Goal: Task Accomplishment & Management: Manage account settings

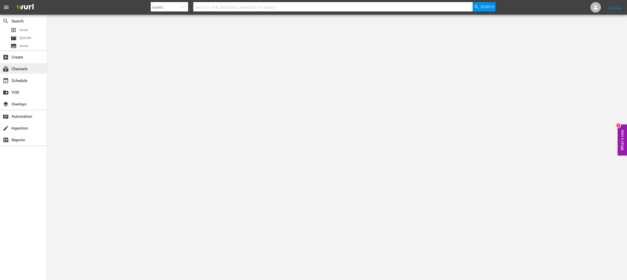
click at [21, 66] on div "subscriptions Channels" at bounding box center [14, 68] width 29 height 5
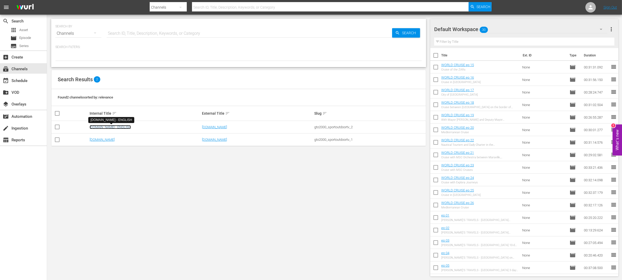
click at [127, 126] on link "[DOMAIN_NAME] - ENGLISH" at bounding box center [110, 127] width 41 height 4
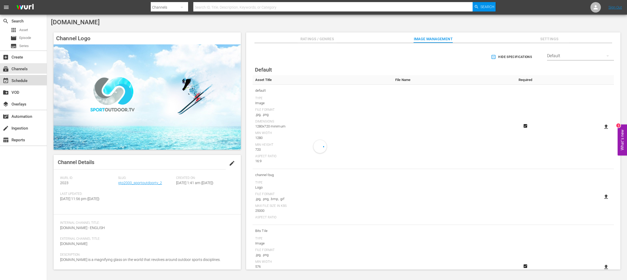
click at [25, 81] on div "event_available Schedule" at bounding box center [14, 80] width 29 height 5
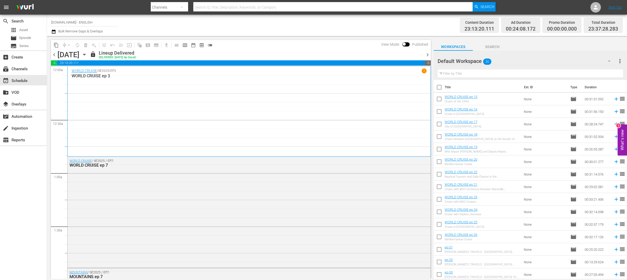
click at [429, 55] on span "chevron_right" at bounding box center [428, 55] width 7 height 7
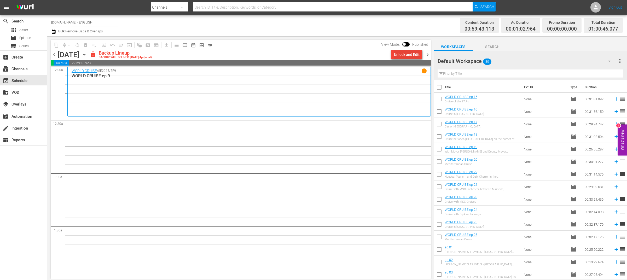
click at [418, 54] on div "Unlock and Edit" at bounding box center [407, 54] width 26 height 9
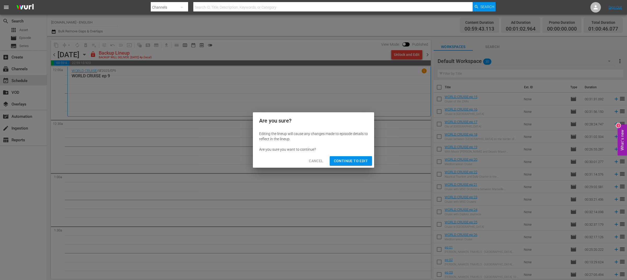
click at [363, 160] on span "Continue to Edit" at bounding box center [351, 161] width 34 height 7
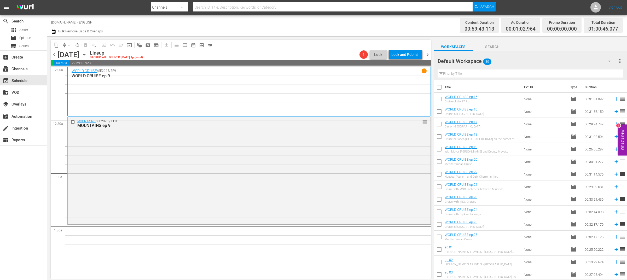
click at [609, 61] on icon "button" at bounding box center [610, 61] width 6 height 6
click at [468, 73] on div "INGLESE (42)" at bounding box center [471, 76] width 54 height 8
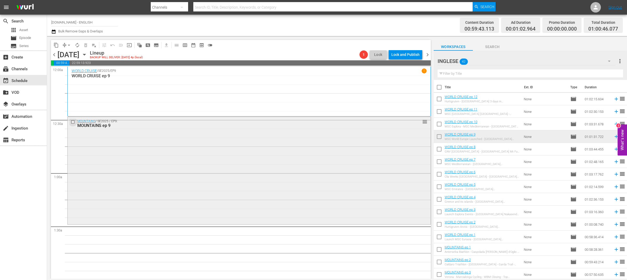
click at [73, 122] on input "checkbox" at bounding box center [73, 122] width 5 height 4
click at [84, 46] on span "delete_forever_outlined" at bounding box center [85, 45] width 5 height 5
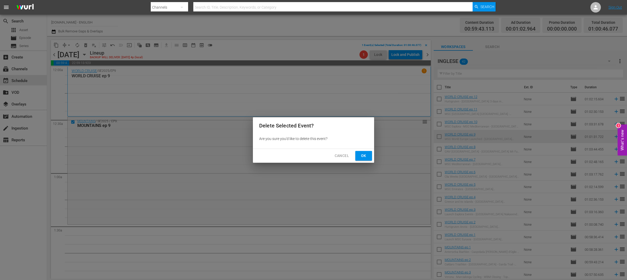
click at [366, 158] on span "Ok" at bounding box center [364, 156] width 8 height 7
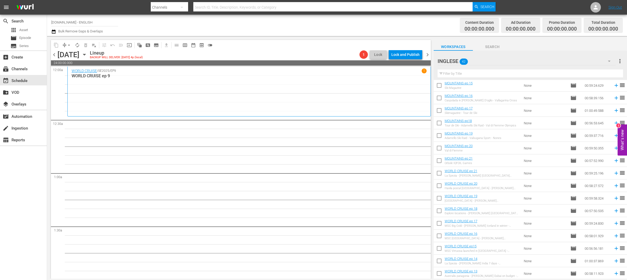
scroll to position [264, 0]
click at [615, 100] on icon at bounding box center [616, 98] width 3 height 3
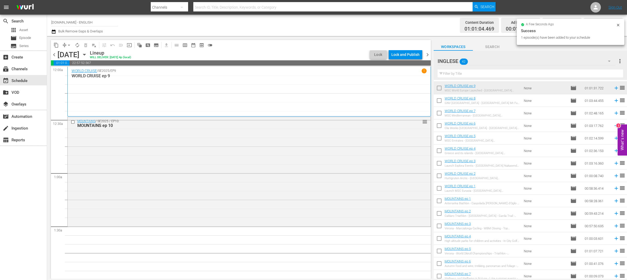
scroll to position [22, 0]
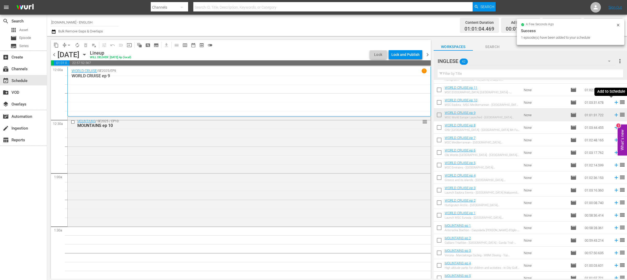
click at [615, 102] on icon at bounding box center [616, 102] width 3 height 3
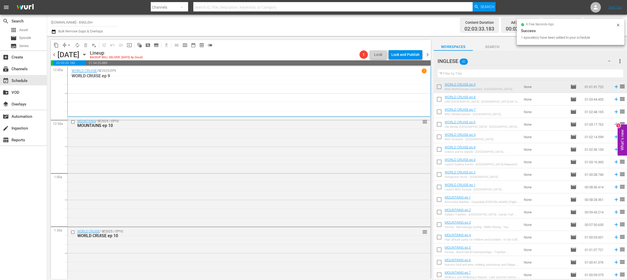
scroll to position [126, 0]
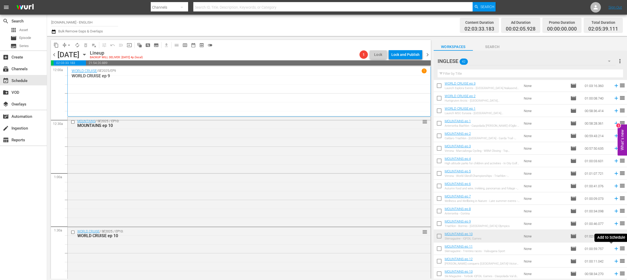
click at [614, 247] on icon at bounding box center [617, 249] width 6 height 6
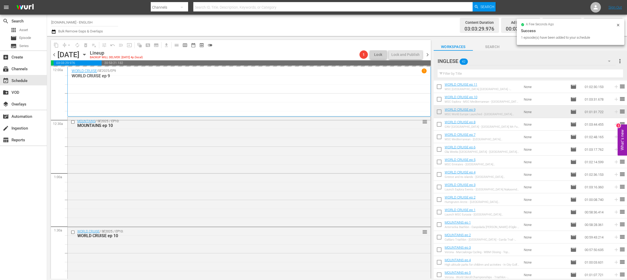
scroll to position [0, 0]
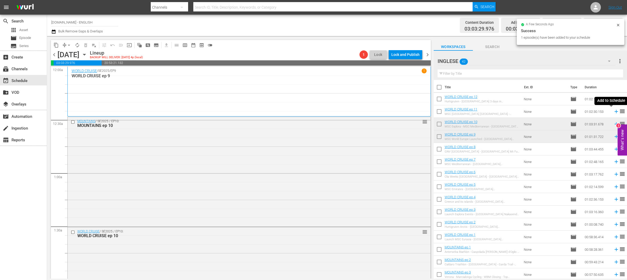
click at [614, 114] on icon at bounding box center [617, 112] width 6 height 6
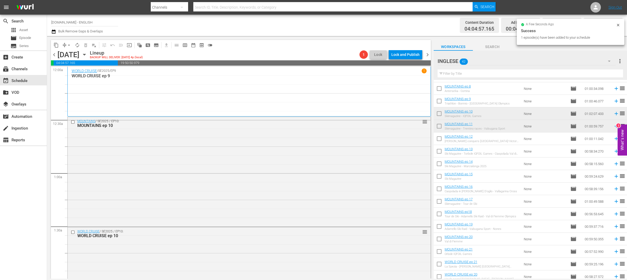
scroll to position [162, 0]
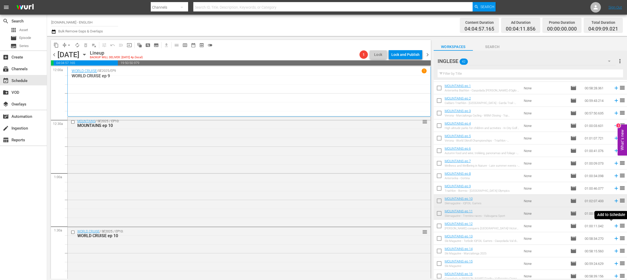
click at [614, 226] on icon at bounding box center [617, 226] width 6 height 6
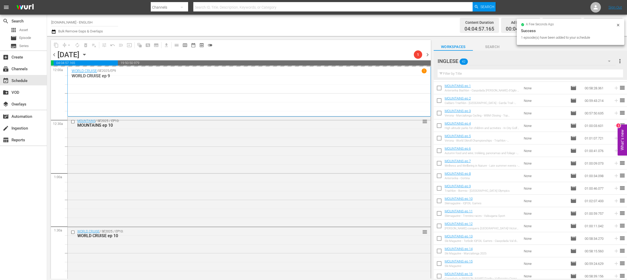
scroll to position [0, 0]
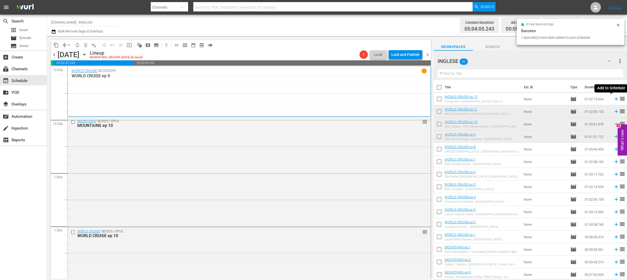
click at [614, 99] on icon at bounding box center [617, 99] width 6 height 6
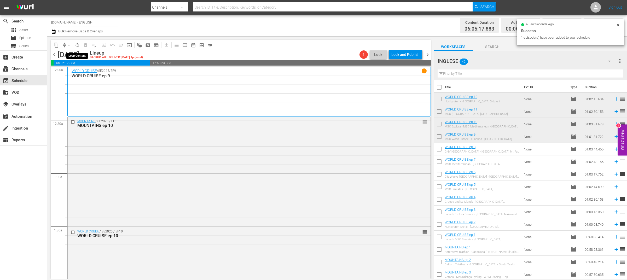
click at [78, 44] on span "autorenew_outlined" at bounding box center [77, 45] width 5 height 5
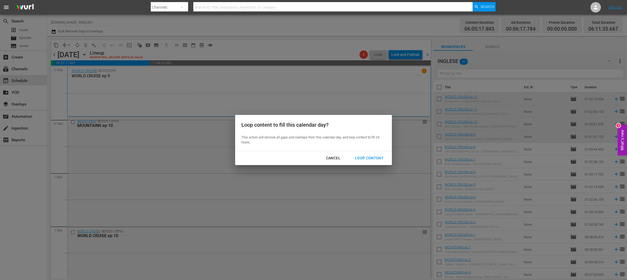
click at [369, 158] on div "Loop Content" at bounding box center [369, 158] width 37 height 7
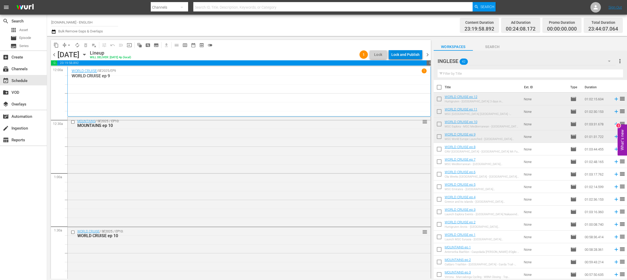
click at [413, 54] on div "Lock and Publish" at bounding box center [406, 54] width 28 height 9
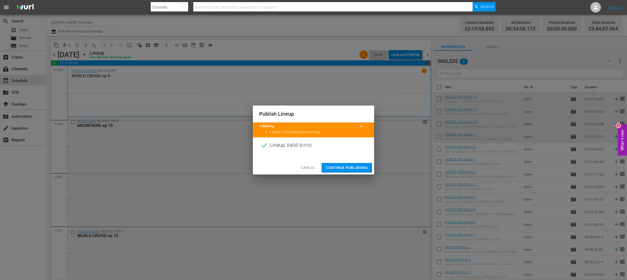
click at [355, 165] on span "Continue Publishing" at bounding box center [347, 168] width 42 height 7
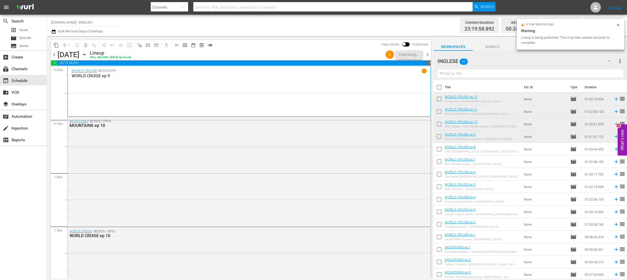
click at [427, 54] on span "chevron_right" at bounding box center [428, 55] width 7 height 7
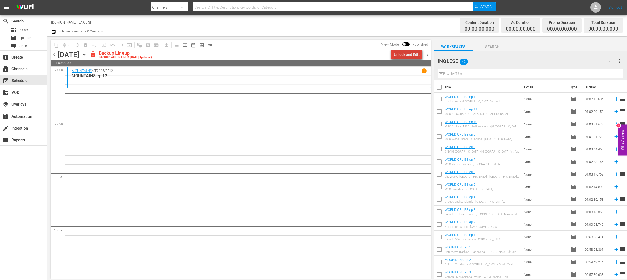
click at [418, 55] on div "Unlock and Edit" at bounding box center [407, 54] width 26 height 9
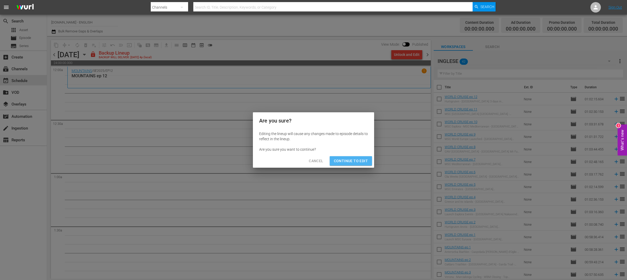
click at [362, 162] on span "Continue to Edit" at bounding box center [351, 161] width 34 height 7
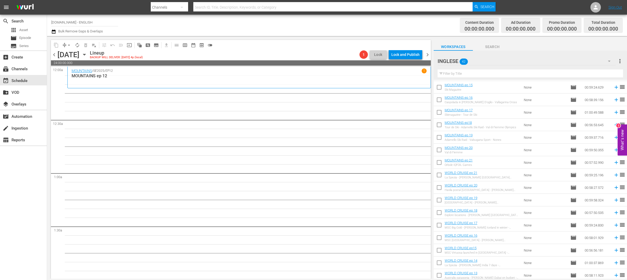
scroll to position [340, 0]
click at [614, 273] on icon at bounding box center [617, 274] width 6 height 6
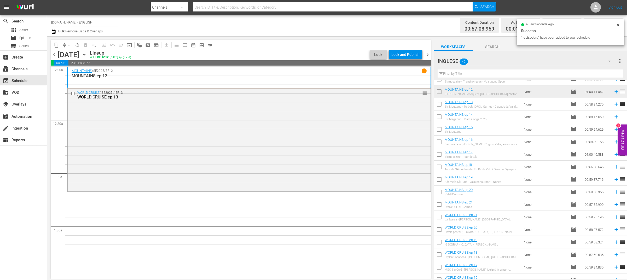
scroll to position [296, 0]
click at [614, 106] on icon at bounding box center [617, 105] width 6 height 6
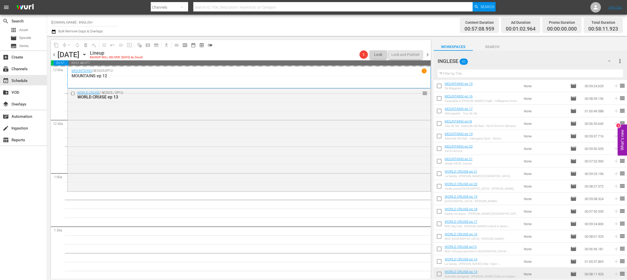
scroll to position [340, 0]
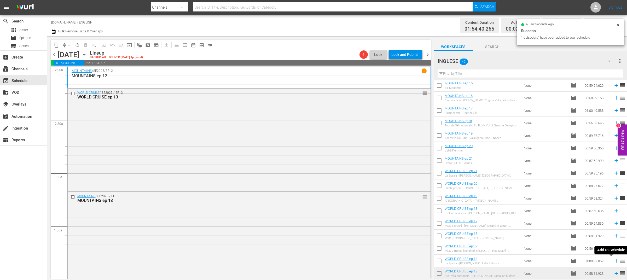
click at [615, 262] on icon at bounding box center [616, 261] width 3 height 3
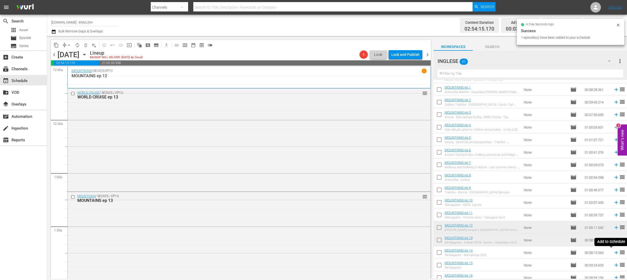
click at [614, 254] on icon at bounding box center [617, 253] width 6 height 6
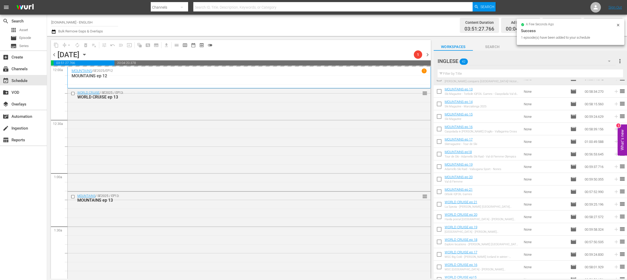
scroll to position [340, 0]
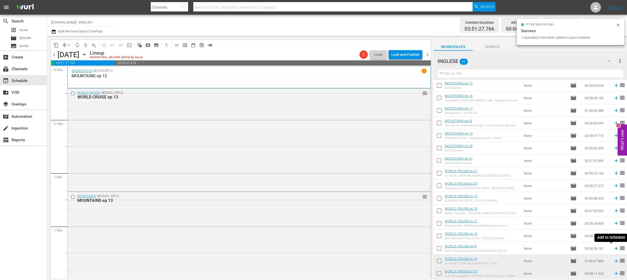
click at [615, 249] on icon at bounding box center [616, 248] width 3 height 3
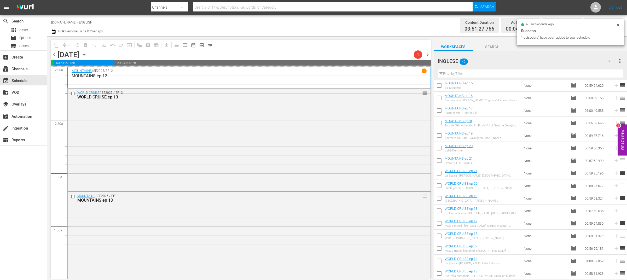
scroll to position [268, 0]
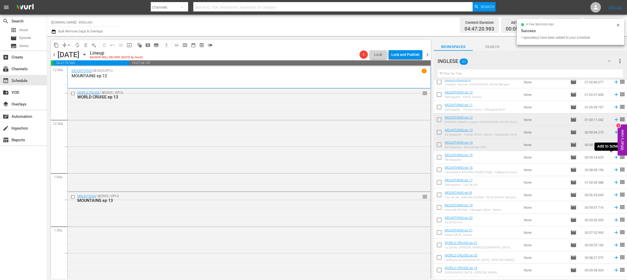
click at [615, 158] on icon at bounding box center [616, 157] width 3 height 3
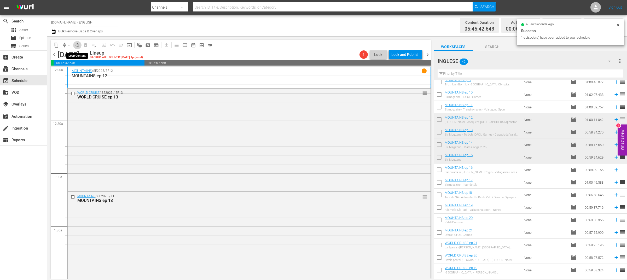
click at [79, 46] on span "autorenew_outlined" at bounding box center [77, 45] width 5 height 5
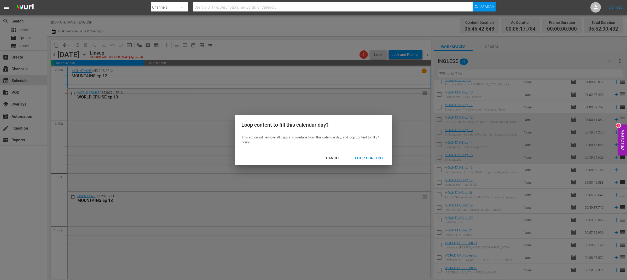
click at [365, 158] on div "Loop Content" at bounding box center [369, 158] width 37 height 7
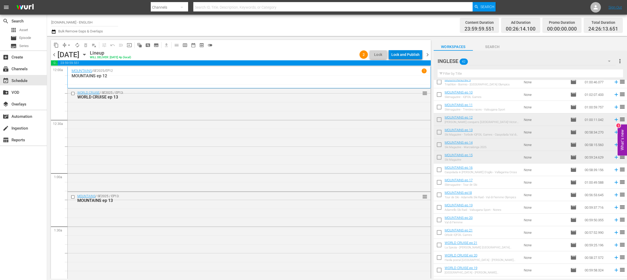
click at [407, 54] on div "Lock and Publish" at bounding box center [406, 54] width 28 height 9
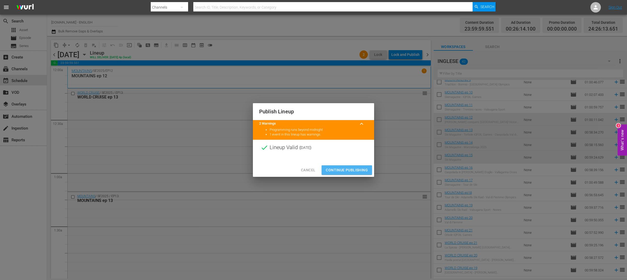
click at [349, 172] on span "Continue Publishing" at bounding box center [347, 170] width 42 height 7
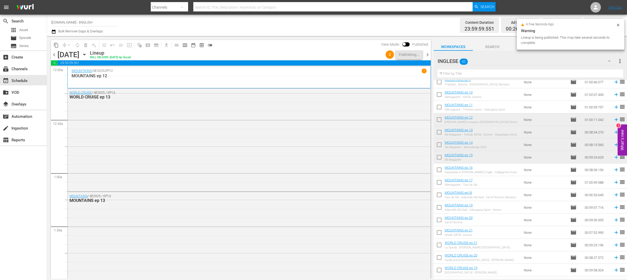
click at [430, 56] on span "chevron_right" at bounding box center [428, 55] width 7 height 7
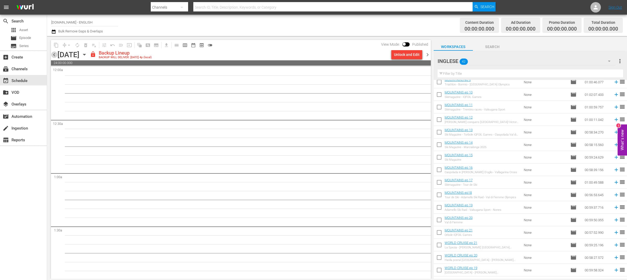
click at [55, 55] on span "chevron_left" at bounding box center [54, 55] width 7 height 7
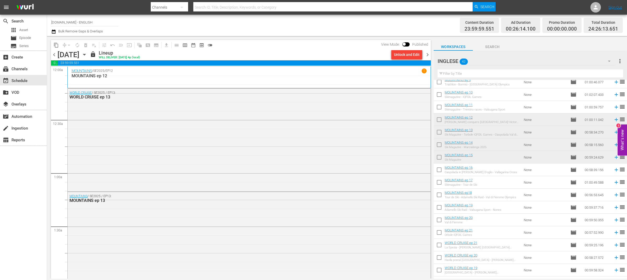
click at [428, 53] on span "chevron_right" at bounding box center [428, 55] width 7 height 7
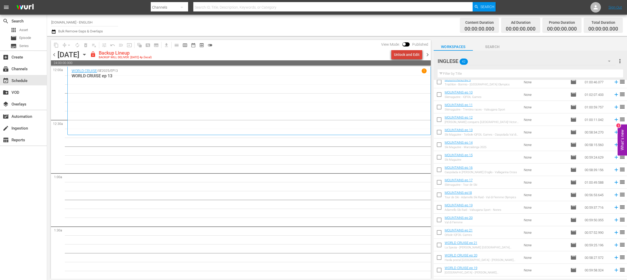
click at [410, 54] on div "Unlock and Edit" at bounding box center [407, 54] width 26 height 9
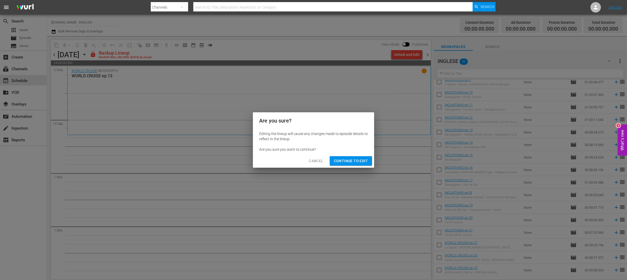
click at [363, 163] on span "Continue to Edit" at bounding box center [351, 161] width 34 height 7
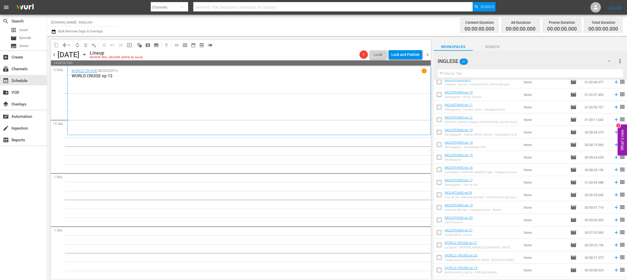
click at [55, 57] on span "chevron_left" at bounding box center [54, 55] width 7 height 7
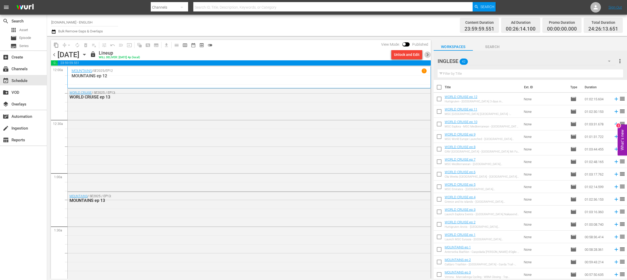
click at [430, 58] on span "chevron_right" at bounding box center [428, 55] width 7 height 7
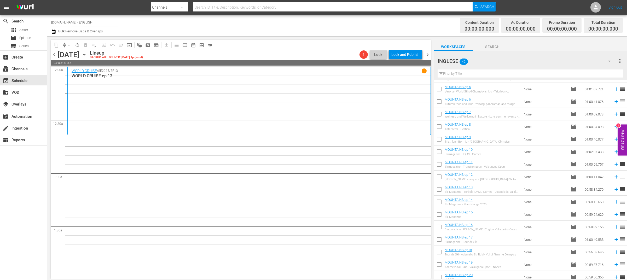
scroll to position [287, 0]
click at [614, 151] on icon at bounding box center [617, 151] width 6 height 6
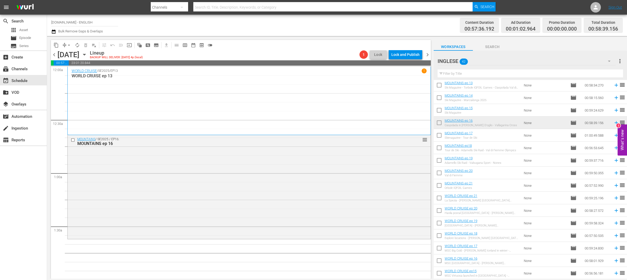
scroll to position [340, 0]
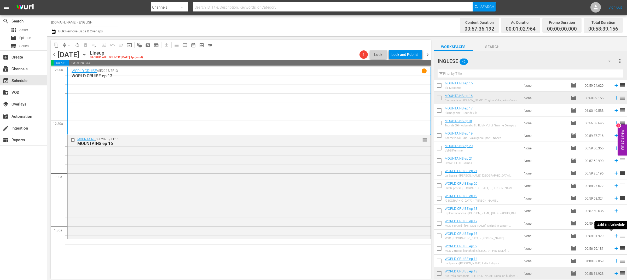
click at [614, 237] on icon at bounding box center [617, 236] width 6 height 6
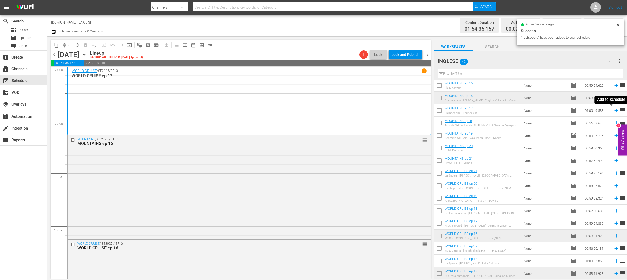
click at [614, 111] on icon at bounding box center [617, 111] width 6 height 6
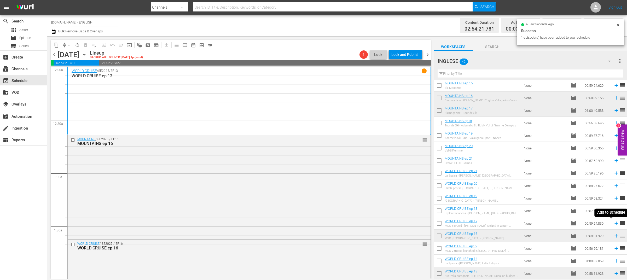
click at [614, 225] on icon at bounding box center [617, 224] width 6 height 6
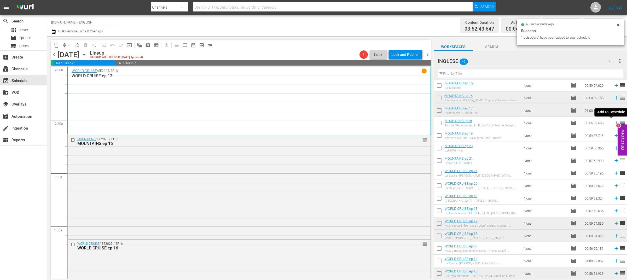
click at [614, 124] on icon at bounding box center [617, 123] width 6 height 6
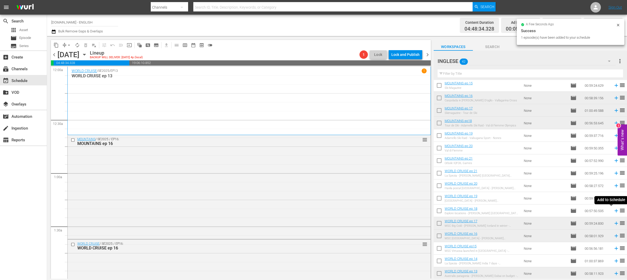
click at [614, 212] on icon at bounding box center [617, 211] width 6 height 6
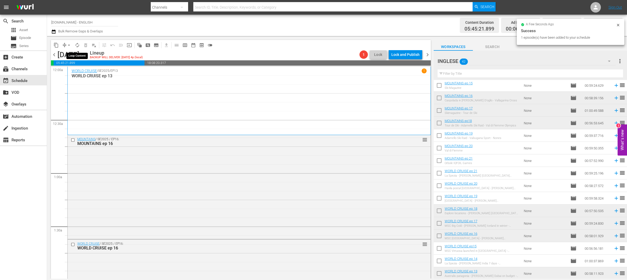
click at [76, 46] on span "autorenew_outlined" at bounding box center [77, 45] width 5 height 5
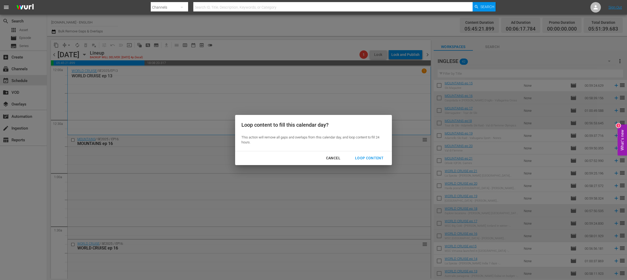
click at [374, 157] on div "Loop Content" at bounding box center [369, 158] width 37 height 7
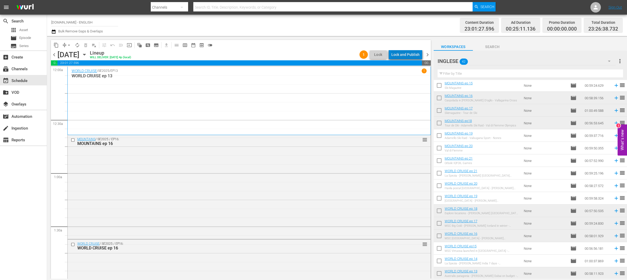
click at [414, 53] on div "Lock and Publish" at bounding box center [406, 54] width 28 height 9
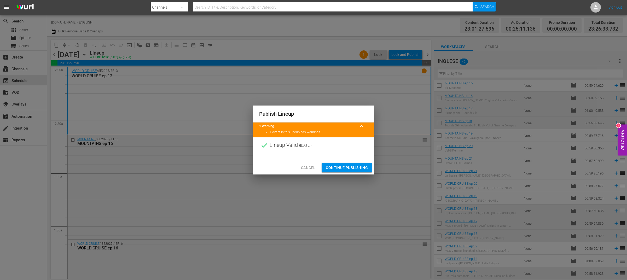
click at [350, 167] on span "Continue Publishing" at bounding box center [347, 168] width 42 height 7
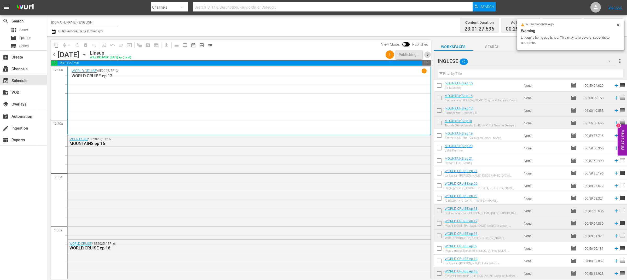
click at [428, 54] on span "chevron_right" at bounding box center [428, 55] width 7 height 7
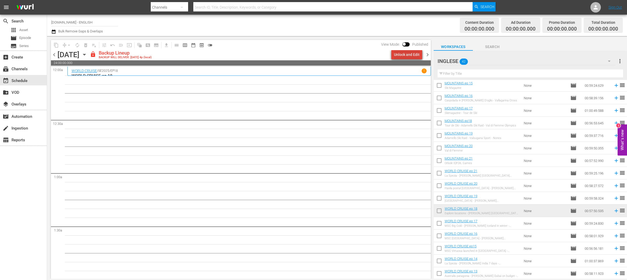
click at [410, 54] on div "Unlock and Edit" at bounding box center [407, 54] width 26 height 9
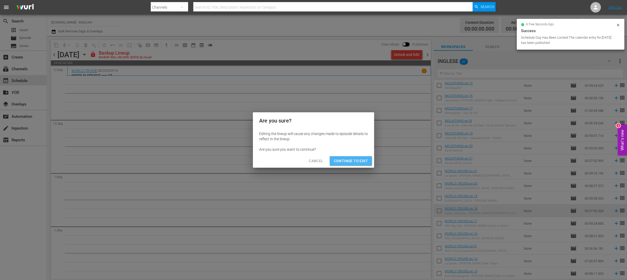
click at [353, 159] on span "Continue to Edit" at bounding box center [351, 161] width 34 height 7
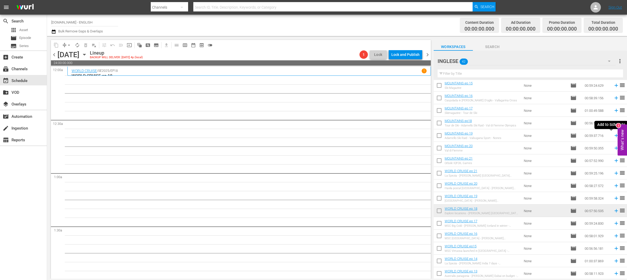
click at [614, 136] on icon at bounding box center [617, 136] width 6 height 6
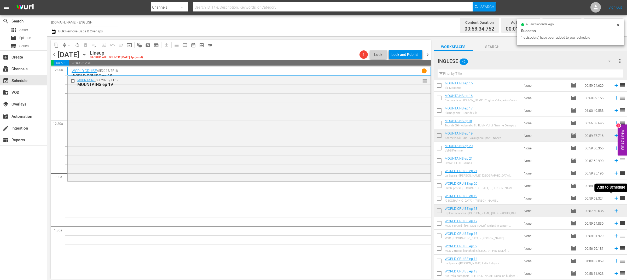
click at [614, 199] on icon at bounding box center [617, 199] width 6 height 6
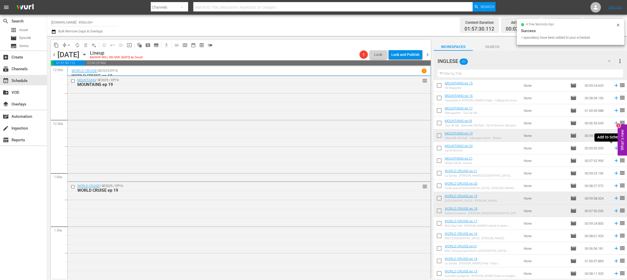
click at [614, 148] on icon at bounding box center [617, 148] width 6 height 6
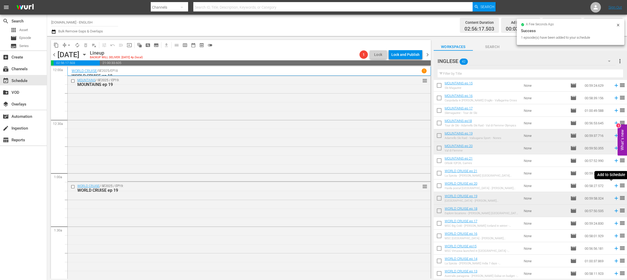
click at [615, 186] on icon at bounding box center [616, 185] width 3 height 3
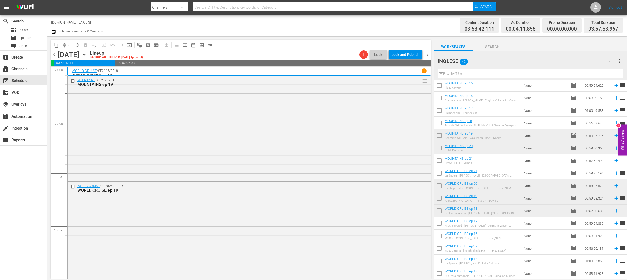
click at [53, 54] on span "chevron_left" at bounding box center [54, 55] width 7 height 7
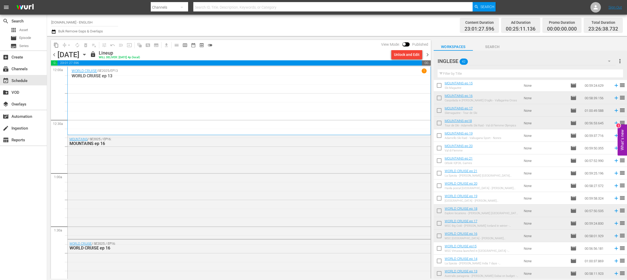
click at [427, 56] on span "chevron_right" at bounding box center [428, 55] width 7 height 7
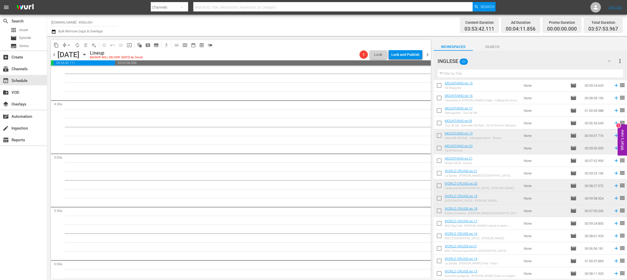
scroll to position [252, 0]
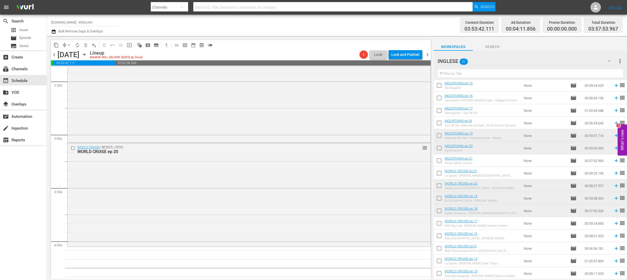
click at [614, 161] on icon at bounding box center [617, 161] width 6 height 6
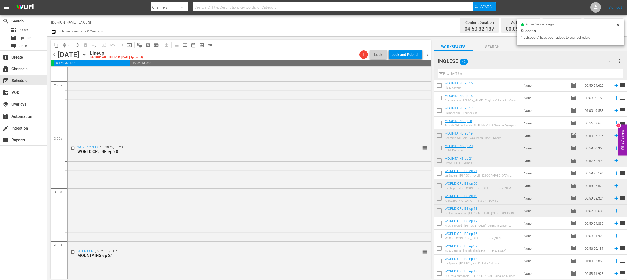
click at [614, 175] on icon at bounding box center [617, 173] width 6 height 6
click at [80, 45] on button "autorenew_outlined" at bounding box center [77, 45] width 8 height 8
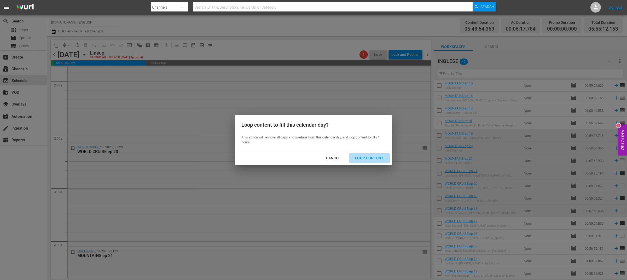
click at [372, 158] on div "Loop Content" at bounding box center [369, 158] width 37 height 7
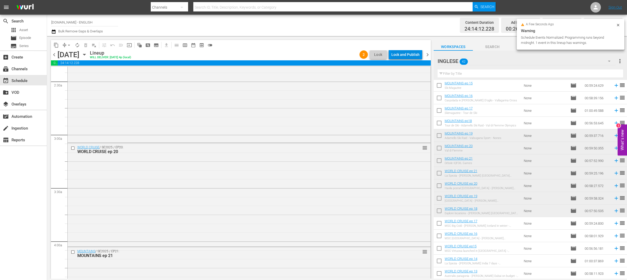
click at [411, 58] on div "Lock and Publish" at bounding box center [406, 54] width 28 height 9
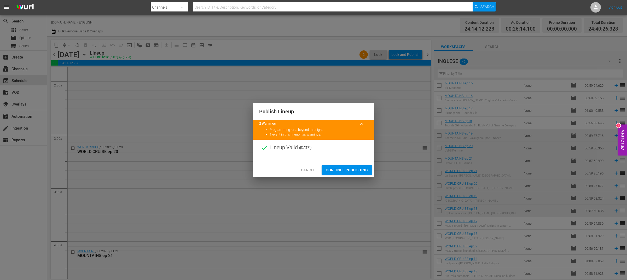
click at [340, 167] on span "Continue Publishing" at bounding box center [347, 170] width 42 height 7
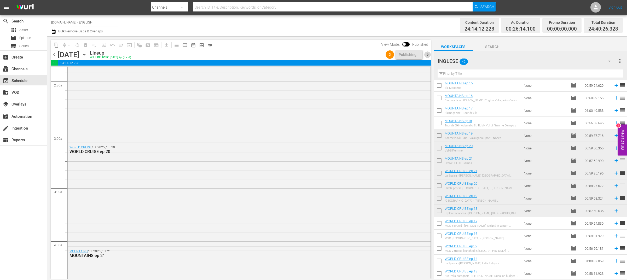
click at [429, 54] on span "chevron_right" at bounding box center [428, 55] width 7 height 7
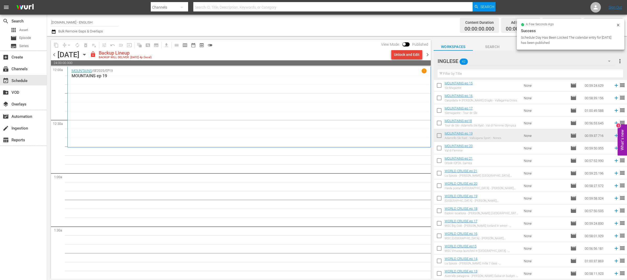
click at [405, 56] on div "Unlock and Edit" at bounding box center [407, 54] width 26 height 9
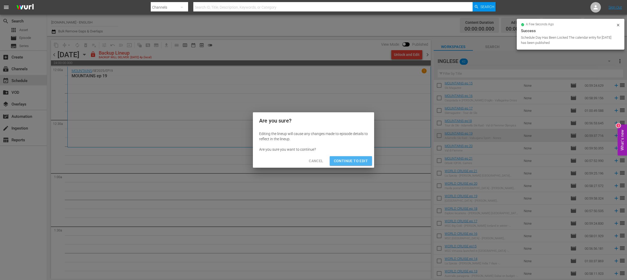
click at [360, 164] on span "Continue to Edit" at bounding box center [351, 161] width 34 height 7
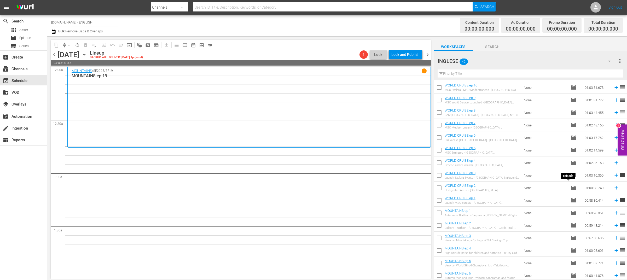
scroll to position [88, 0]
click at [614, 149] on icon at bounding box center [617, 149] width 6 height 6
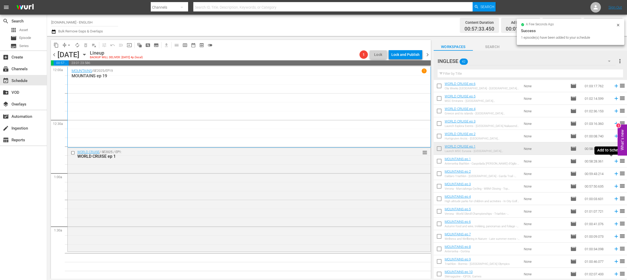
click at [614, 161] on icon at bounding box center [617, 161] width 6 height 6
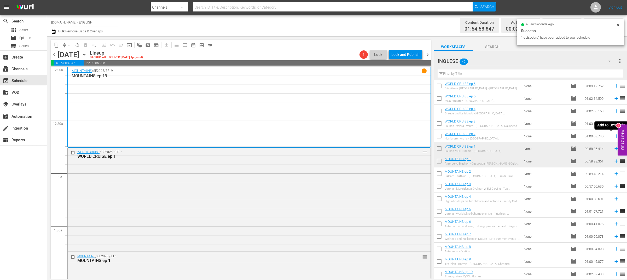
click at [615, 137] on icon at bounding box center [616, 136] width 3 height 3
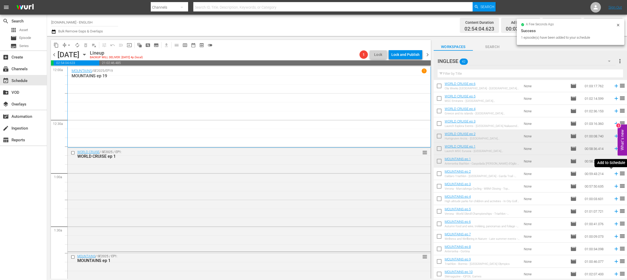
click at [614, 175] on icon at bounding box center [617, 174] width 6 height 6
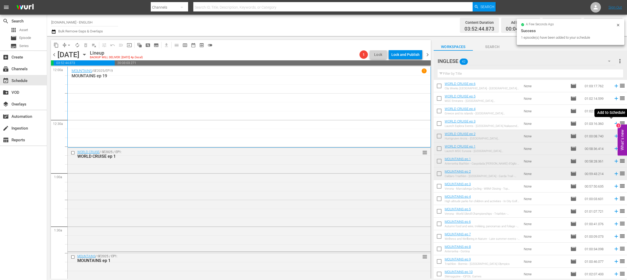
click at [614, 123] on icon at bounding box center [617, 124] width 6 height 6
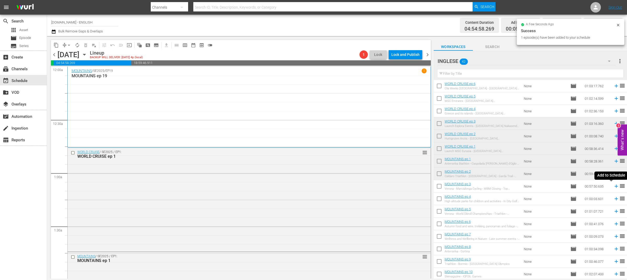
click at [614, 186] on icon at bounding box center [617, 187] width 6 height 6
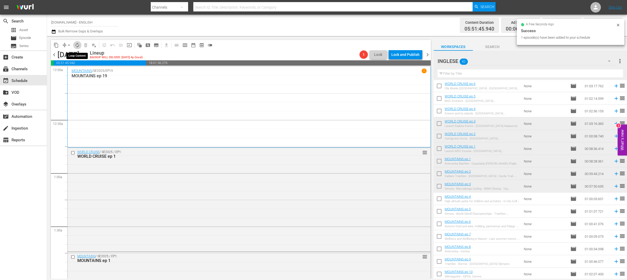
click at [78, 44] on span "autorenew_outlined" at bounding box center [77, 45] width 5 height 5
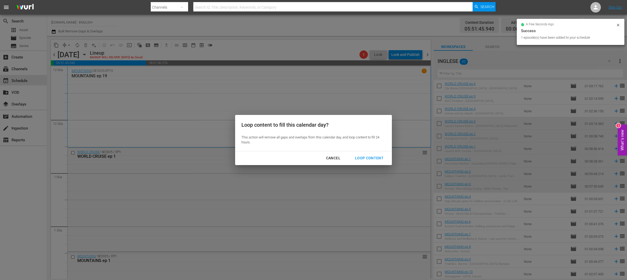
click at [377, 158] on div "Loop Content" at bounding box center [369, 158] width 37 height 7
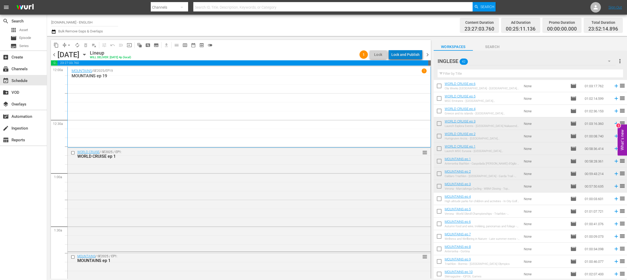
click at [417, 52] on div "Lock and Publish" at bounding box center [406, 54] width 28 height 9
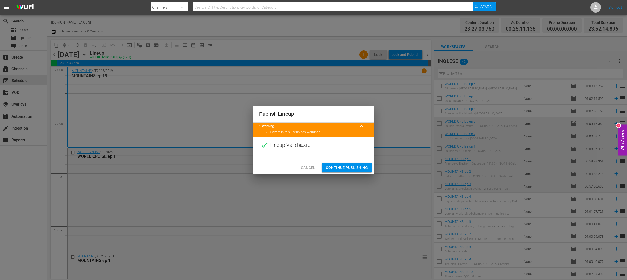
click at [352, 167] on span "Continue Publishing" at bounding box center [347, 168] width 42 height 7
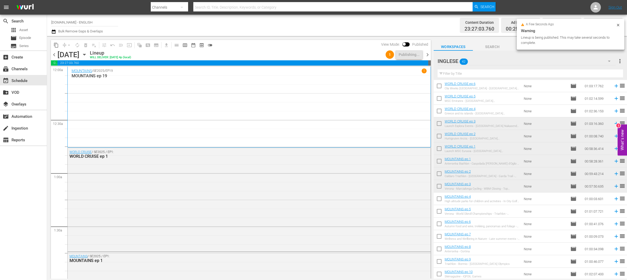
click at [429, 55] on span "chevron_right" at bounding box center [428, 55] width 7 height 7
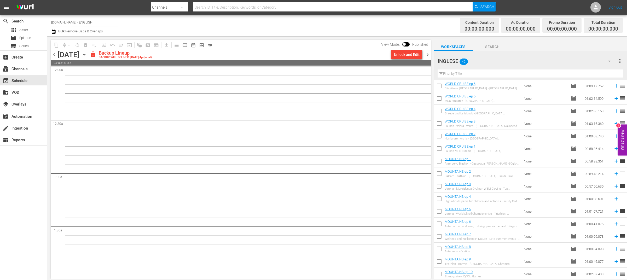
click at [54, 55] on span "chevron_left" at bounding box center [54, 55] width 7 height 7
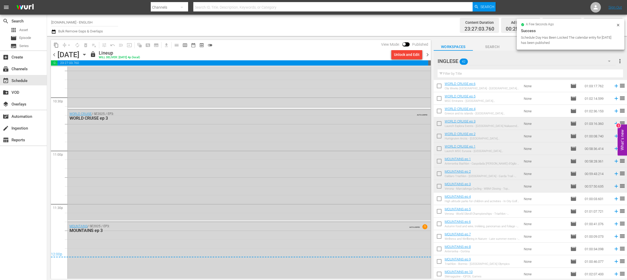
scroll to position [2415, 0]
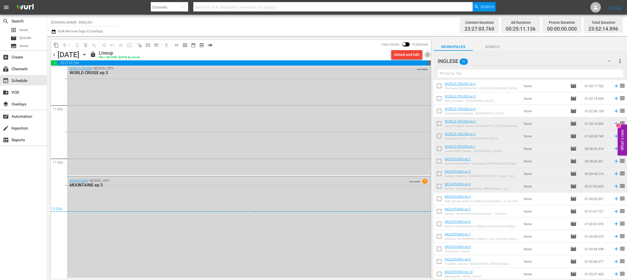
click at [427, 55] on span "chevron_right" at bounding box center [428, 55] width 7 height 7
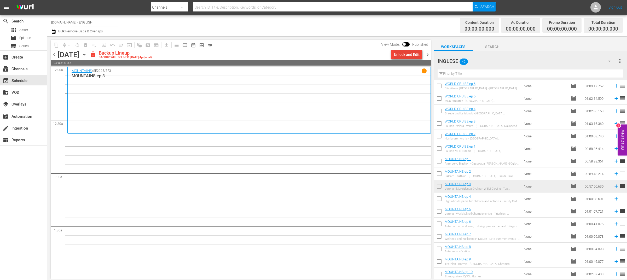
click at [404, 57] on div "Unlock and Edit" at bounding box center [407, 54] width 26 height 9
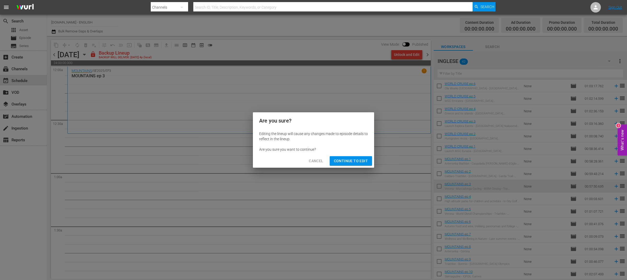
click at [343, 162] on span "Continue to Edit" at bounding box center [351, 161] width 34 height 7
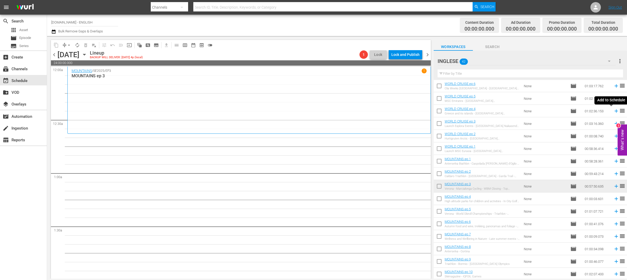
click at [614, 113] on icon at bounding box center [617, 111] width 6 height 6
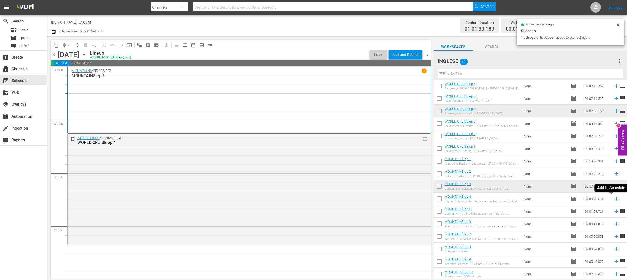
click at [615, 200] on icon at bounding box center [616, 198] width 3 height 3
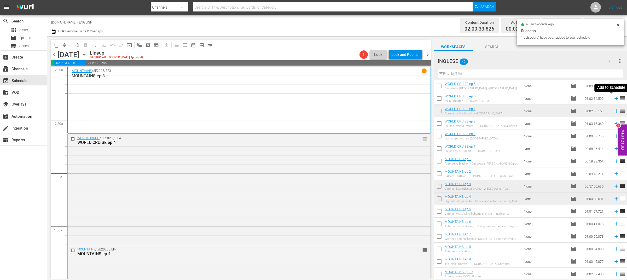
click at [614, 97] on icon at bounding box center [617, 99] width 6 height 6
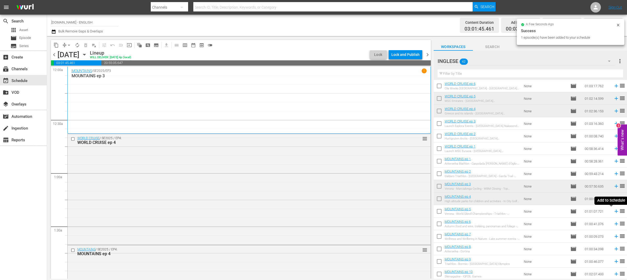
click at [614, 213] on icon at bounding box center [617, 212] width 6 height 6
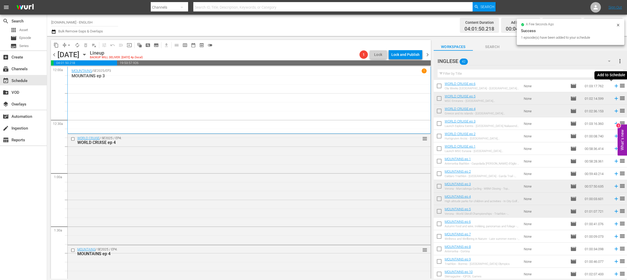
click at [614, 87] on icon at bounding box center [617, 86] width 6 height 6
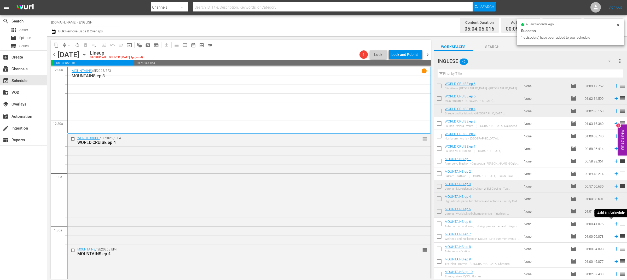
click at [614, 225] on icon at bounding box center [617, 224] width 6 height 6
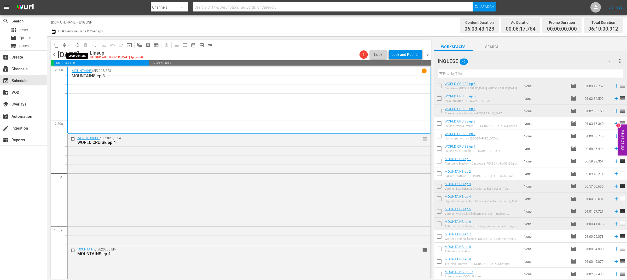
click at [77, 45] on span "autorenew_outlined" at bounding box center [77, 45] width 5 height 5
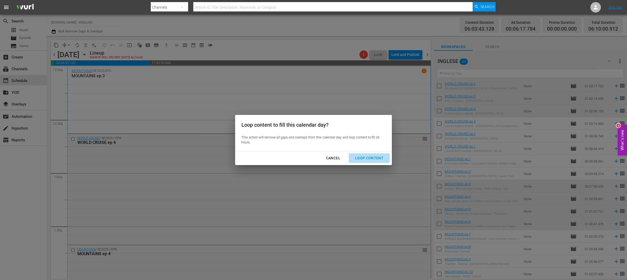
click at [364, 157] on div "Loop Content" at bounding box center [369, 158] width 37 height 7
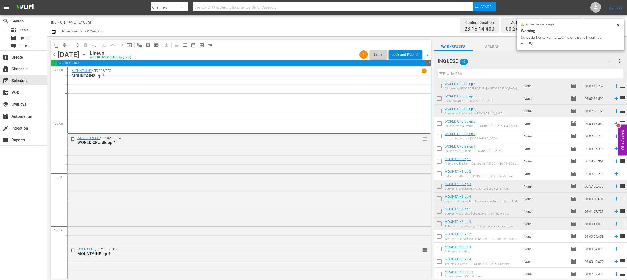
click at [410, 52] on div "Lock and Publish" at bounding box center [406, 54] width 28 height 9
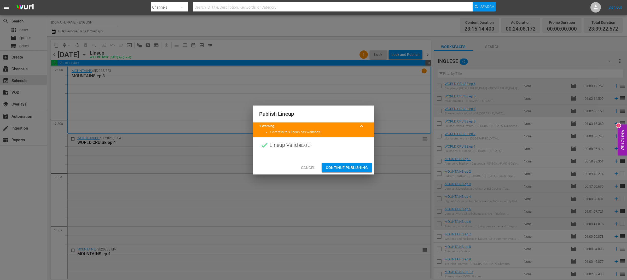
click at [360, 167] on span "Continue Publishing" at bounding box center [347, 168] width 42 height 7
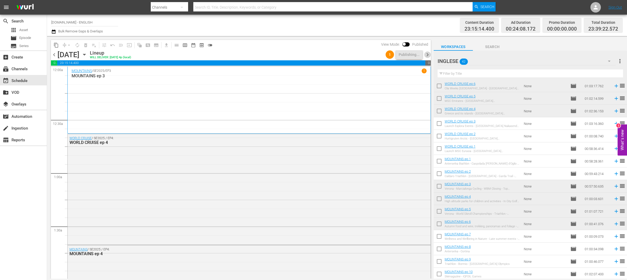
click at [429, 56] on span "chevron_right" at bounding box center [428, 55] width 7 height 7
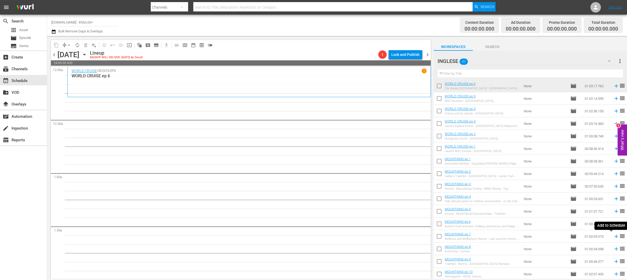
click at [614, 237] on icon at bounding box center [617, 237] width 6 height 6
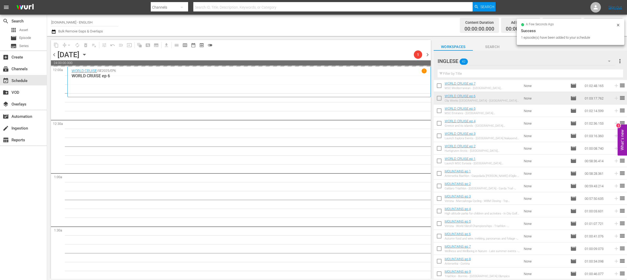
scroll to position [76, 0]
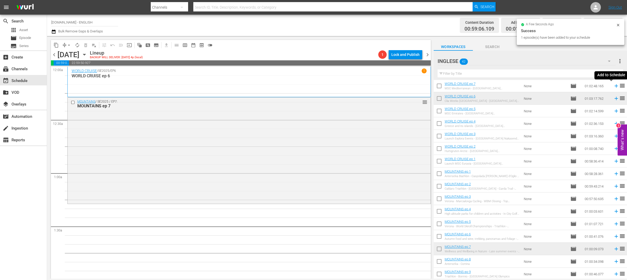
click at [614, 87] on icon at bounding box center [617, 86] width 6 height 6
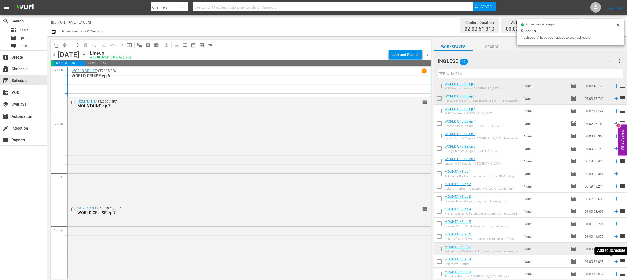
click at [615, 262] on icon at bounding box center [616, 261] width 3 height 3
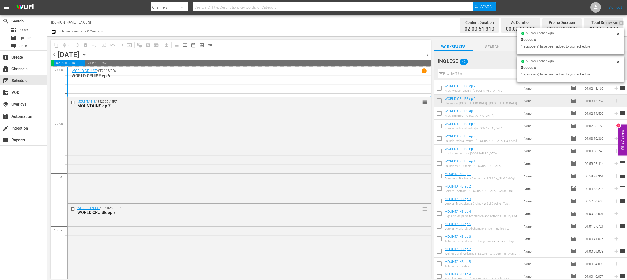
scroll to position [65, 0]
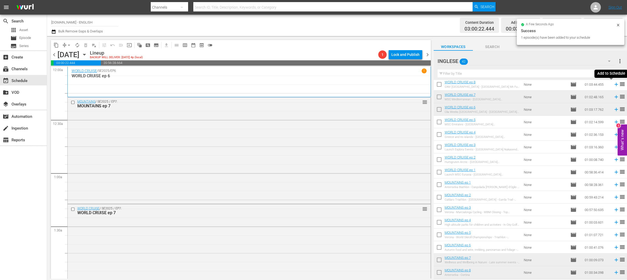
click at [615, 84] on icon at bounding box center [616, 84] width 3 height 3
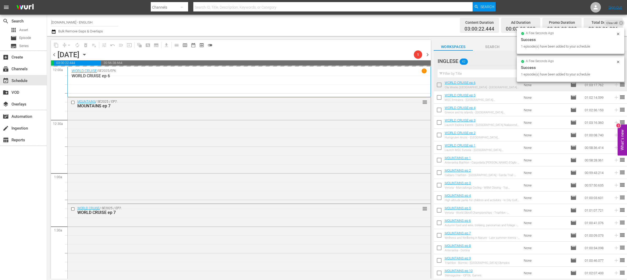
scroll to position [102, 0]
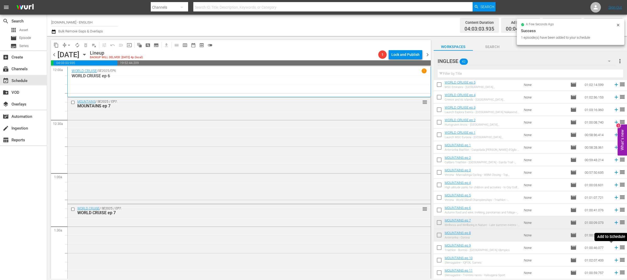
click at [615, 248] on icon at bounding box center [616, 247] width 3 height 3
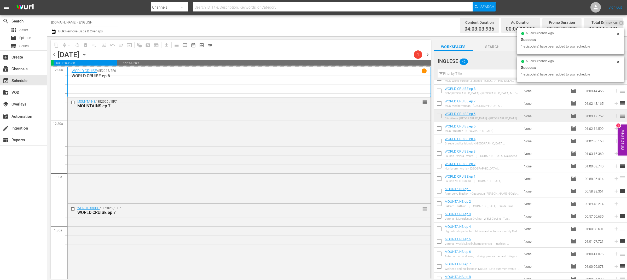
scroll to position [0, 0]
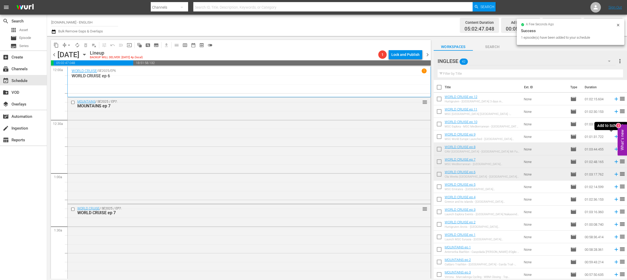
click at [614, 138] on icon at bounding box center [617, 137] width 6 height 6
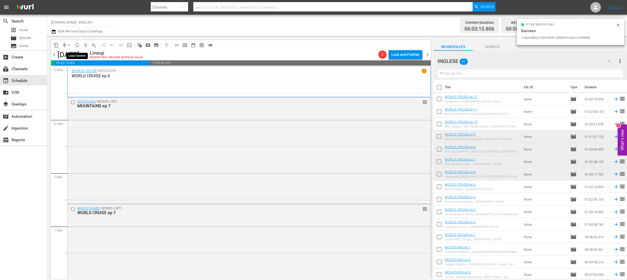
click at [77, 46] on span "autorenew_outlined" at bounding box center [77, 45] width 5 height 5
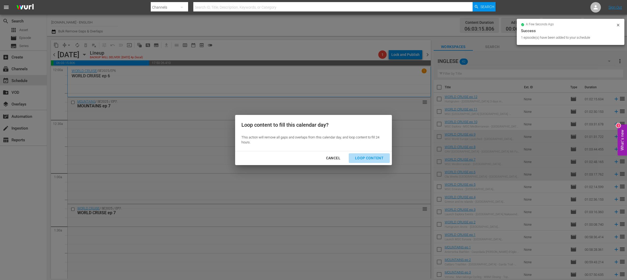
click at [375, 156] on div "Loop Content" at bounding box center [369, 158] width 37 height 7
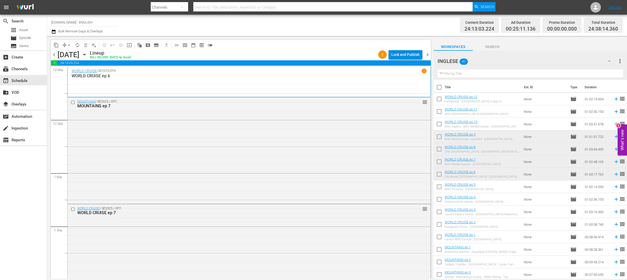
click at [401, 52] on div "Lock and Publish" at bounding box center [406, 54] width 28 height 9
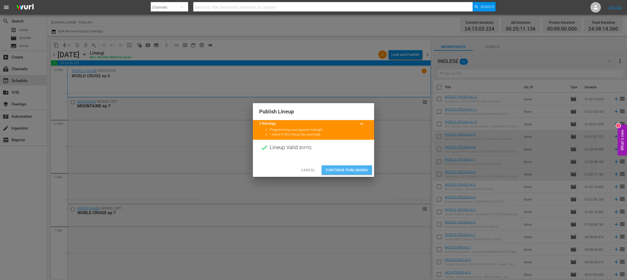
click at [354, 170] on span "Continue Publishing" at bounding box center [347, 170] width 42 height 7
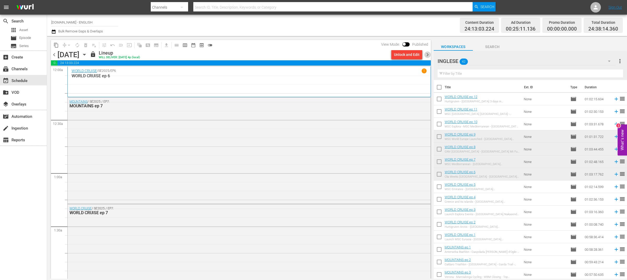
click at [429, 56] on span "chevron_right" at bounding box center [428, 55] width 7 height 7
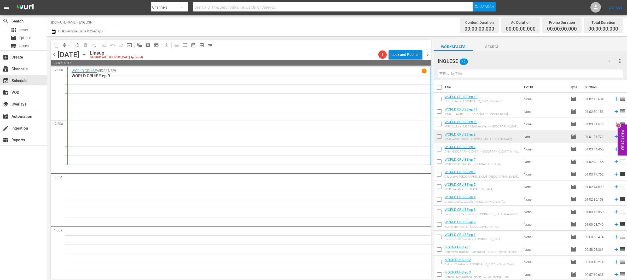
click at [399, 56] on div "Lock and Publish" at bounding box center [406, 54] width 28 height 9
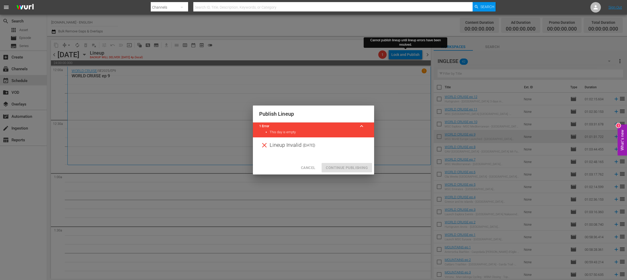
click at [312, 168] on span "Cancel" at bounding box center [308, 168] width 14 height 7
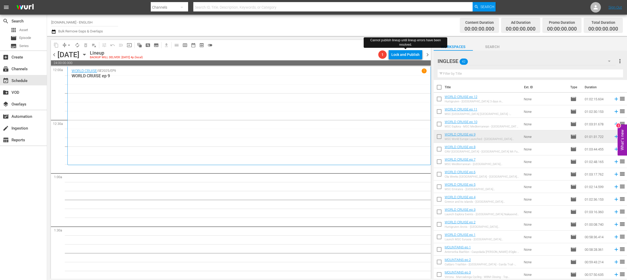
click at [428, 54] on span "chevron_right" at bounding box center [428, 55] width 7 height 7
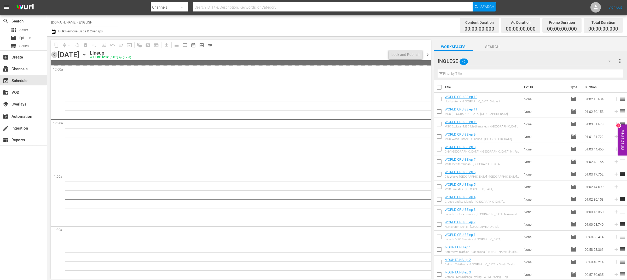
click at [54, 55] on span "chevron_left" at bounding box center [54, 55] width 7 height 7
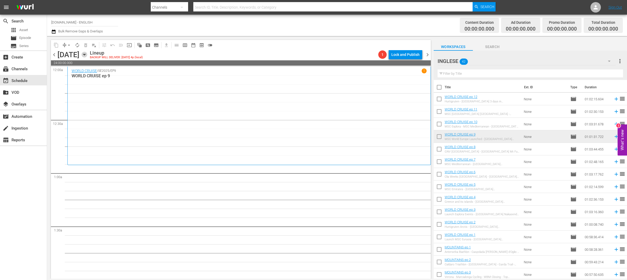
click at [87, 55] on icon "button" at bounding box center [85, 55] width 6 height 6
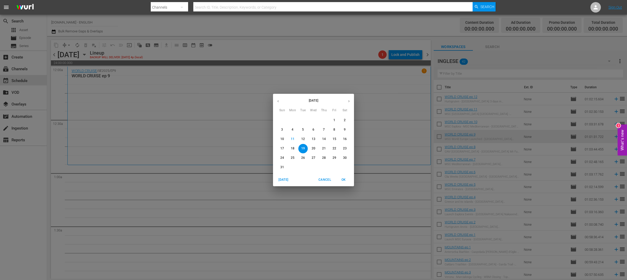
click at [327, 140] on span "14" at bounding box center [323, 139] width 9 height 4
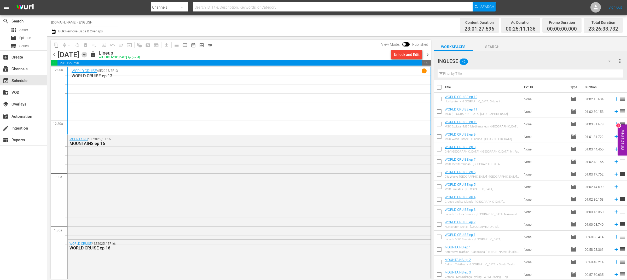
click at [87, 52] on icon "button" at bounding box center [85, 55] width 6 height 6
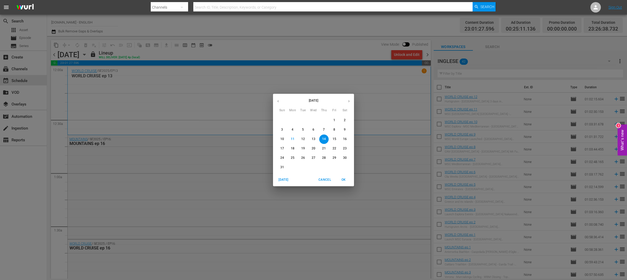
click at [313, 139] on p "13" at bounding box center [314, 139] width 4 height 4
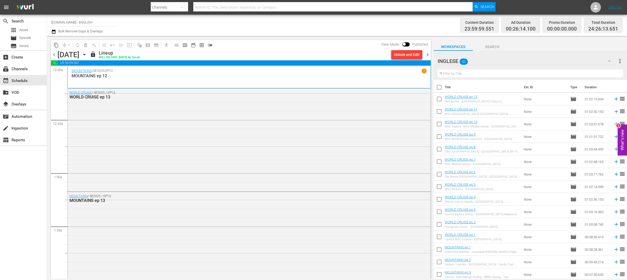
click at [87, 56] on icon "button" at bounding box center [85, 55] width 6 height 6
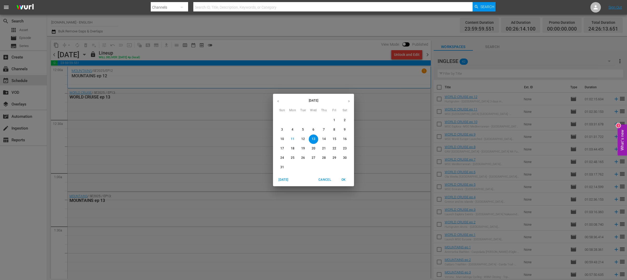
click at [302, 138] on p "12" at bounding box center [303, 139] width 4 height 4
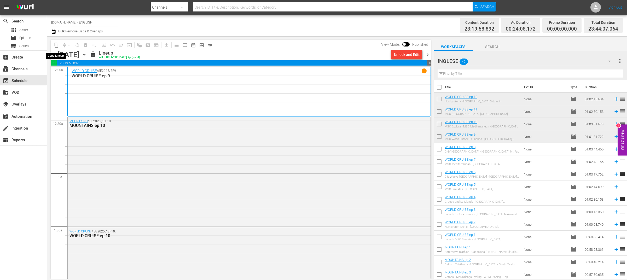
click at [58, 44] on span "content_copy" at bounding box center [56, 45] width 5 height 5
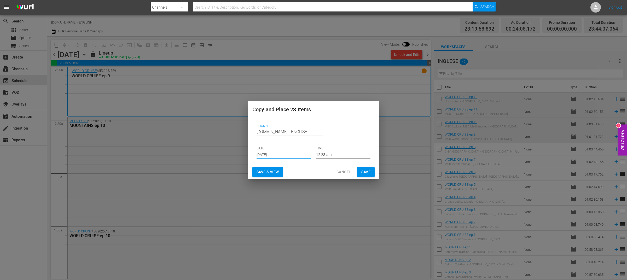
click at [290, 153] on input "[DATE]" at bounding box center [284, 155] width 54 height 8
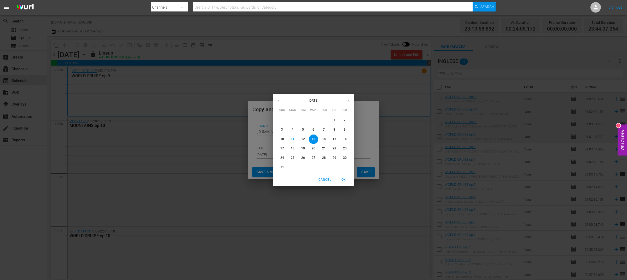
click at [305, 150] on p "19" at bounding box center [303, 148] width 4 height 4
type input "Aug 19th 2025"
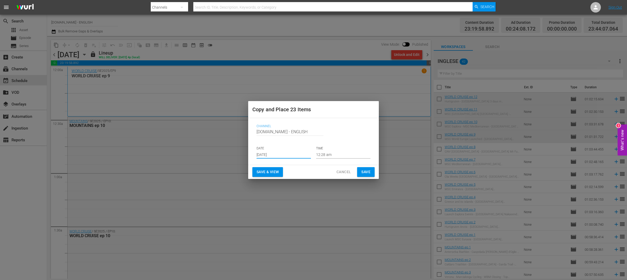
click at [274, 172] on span "Save & View" at bounding box center [268, 172] width 22 height 7
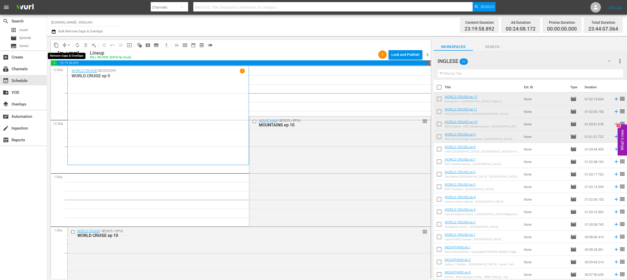
click at [69, 45] on span "arrow_drop_down" at bounding box center [68, 45] width 5 height 5
click at [73, 73] on li "Align to End of Previous Day" at bounding box center [69, 72] width 55 height 9
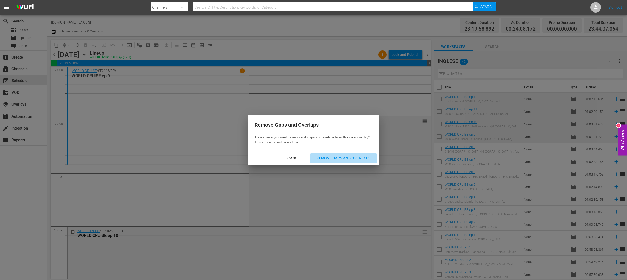
click at [338, 158] on div "Remove Gaps and Overlaps" at bounding box center [343, 158] width 62 height 7
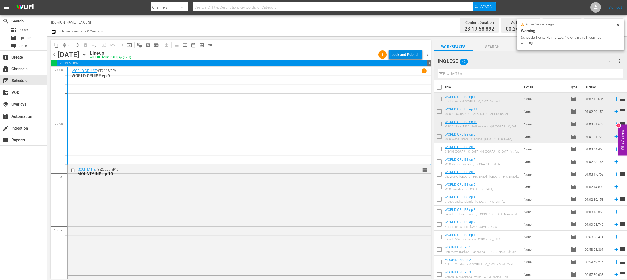
click at [407, 57] on div "Lock and Publish" at bounding box center [406, 54] width 28 height 9
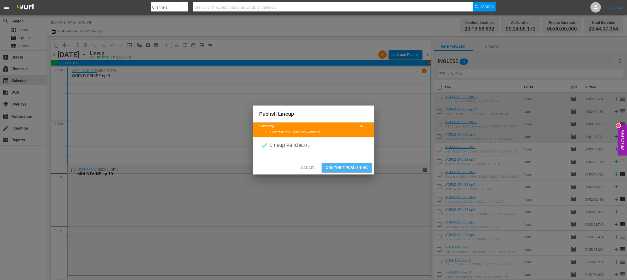
click at [348, 164] on button "Continue Publishing" at bounding box center [347, 168] width 50 height 10
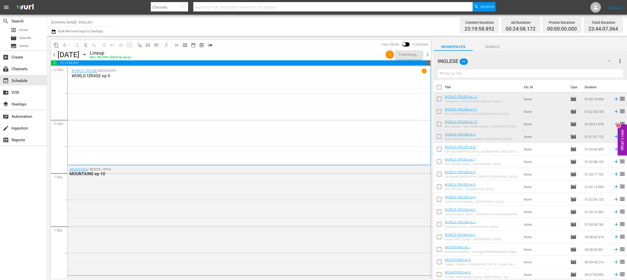
click at [428, 54] on span "chevron_right" at bounding box center [428, 55] width 7 height 7
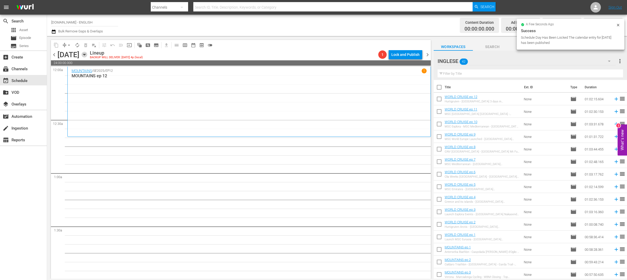
click at [87, 54] on icon "button" at bounding box center [85, 55] width 6 height 6
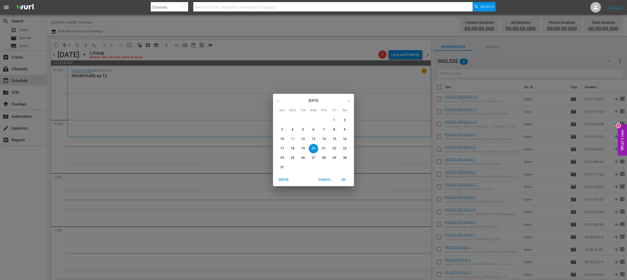
click at [314, 139] on p "13" at bounding box center [314, 139] width 4 height 4
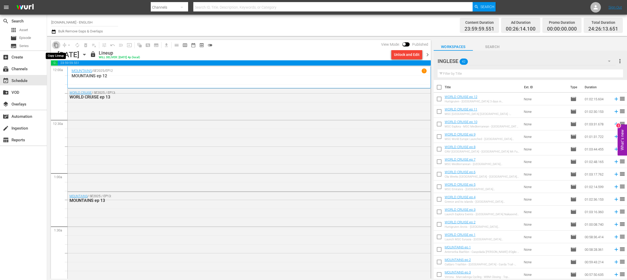
click at [57, 44] on span "content_copy" at bounding box center [56, 45] width 5 height 5
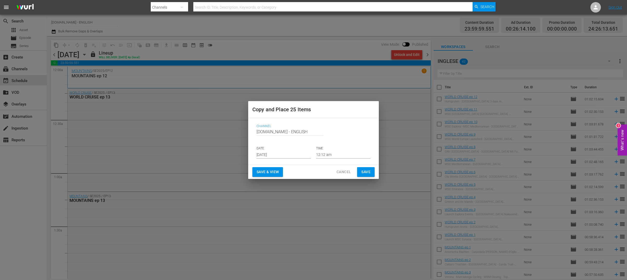
click at [280, 155] on input "[DATE]" at bounding box center [284, 155] width 54 height 8
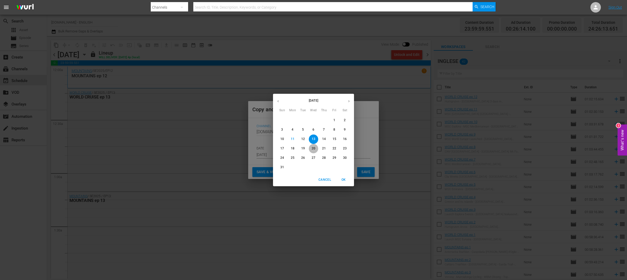
click at [313, 149] on p "20" at bounding box center [314, 148] width 4 height 4
type input "Aug 20th 2025"
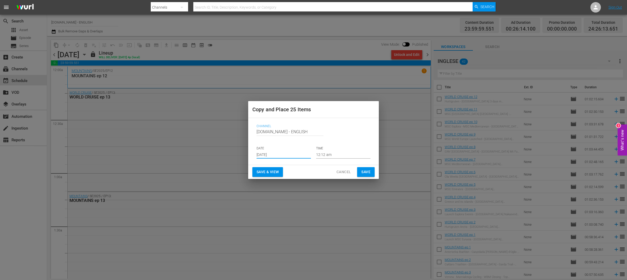
click at [274, 172] on span "Save & View" at bounding box center [268, 172] width 22 height 7
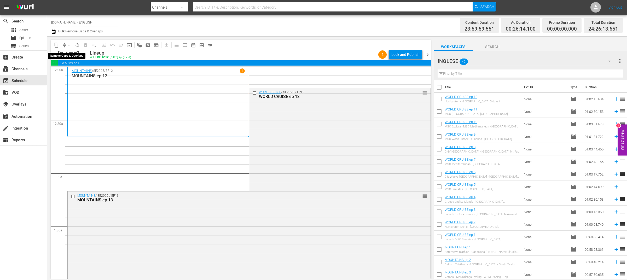
click at [68, 44] on span "arrow_drop_down" at bounding box center [68, 45] width 5 height 5
click at [69, 71] on li "Align to End of Previous Day" at bounding box center [69, 72] width 55 height 9
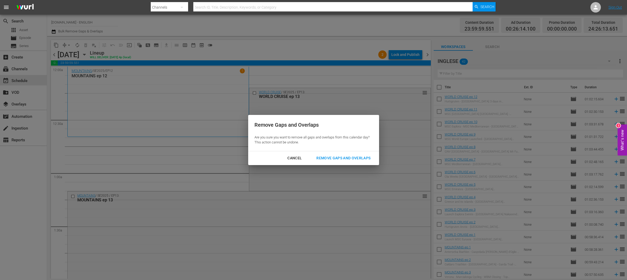
click at [344, 159] on div "Remove Gaps and Overlaps" at bounding box center [343, 158] width 62 height 7
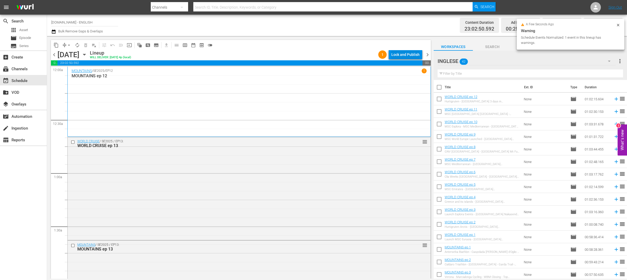
click at [410, 55] on div "Lock and Publish" at bounding box center [406, 54] width 28 height 9
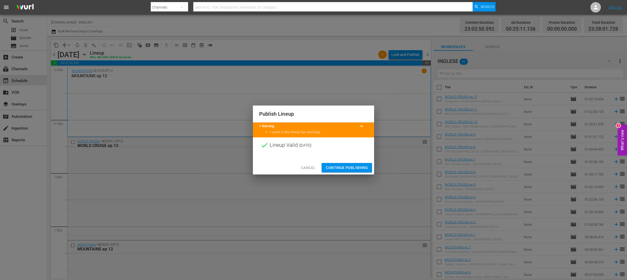
click at [353, 168] on span "Continue Publishing" at bounding box center [347, 168] width 42 height 7
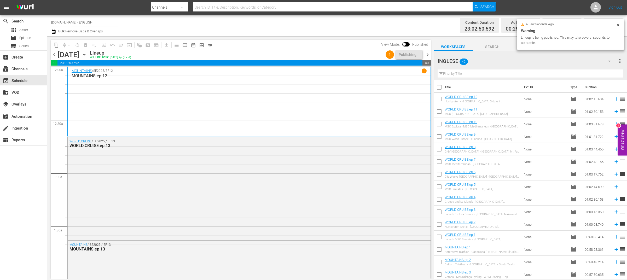
click at [427, 55] on span "chevron_right" at bounding box center [428, 55] width 7 height 7
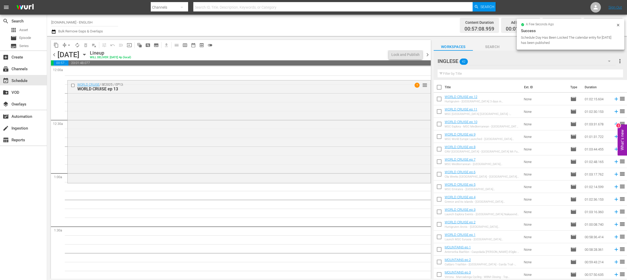
click at [54, 54] on span "chevron_left" at bounding box center [54, 55] width 7 height 7
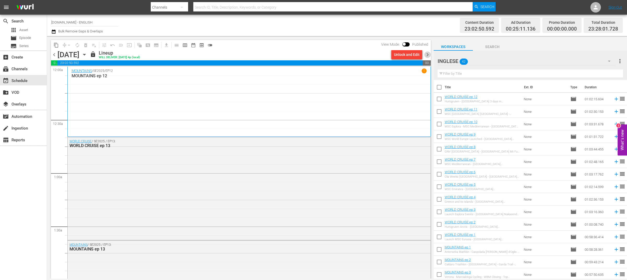
click at [430, 53] on span "chevron_right" at bounding box center [428, 55] width 7 height 7
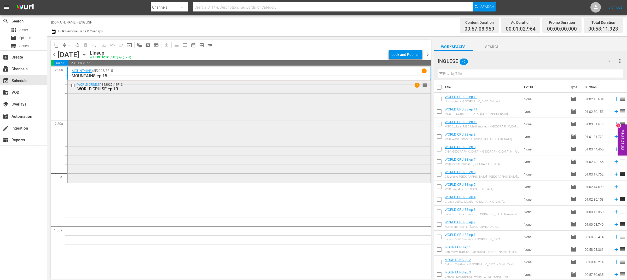
click at [73, 84] on input "checkbox" at bounding box center [73, 85] width 5 height 4
click at [87, 45] on span "delete_forever_outlined" at bounding box center [85, 45] width 5 height 5
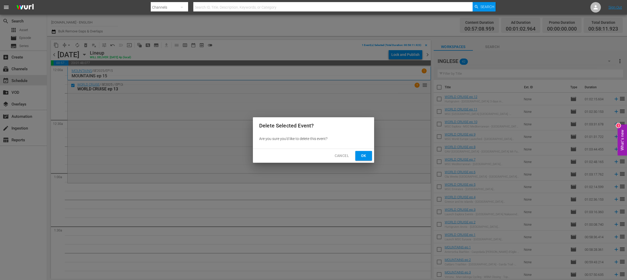
click at [362, 155] on span "Ok" at bounding box center [364, 156] width 8 height 7
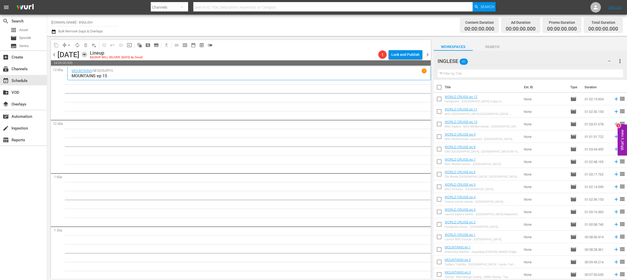
click at [87, 55] on icon "button" at bounding box center [85, 55] width 6 height 6
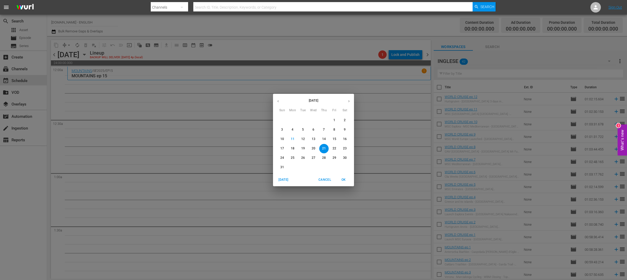
click at [325, 140] on p "14" at bounding box center [324, 139] width 4 height 4
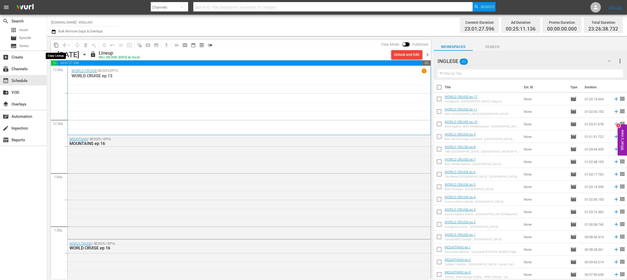
click at [54, 45] on span "content_copy" at bounding box center [56, 45] width 5 height 5
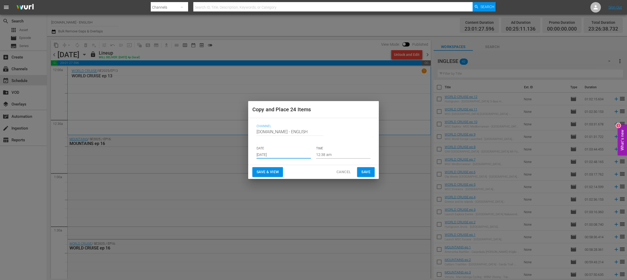
click at [281, 153] on input "[DATE]" at bounding box center [284, 155] width 54 height 8
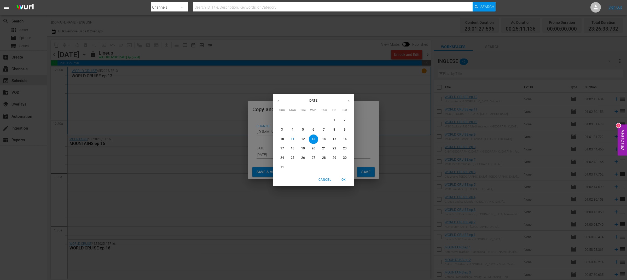
click at [323, 148] on p "21" at bounding box center [324, 148] width 4 height 4
type input "Aug 21st 2025"
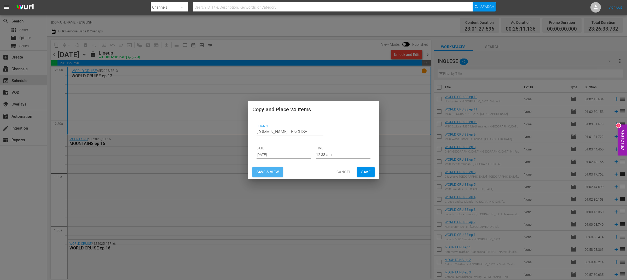
click at [279, 173] on span "Save & View" at bounding box center [268, 172] width 22 height 7
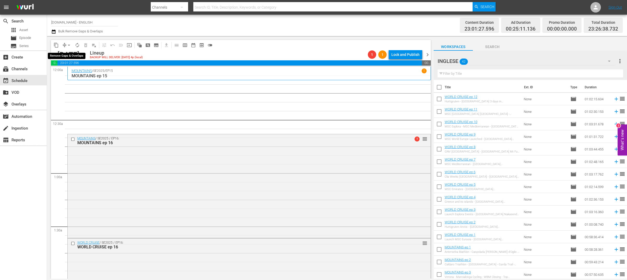
click at [70, 44] on span "arrow_drop_down" at bounding box center [68, 45] width 5 height 5
click at [82, 72] on li "Align to End of Previous Day" at bounding box center [69, 72] width 55 height 9
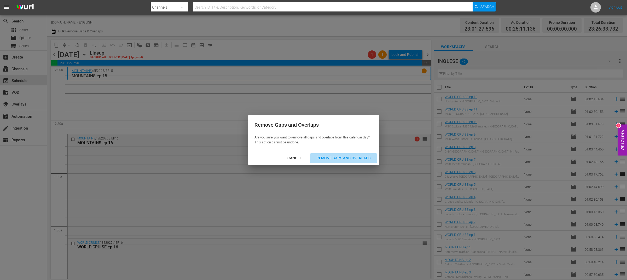
click at [352, 157] on div "Remove Gaps and Overlaps" at bounding box center [343, 158] width 62 height 7
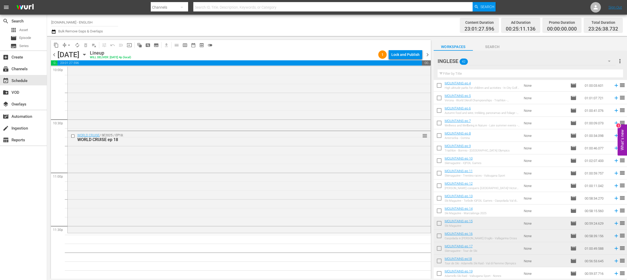
scroll to position [203, 0]
click at [615, 235] on icon at bounding box center [616, 234] width 3 height 3
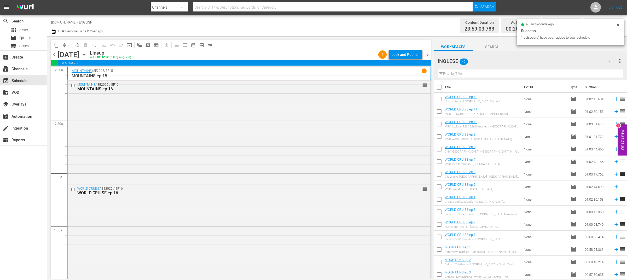
scroll to position [203, 0]
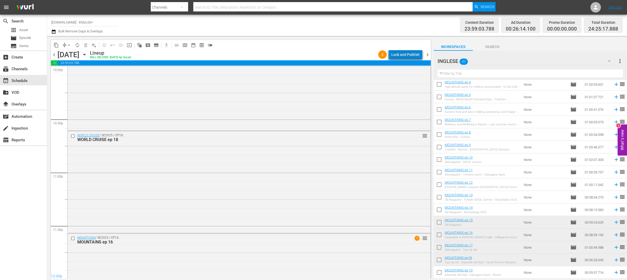
click at [414, 54] on div "Lock and Publish" at bounding box center [406, 54] width 28 height 9
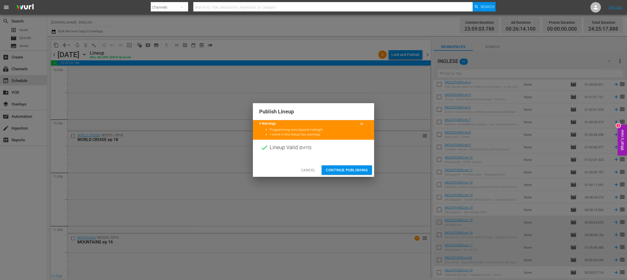
click at [352, 168] on span "Continue Publishing" at bounding box center [347, 170] width 42 height 7
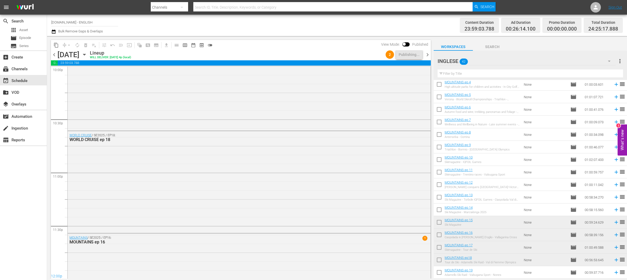
click at [429, 55] on span "chevron_right" at bounding box center [428, 55] width 7 height 7
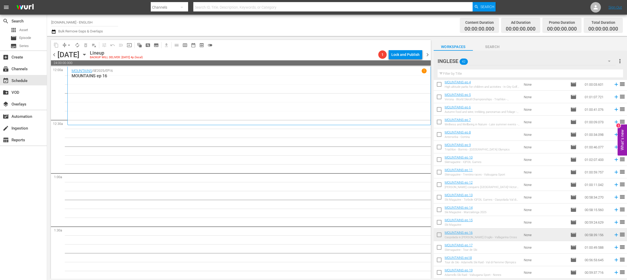
click at [85, 55] on icon "button" at bounding box center [84, 54] width 2 height 1
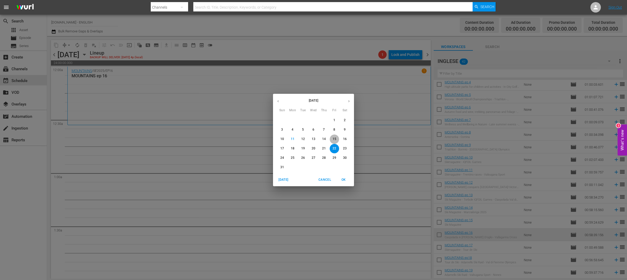
click at [335, 139] on p "15" at bounding box center [335, 139] width 4 height 4
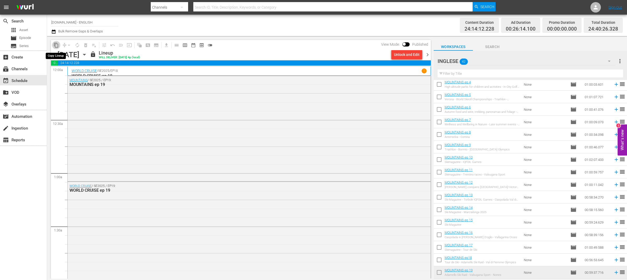
click at [56, 46] on span "content_copy" at bounding box center [56, 45] width 5 height 5
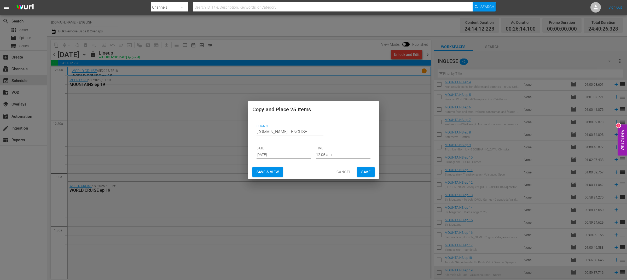
click at [282, 155] on input "[DATE]" at bounding box center [284, 155] width 54 height 8
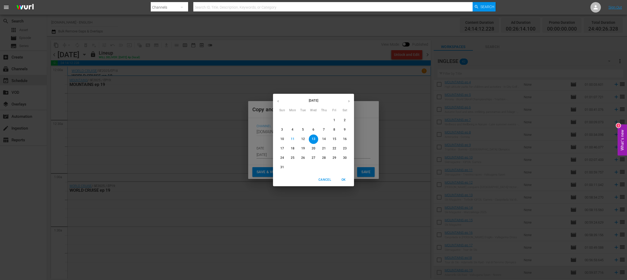
click at [335, 149] on p "22" at bounding box center [335, 148] width 4 height 4
type input "[DATE]"
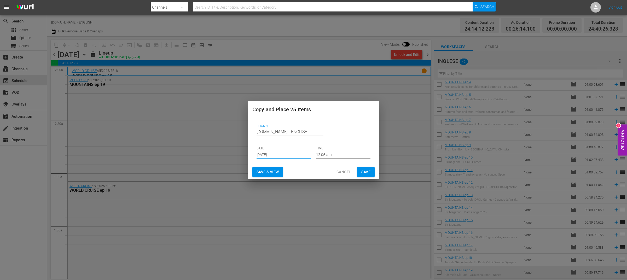
click at [262, 169] on span "Save & View" at bounding box center [268, 172] width 22 height 7
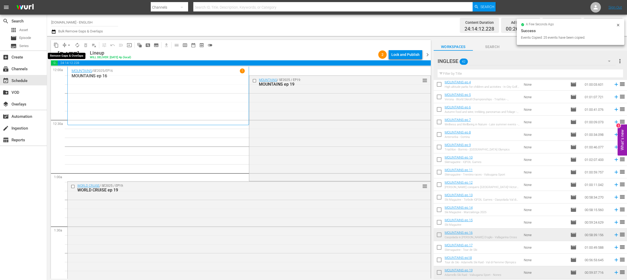
click at [68, 44] on span "arrow_drop_down" at bounding box center [68, 45] width 5 height 5
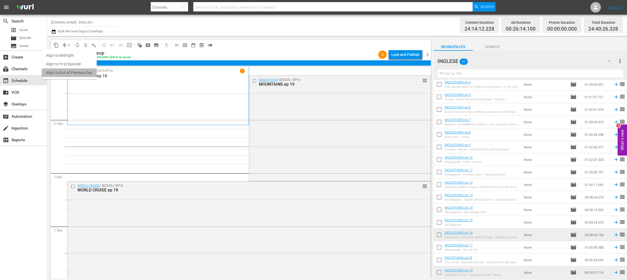
click at [77, 70] on li "Align to End of Previous Day" at bounding box center [69, 72] width 55 height 9
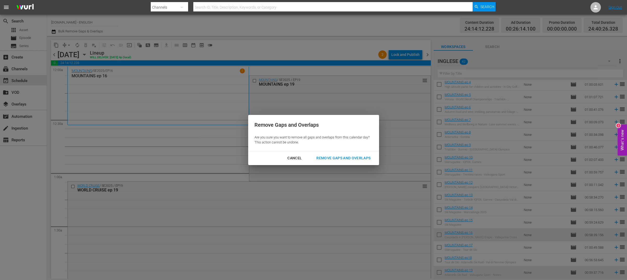
click at [332, 157] on div "Remove Gaps and Overlaps" at bounding box center [343, 158] width 62 height 7
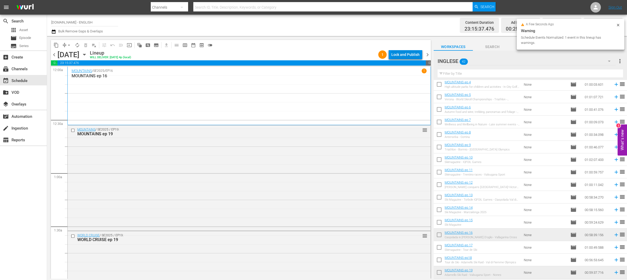
click at [411, 58] on div "Lock and Publish" at bounding box center [406, 54] width 28 height 9
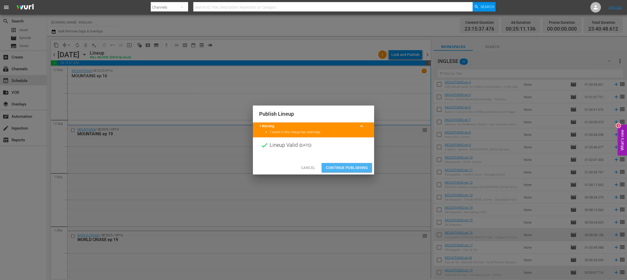
click at [352, 169] on span "Continue Publishing" at bounding box center [347, 168] width 42 height 7
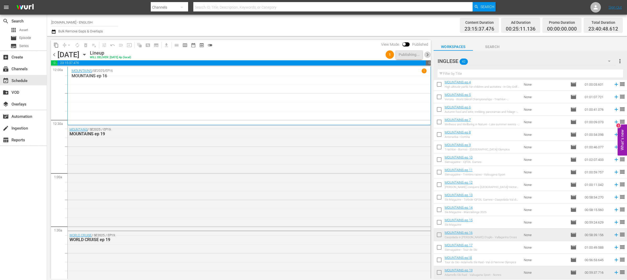
click at [428, 55] on span "chevron_right" at bounding box center [428, 55] width 7 height 7
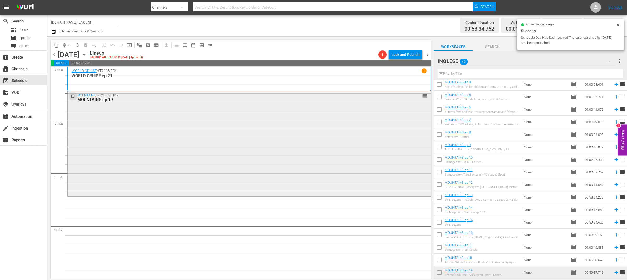
click at [73, 94] on input "checkbox" at bounding box center [73, 96] width 5 height 4
click at [87, 44] on span "delete_forever_outlined" at bounding box center [85, 45] width 5 height 5
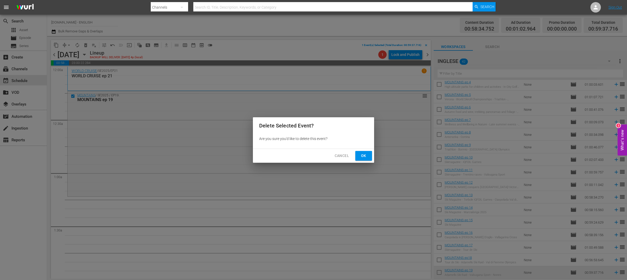
click at [363, 155] on span "Ok" at bounding box center [364, 156] width 8 height 7
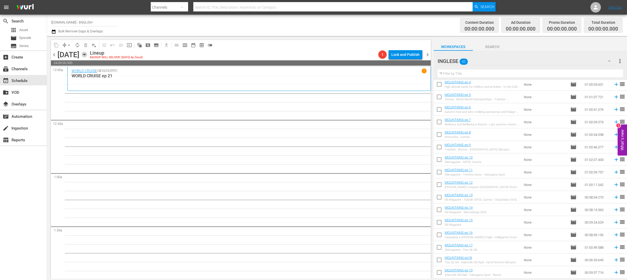
click at [87, 54] on icon "button" at bounding box center [85, 55] width 6 height 6
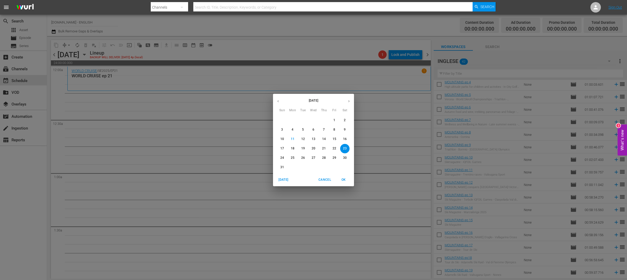
click at [347, 140] on span "16" at bounding box center [344, 139] width 9 height 4
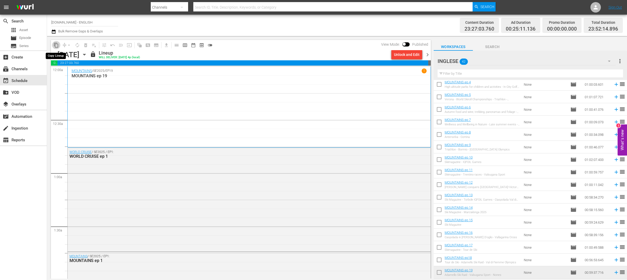
click at [56, 47] on span "content_copy" at bounding box center [56, 45] width 5 height 5
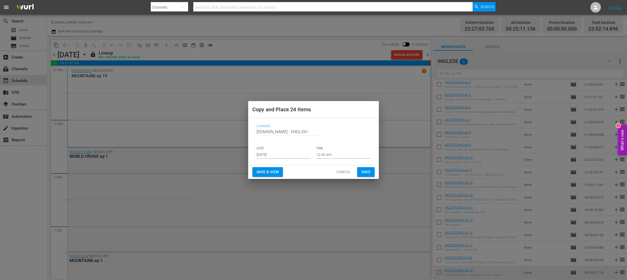
click at [281, 155] on input "[DATE]" at bounding box center [284, 155] width 54 height 8
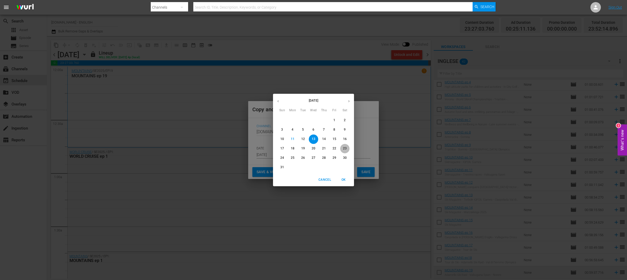
click at [346, 148] on p "23" at bounding box center [345, 148] width 4 height 4
type input "Aug 23rd 2025"
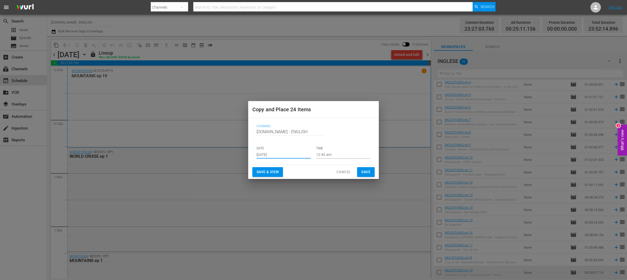
click at [270, 171] on span "Save & View" at bounding box center [268, 172] width 22 height 7
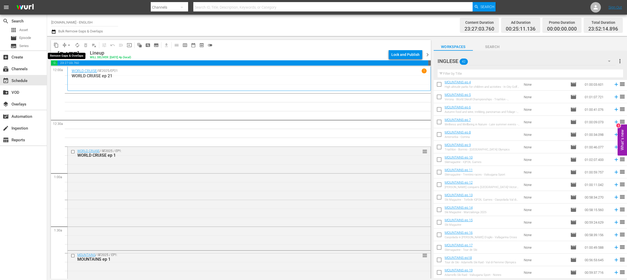
click at [66, 45] on span "arrow_drop_down" at bounding box center [68, 45] width 5 height 5
click at [69, 72] on li "Align to End of Previous Day" at bounding box center [69, 72] width 55 height 9
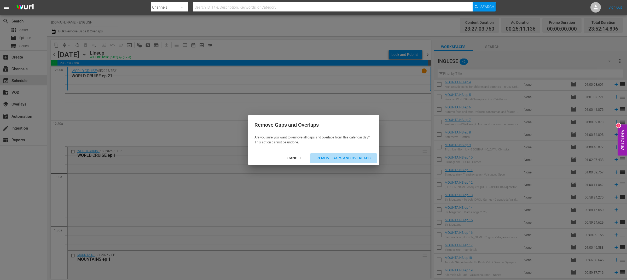
click at [339, 156] on div "Remove Gaps and Overlaps" at bounding box center [343, 158] width 62 height 7
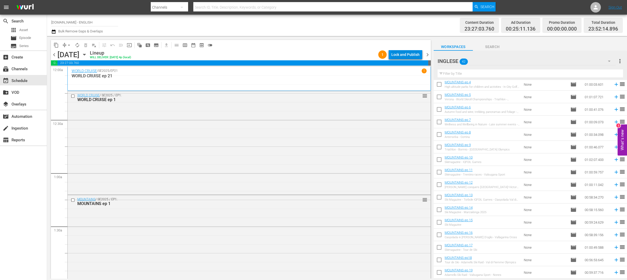
click at [415, 52] on div "Lock and Publish" at bounding box center [406, 54] width 28 height 9
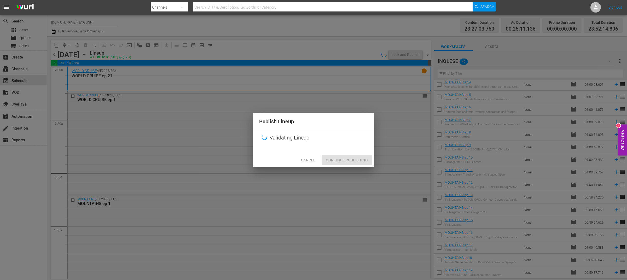
click at [358, 158] on div "Publish Lineup Validating Lineup Cancel Continue Publishing" at bounding box center [313, 140] width 121 height 54
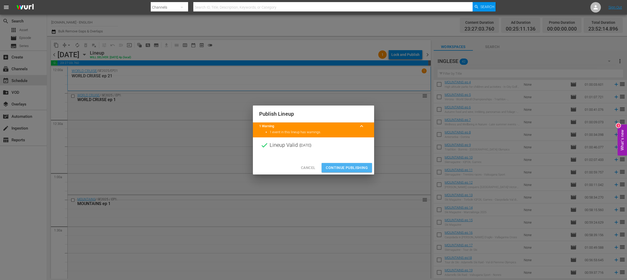
click at [350, 170] on span "Continue Publishing" at bounding box center [347, 168] width 42 height 7
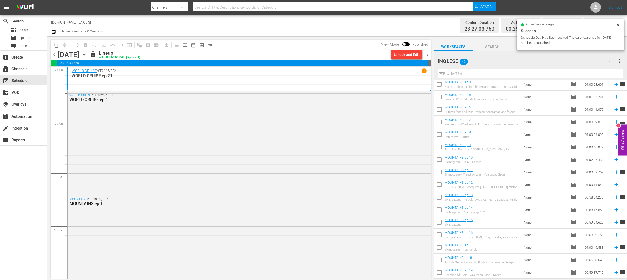
click at [428, 54] on span "chevron_right" at bounding box center [428, 55] width 7 height 7
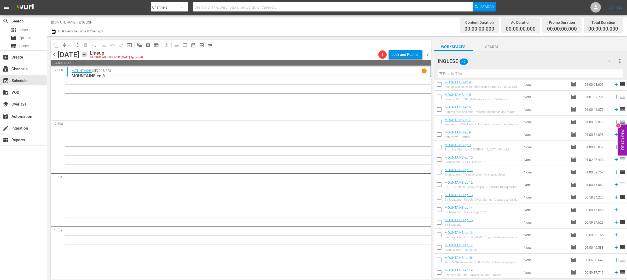
click at [87, 54] on icon "button" at bounding box center [85, 55] width 6 height 6
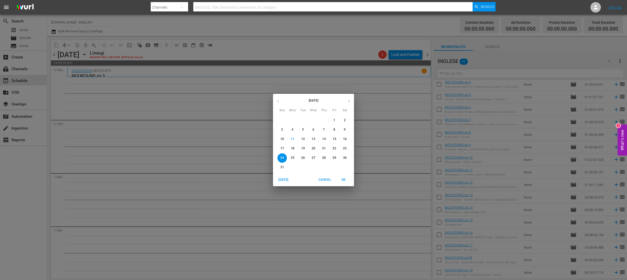
click at [282, 149] on p "17" at bounding box center [283, 148] width 4 height 4
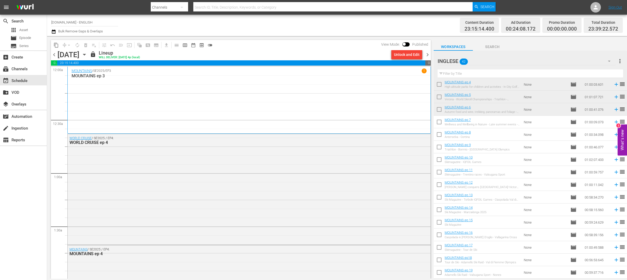
click at [59, 45] on span "content_copy" at bounding box center [56, 45] width 5 height 5
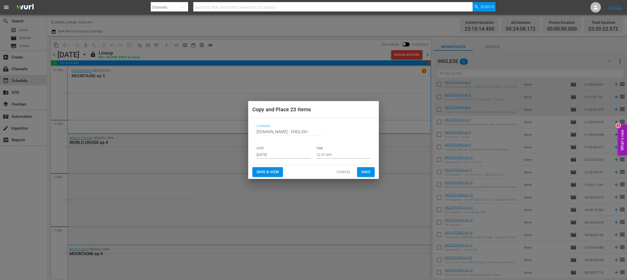
click at [273, 155] on input "[DATE]" at bounding box center [284, 155] width 54 height 8
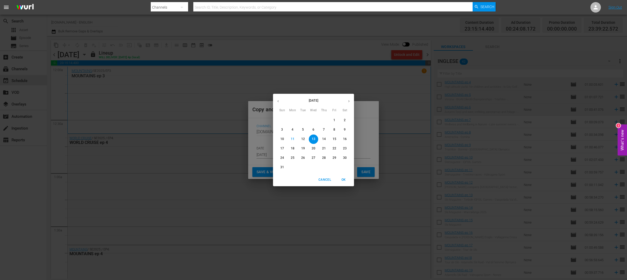
click at [284, 158] on p "24" at bounding box center [283, 158] width 4 height 4
type input "Aug 24th 2025"
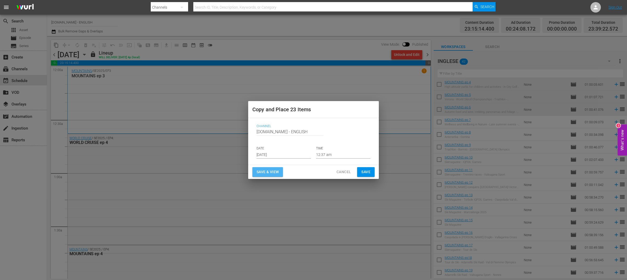
click at [271, 173] on span "Save & View" at bounding box center [268, 172] width 22 height 7
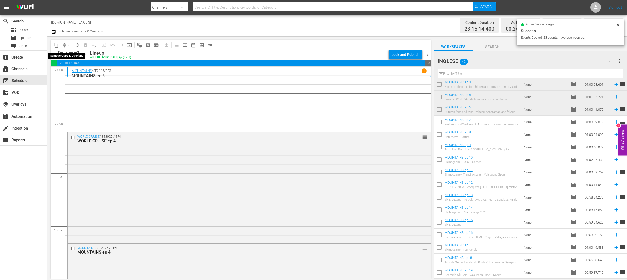
click at [67, 45] on span "arrow_drop_down" at bounding box center [68, 45] width 5 height 5
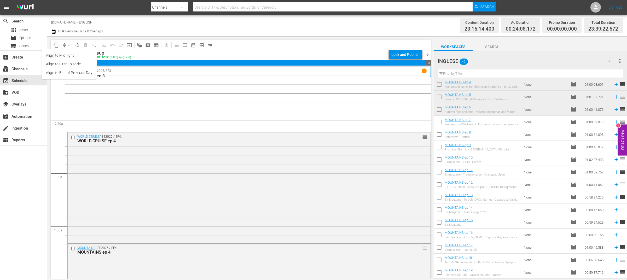
click at [91, 71] on li "Align to End of Previous Day" at bounding box center [69, 72] width 55 height 9
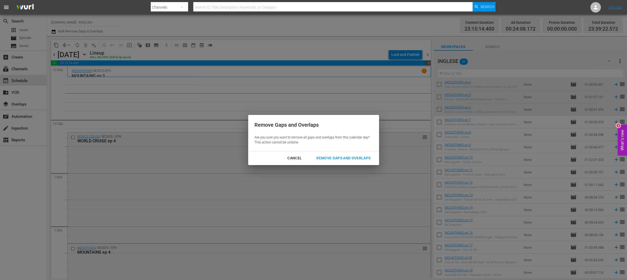
click at [343, 159] on div "Remove Gaps and Overlaps" at bounding box center [343, 158] width 62 height 7
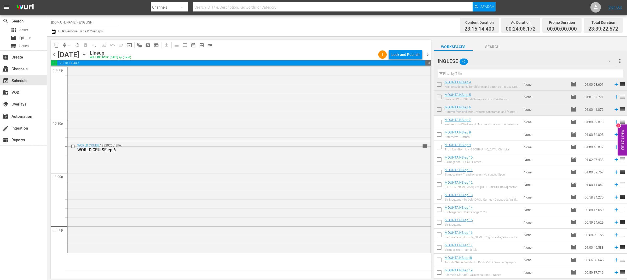
scroll to position [2347, 0]
click at [615, 84] on icon at bounding box center [616, 84] width 3 height 3
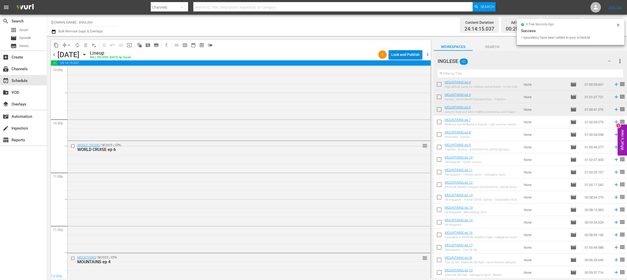
click at [403, 52] on div "Lock and Publish" at bounding box center [406, 54] width 28 height 9
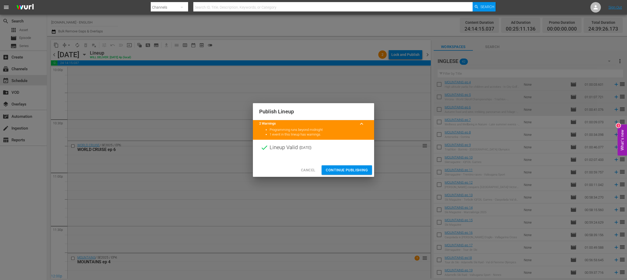
click at [344, 169] on span "Continue Publishing" at bounding box center [347, 170] width 42 height 7
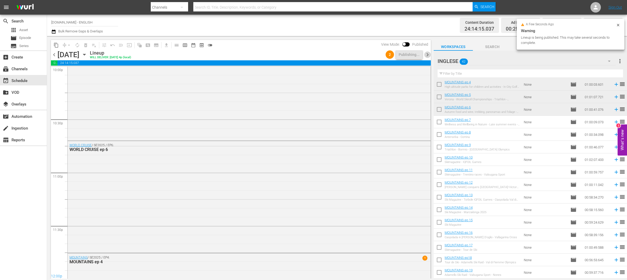
click at [427, 55] on span "chevron_right" at bounding box center [428, 55] width 7 height 7
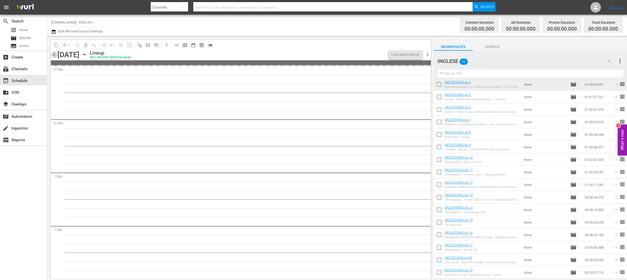
click at [54, 53] on span "chevron_left" at bounding box center [54, 55] width 7 height 7
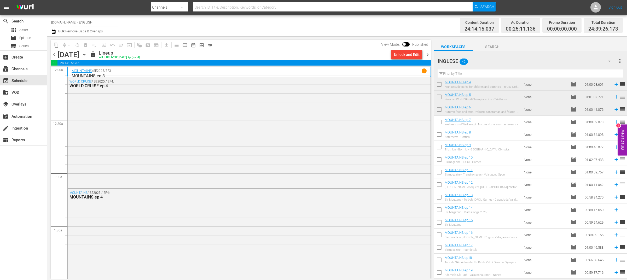
click at [426, 56] on span "chevron_right" at bounding box center [428, 55] width 7 height 7
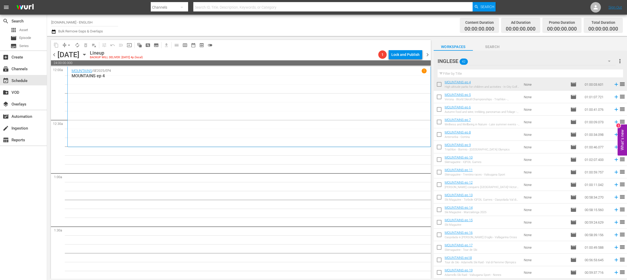
click at [85, 54] on icon "button" at bounding box center [84, 54] width 2 height 1
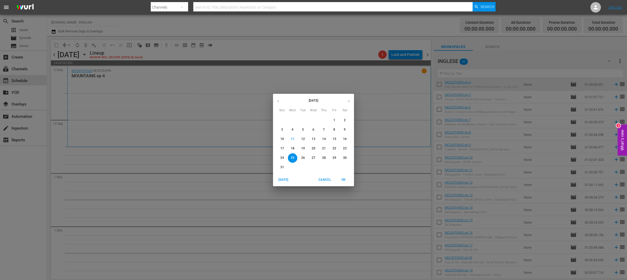
click at [293, 148] on p "18" at bounding box center [293, 148] width 4 height 4
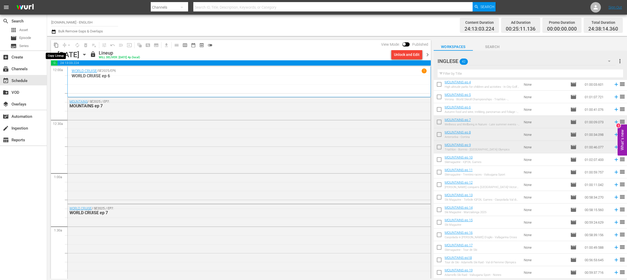
click at [55, 44] on span "content_copy" at bounding box center [56, 45] width 5 height 5
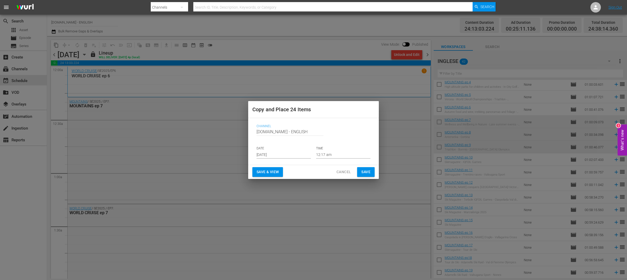
click at [270, 153] on input "[DATE]" at bounding box center [284, 155] width 54 height 8
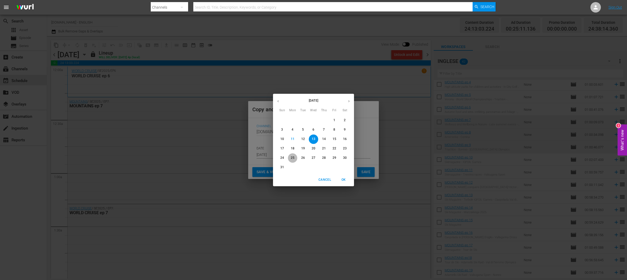
click at [295, 159] on span "25" at bounding box center [292, 158] width 9 height 4
type input "Aug 25th 2025"
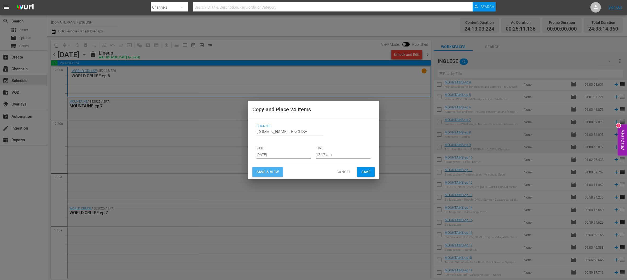
click at [279, 172] on span "Save & View" at bounding box center [268, 172] width 22 height 7
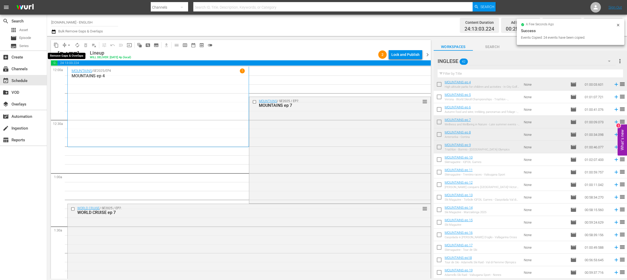
click at [67, 44] on span "arrow_drop_down" at bounding box center [68, 45] width 5 height 5
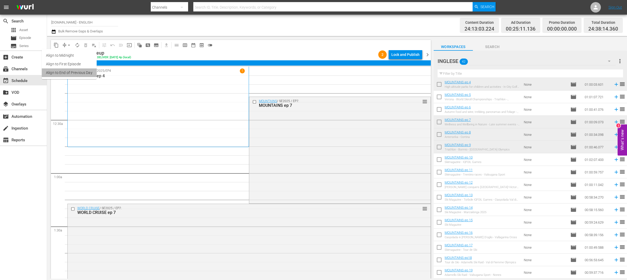
click at [71, 72] on li "Align to End of Previous Day" at bounding box center [69, 72] width 55 height 9
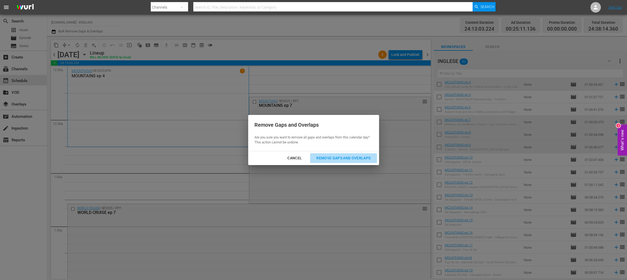
click at [338, 156] on div "Remove Gaps and Overlaps" at bounding box center [343, 158] width 62 height 7
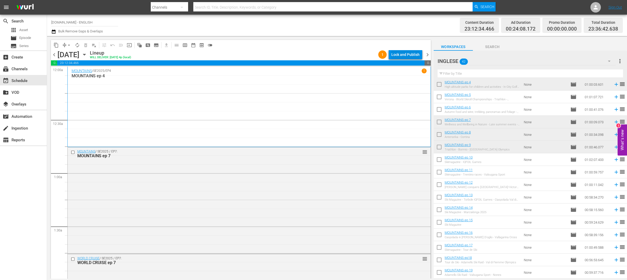
click at [413, 53] on div "Lock and Publish" at bounding box center [406, 54] width 28 height 9
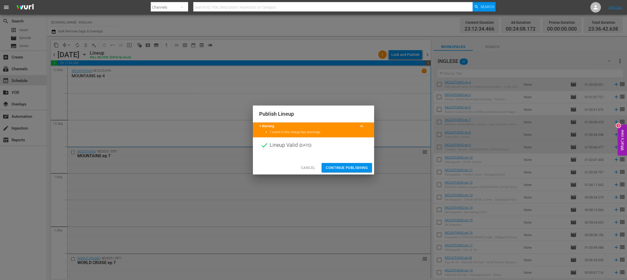
click at [342, 168] on span "Continue Publishing" at bounding box center [347, 168] width 42 height 7
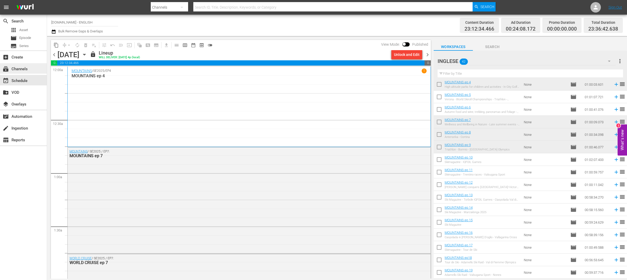
click at [28, 70] on div "subscriptions Channels" at bounding box center [14, 68] width 29 height 5
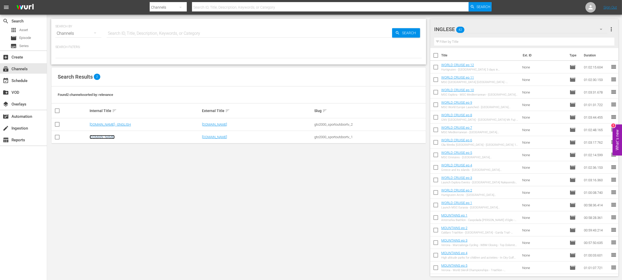
click at [115, 139] on link "SportOutdoor.TV" at bounding box center [102, 137] width 25 height 4
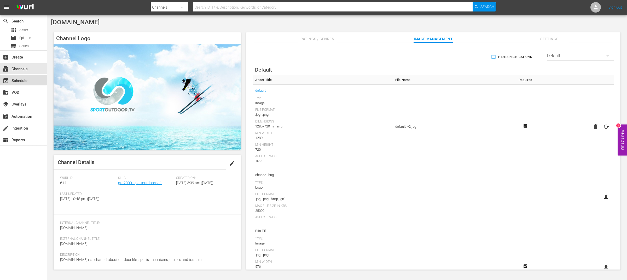
click at [20, 79] on div "event_available Schedule" at bounding box center [14, 80] width 29 height 5
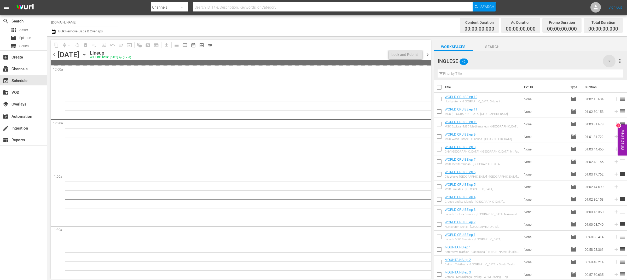
click at [611, 61] on icon "button" at bounding box center [610, 61] width 6 height 6
click at [476, 83] on div "Default Workspace (30)" at bounding box center [471, 84] width 54 height 8
click at [87, 55] on icon "button" at bounding box center [85, 55] width 6 height 6
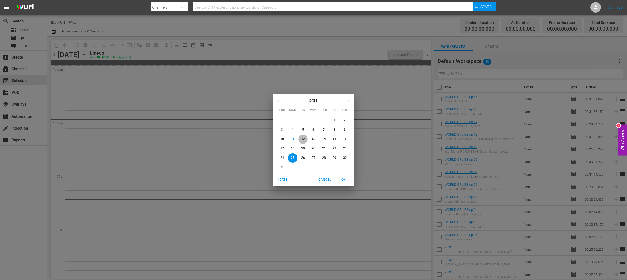
click at [301, 140] on span "12" at bounding box center [303, 139] width 9 height 4
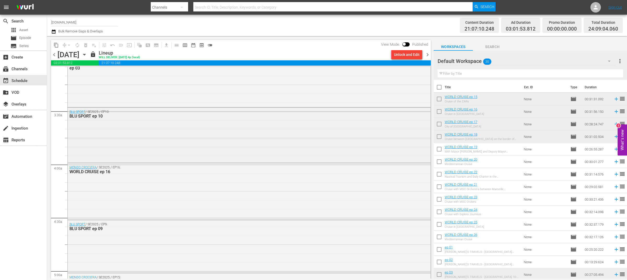
scroll to position [163, 0]
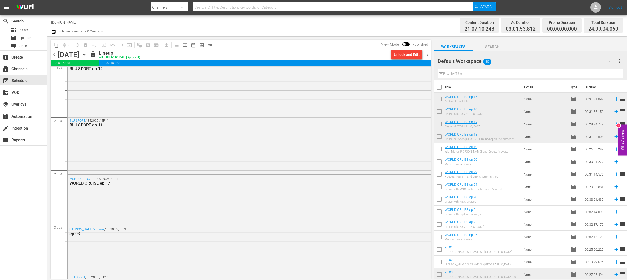
click at [53, 54] on span "chevron_left" at bounding box center [54, 55] width 7 height 7
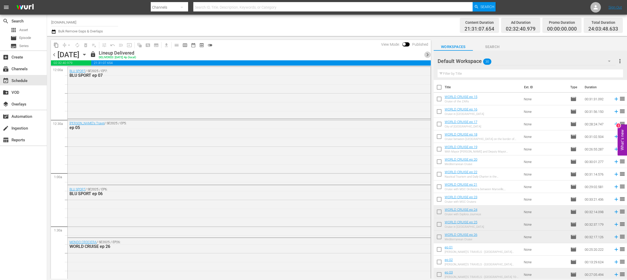
click at [427, 54] on span "chevron_right" at bounding box center [428, 55] width 7 height 7
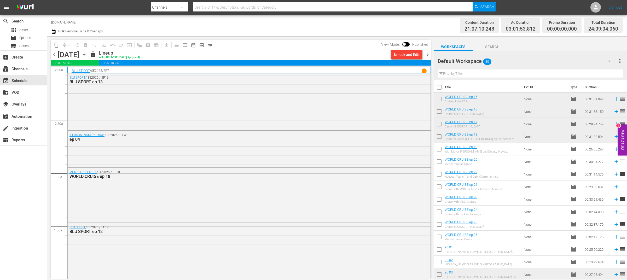
click at [428, 54] on span "chevron_right" at bounding box center [428, 55] width 7 height 7
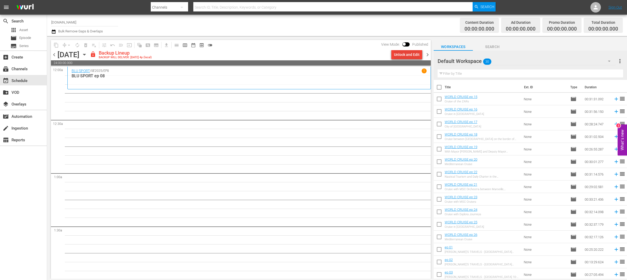
click at [414, 54] on div "Unlock and Edit" at bounding box center [407, 54] width 26 height 9
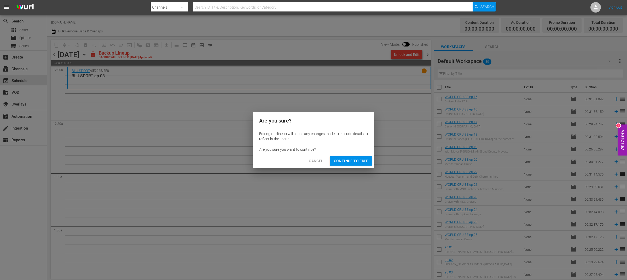
click at [355, 163] on span "Continue to Edit" at bounding box center [351, 161] width 34 height 7
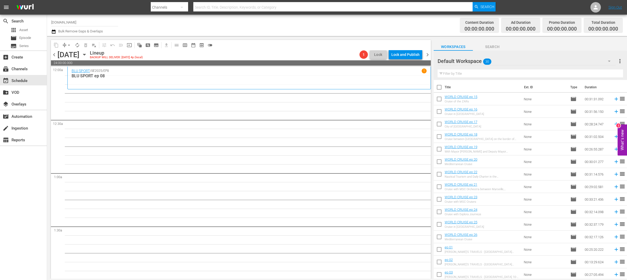
click at [53, 54] on span "chevron_left" at bounding box center [54, 55] width 7 height 7
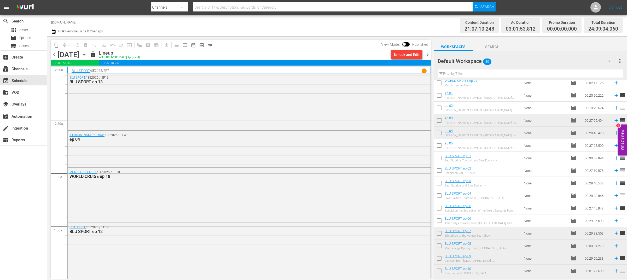
scroll to position [131, 0]
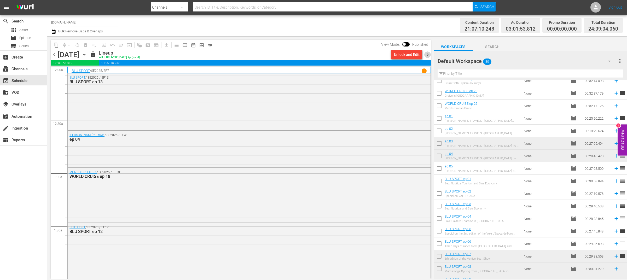
click at [427, 55] on span "chevron_right" at bounding box center [428, 55] width 7 height 7
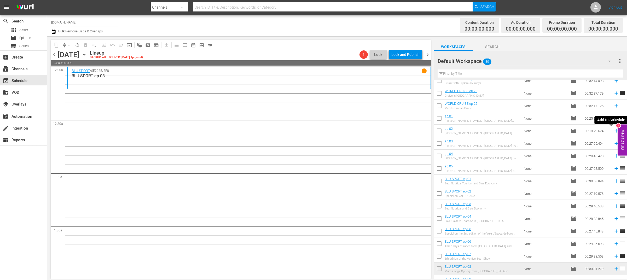
click at [615, 131] on icon at bounding box center [616, 130] width 3 height 3
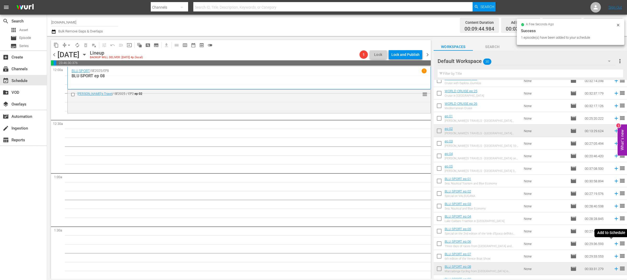
click at [614, 244] on icon at bounding box center [617, 244] width 6 height 6
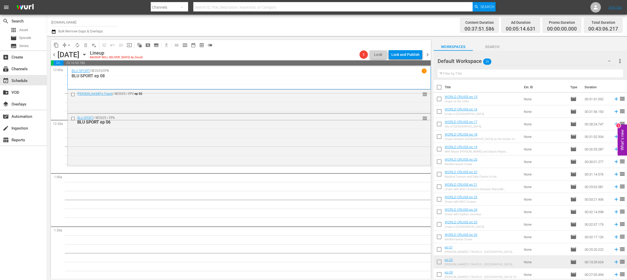
click at [55, 53] on span "chevron_left" at bounding box center [54, 55] width 7 height 7
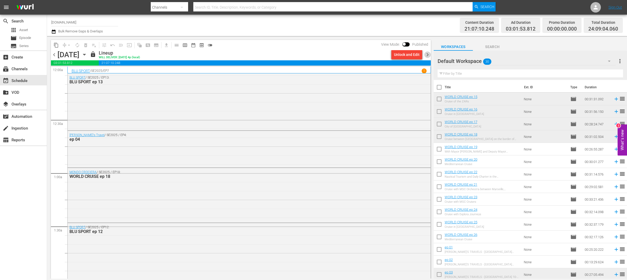
click at [429, 56] on span "chevron_right" at bounding box center [428, 55] width 7 height 7
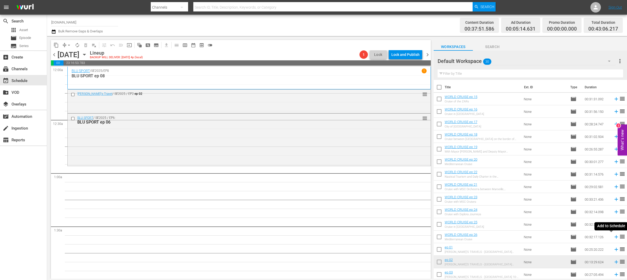
click at [614, 237] on icon at bounding box center [617, 237] width 6 height 6
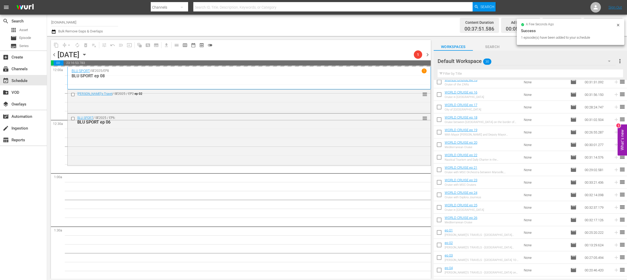
scroll to position [138, 0]
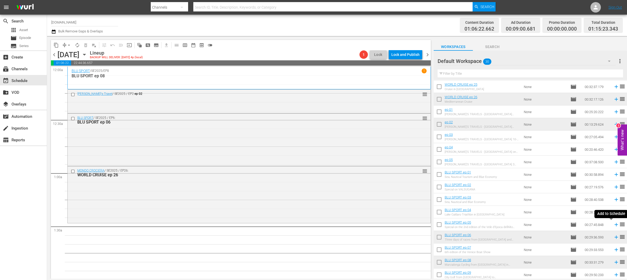
click at [614, 226] on icon at bounding box center [617, 225] width 6 height 6
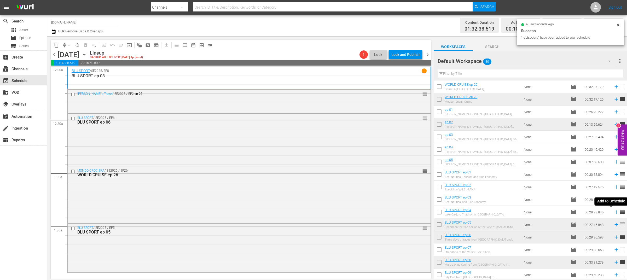
click at [614, 212] on icon at bounding box center [617, 212] width 6 height 6
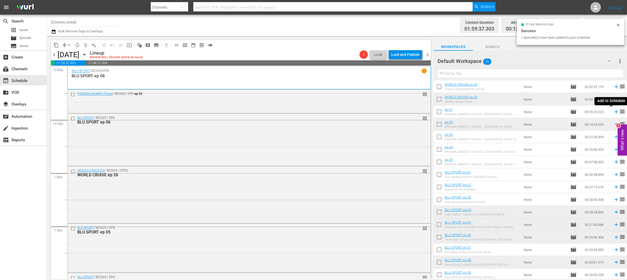
click at [615, 112] on icon at bounding box center [616, 111] width 3 height 3
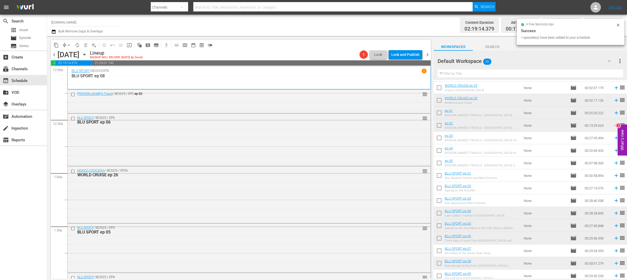
scroll to position [136, 0]
click at [614, 88] on icon at bounding box center [617, 88] width 6 height 6
click at [615, 201] on icon at bounding box center [616, 200] width 3 height 3
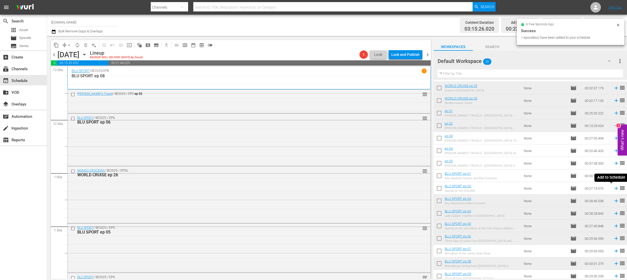
click at [615, 188] on icon at bounding box center [616, 188] width 3 height 3
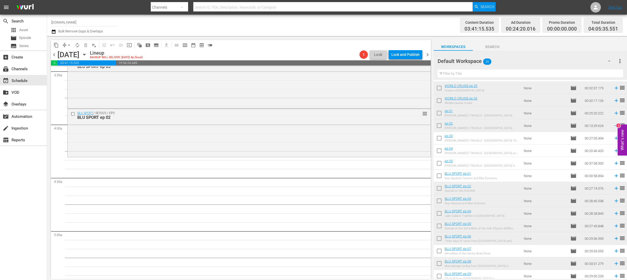
scroll to position [365, 0]
click at [614, 163] on icon at bounding box center [617, 164] width 6 height 6
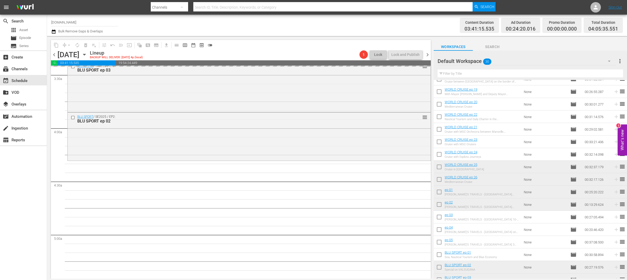
scroll to position [57, 0]
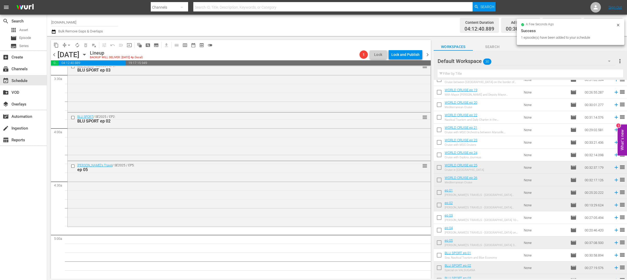
click at [615, 156] on icon at bounding box center [616, 154] width 3 height 3
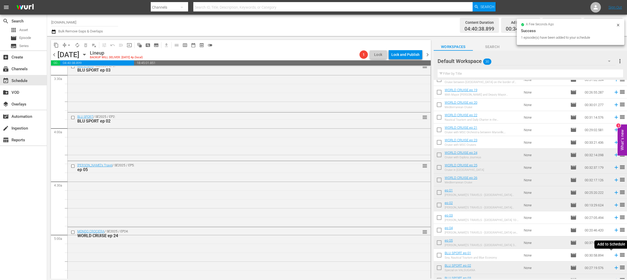
click at [615, 256] on icon at bounding box center [616, 255] width 3 height 3
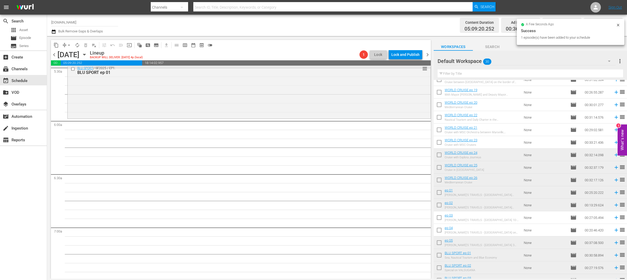
scroll to position [544, 0]
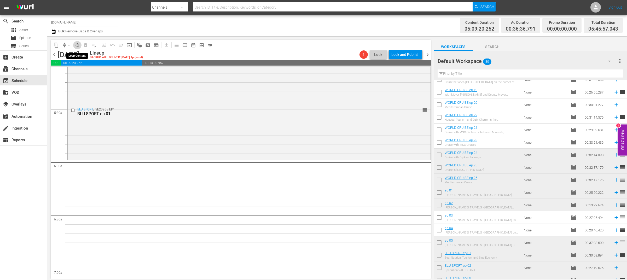
click at [76, 44] on span "autorenew_outlined" at bounding box center [77, 45] width 5 height 5
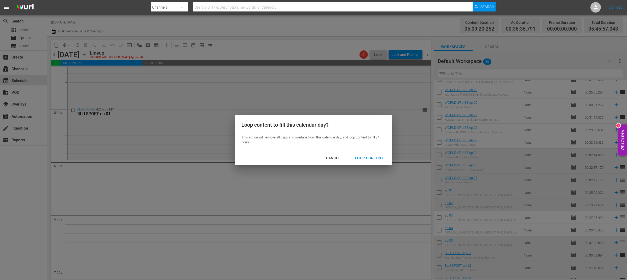
click at [369, 157] on div "Loop Content" at bounding box center [369, 158] width 37 height 7
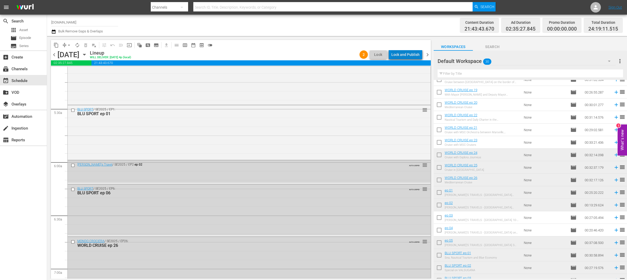
click at [413, 56] on div "Lock and Publish" at bounding box center [406, 54] width 28 height 9
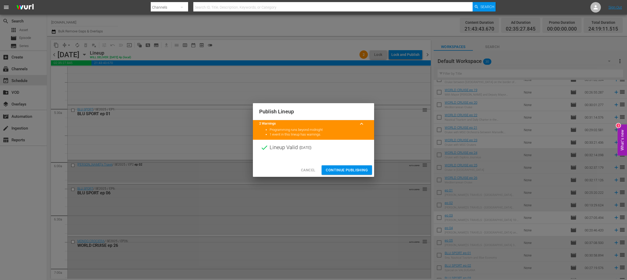
click at [357, 169] on span "Continue Publishing" at bounding box center [347, 170] width 42 height 7
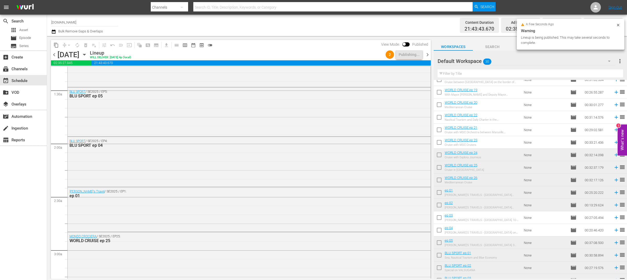
scroll to position [0, 0]
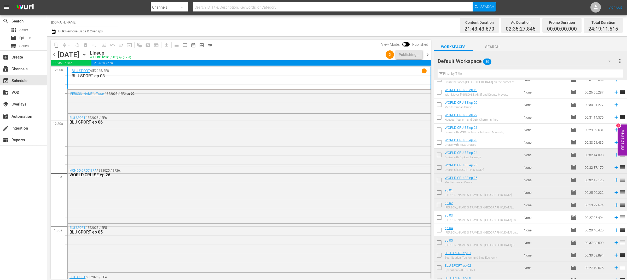
click at [427, 55] on span "chevron_right" at bounding box center [428, 55] width 7 height 7
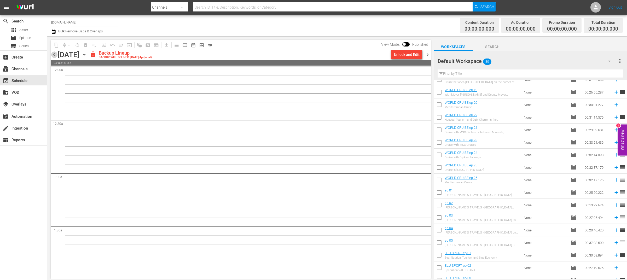
click at [55, 57] on span "chevron_left" at bounding box center [54, 55] width 7 height 7
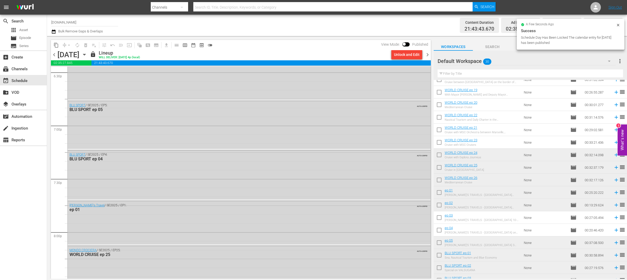
scroll to position [2404, 0]
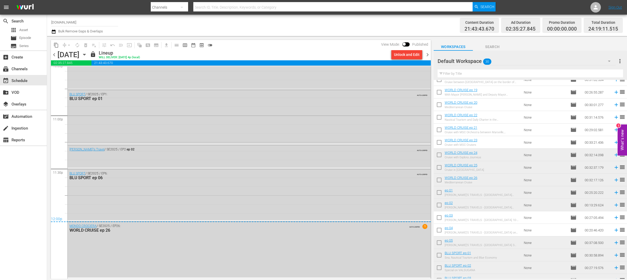
click at [427, 54] on span "chevron_right" at bounding box center [428, 55] width 7 height 7
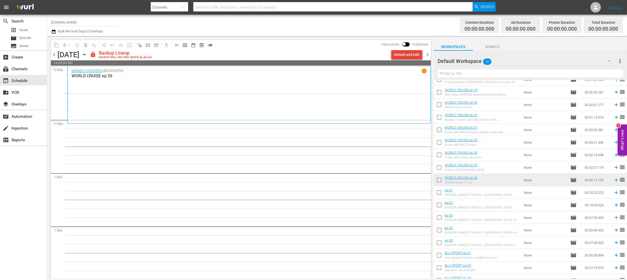
click at [410, 57] on div "Unlock and Edit" at bounding box center [407, 54] width 26 height 9
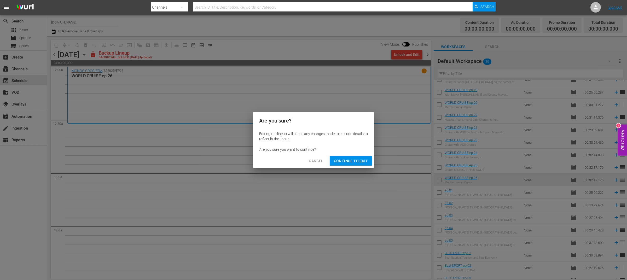
click at [352, 161] on span "Continue to Edit" at bounding box center [351, 161] width 34 height 7
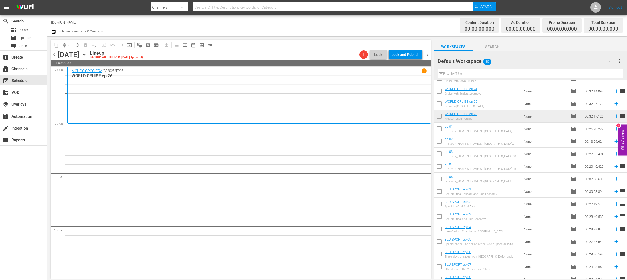
scroll to position [189, 0]
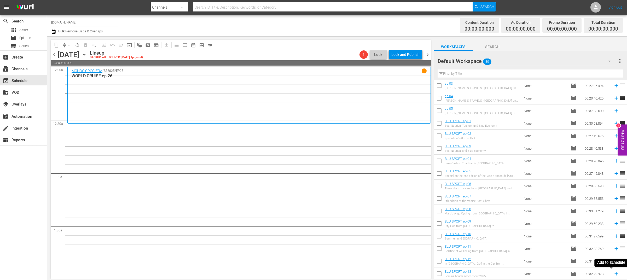
click at [614, 274] on icon at bounding box center [617, 274] width 6 height 6
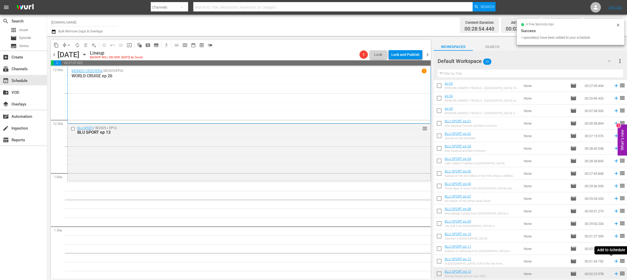
click at [615, 261] on icon at bounding box center [616, 261] width 3 height 3
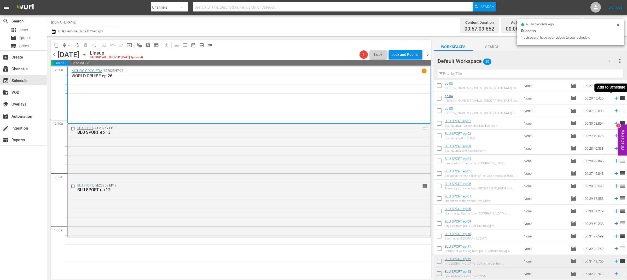
click at [614, 100] on icon at bounding box center [617, 98] width 6 height 6
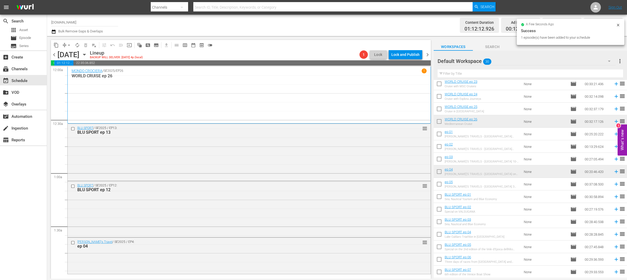
scroll to position [115, 0]
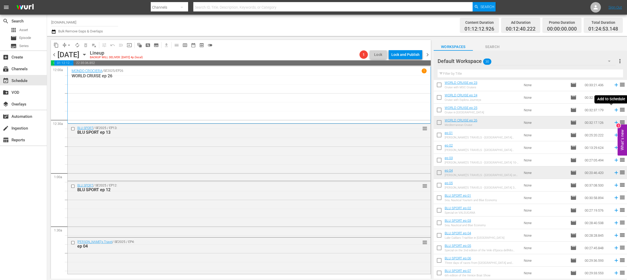
click at [614, 111] on icon at bounding box center [617, 110] width 6 height 6
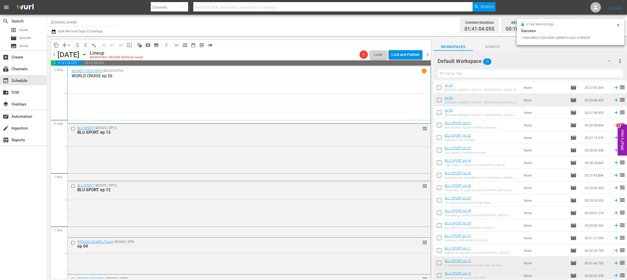
scroll to position [189, 0]
click at [615, 249] on icon at bounding box center [616, 248] width 3 height 3
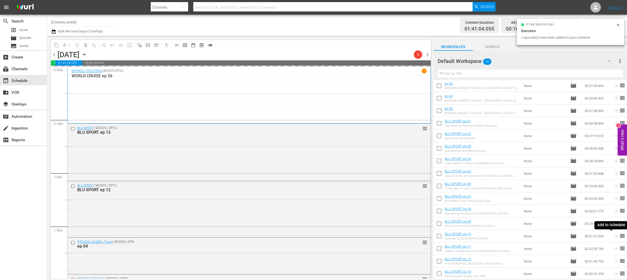
click at [614, 238] on icon at bounding box center [617, 236] width 6 height 6
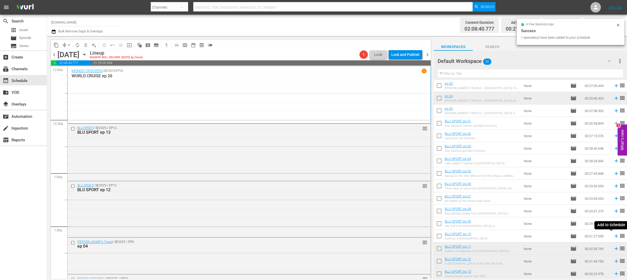
click at [615, 236] on icon at bounding box center [616, 236] width 3 height 3
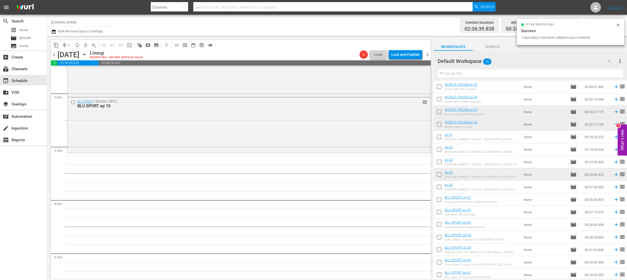
scroll to position [112, 0]
click at [614, 163] on icon at bounding box center [617, 162] width 6 height 6
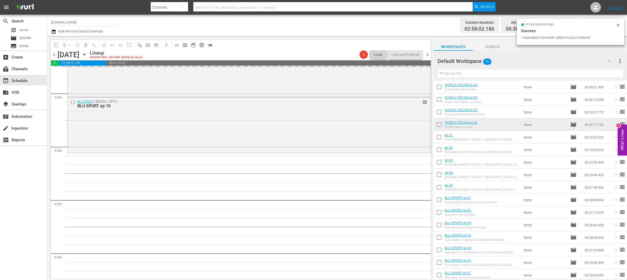
scroll to position [189, 0]
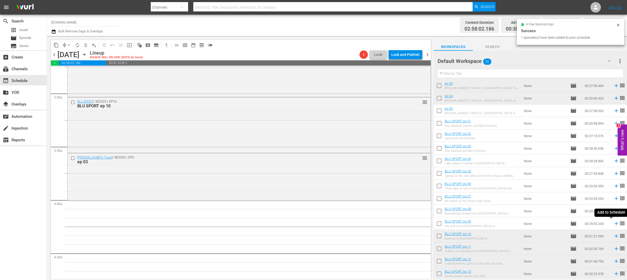
click at [614, 225] on icon at bounding box center [617, 224] width 6 height 6
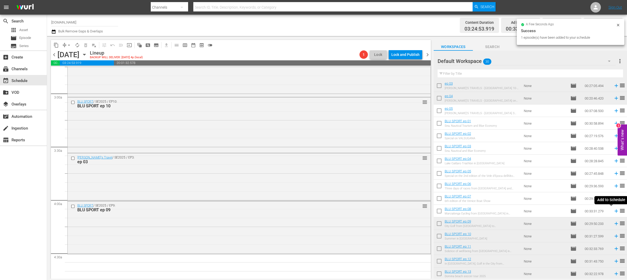
click at [615, 211] on icon at bounding box center [616, 211] width 3 height 3
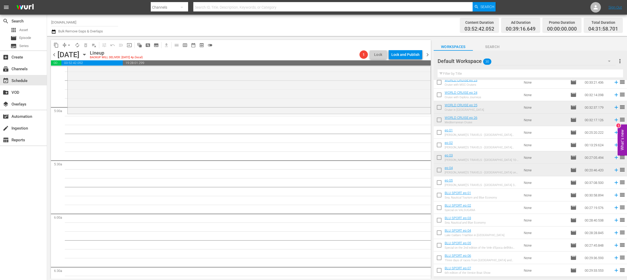
scroll to position [117, 0]
click at [614, 146] on icon at bounding box center [617, 146] width 6 height 6
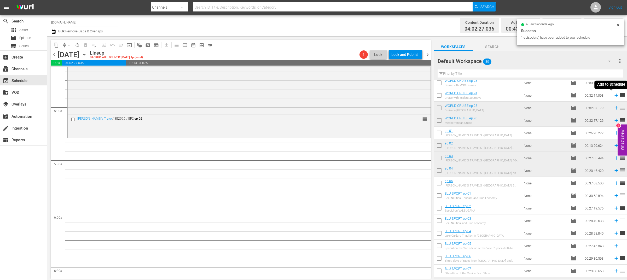
click at [615, 95] on icon at bounding box center [616, 95] width 3 height 3
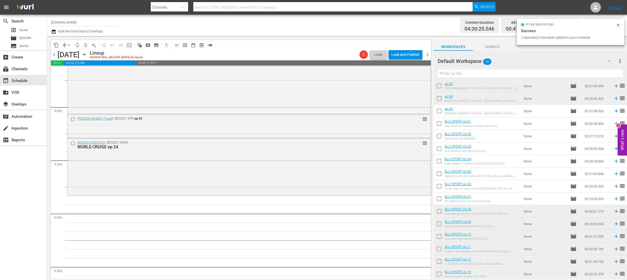
scroll to position [189, 0]
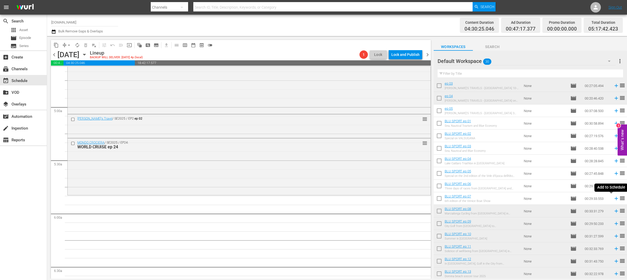
click at [615, 198] on icon at bounding box center [616, 198] width 3 height 3
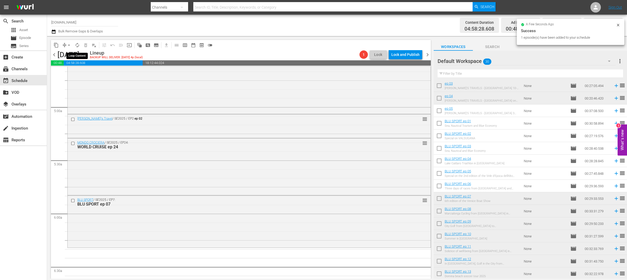
click at [77, 44] on span "autorenew_outlined" at bounding box center [77, 45] width 5 height 5
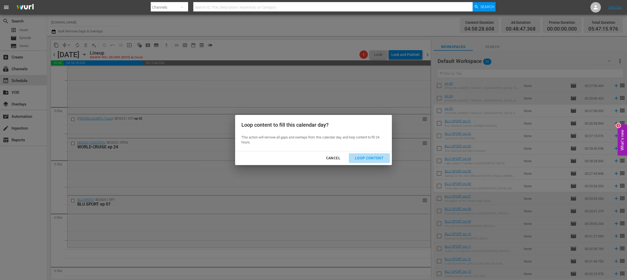
click at [376, 157] on div "Loop Content" at bounding box center [369, 158] width 37 height 7
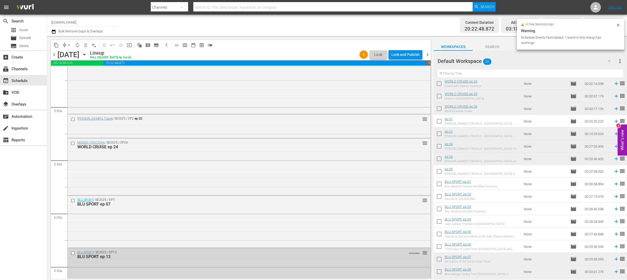
scroll to position [71, 0]
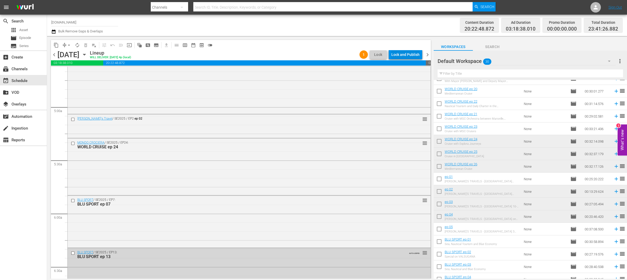
click at [408, 55] on div "Lock and Publish" at bounding box center [406, 54] width 28 height 9
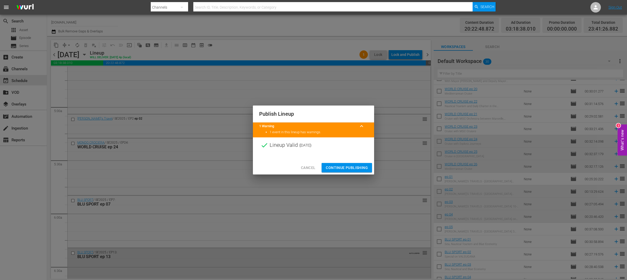
click at [347, 168] on span "Continue Publishing" at bounding box center [347, 168] width 42 height 7
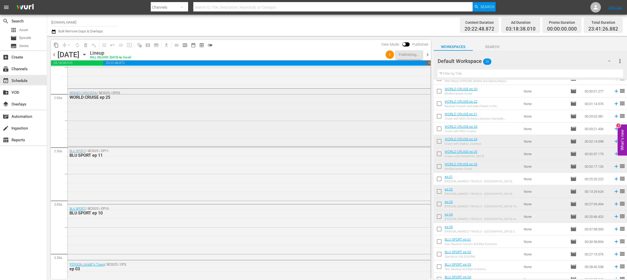
scroll to position [0, 0]
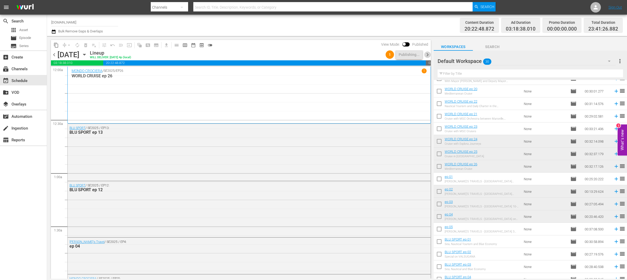
click at [428, 54] on span "chevron_right" at bounding box center [428, 55] width 7 height 7
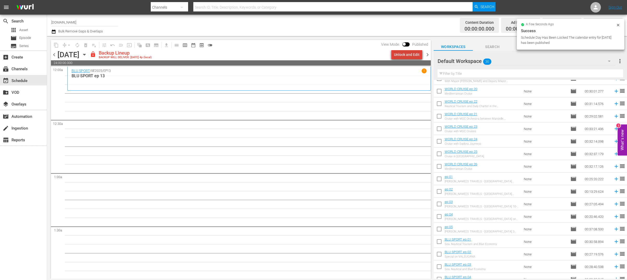
click at [412, 55] on div "Unlock and Edit" at bounding box center [407, 54] width 26 height 9
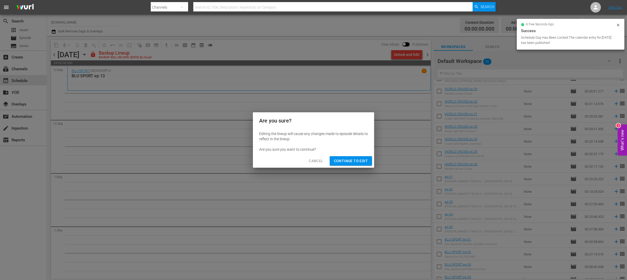
click at [364, 160] on span "Continue to Edit" at bounding box center [351, 161] width 34 height 7
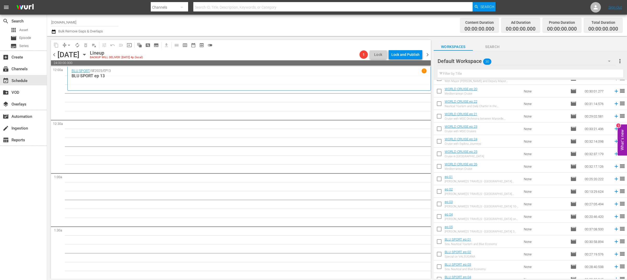
click at [54, 56] on span "chevron_left" at bounding box center [54, 55] width 7 height 7
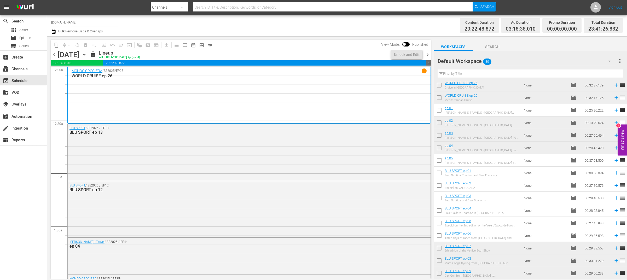
scroll to position [189, 0]
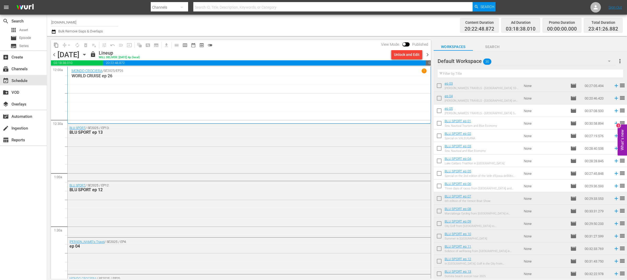
click at [427, 53] on span "chevron_right" at bounding box center [428, 55] width 7 height 7
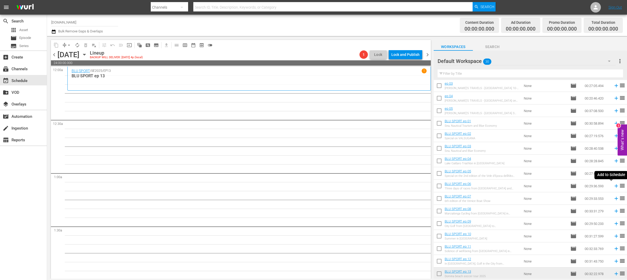
click at [614, 185] on icon at bounding box center [617, 186] width 6 height 6
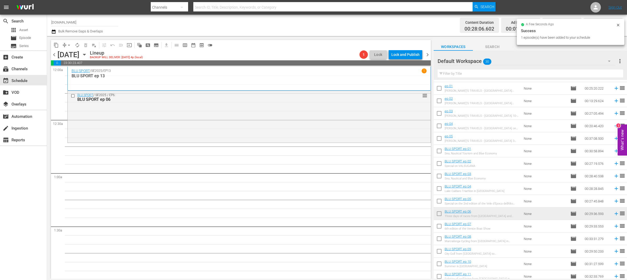
scroll to position [161, 0]
click at [56, 54] on span "chevron_left" at bounding box center [54, 55] width 7 height 7
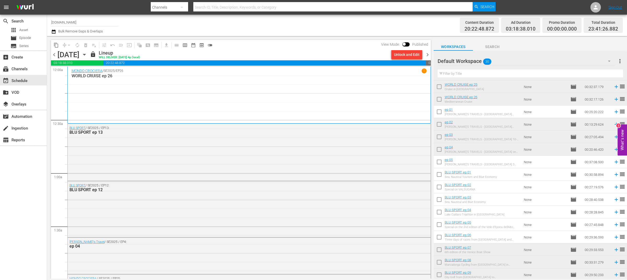
scroll to position [98, 0]
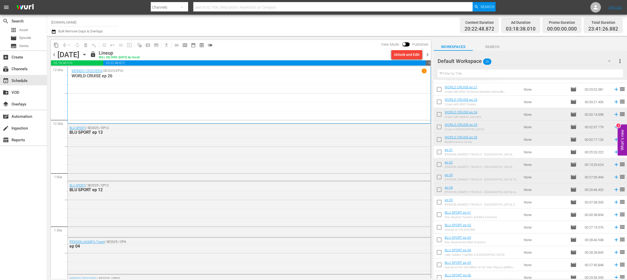
click at [428, 54] on span "chevron_right" at bounding box center [428, 55] width 7 height 7
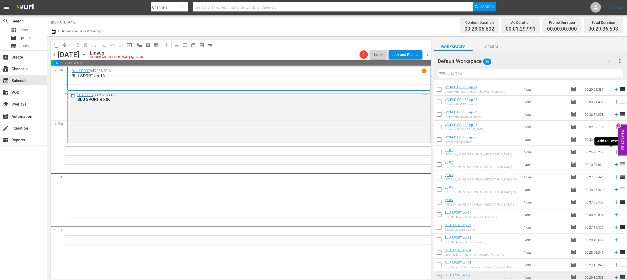
click at [614, 151] on icon at bounding box center [617, 152] width 6 height 6
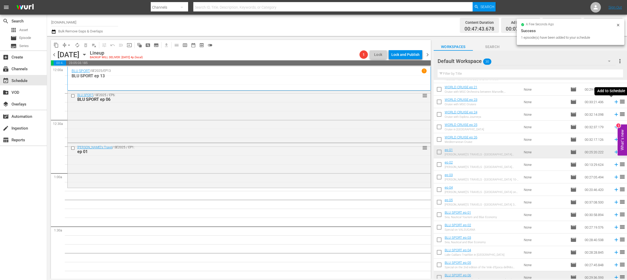
click at [615, 102] on icon at bounding box center [616, 101] width 3 height 3
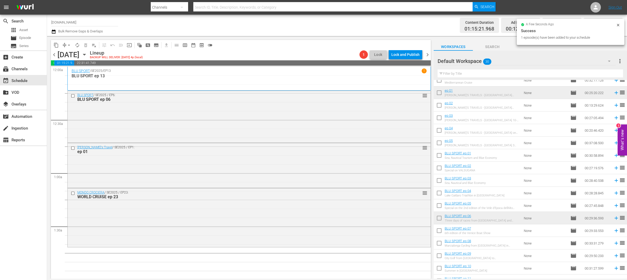
scroll to position [189, 0]
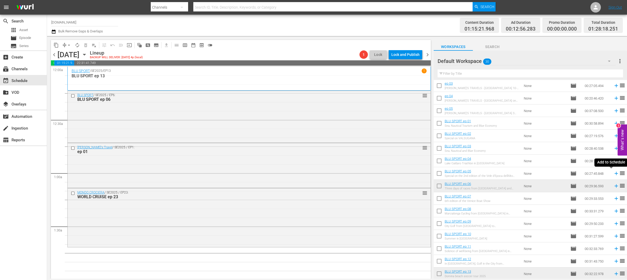
click at [615, 174] on icon at bounding box center [616, 173] width 3 height 3
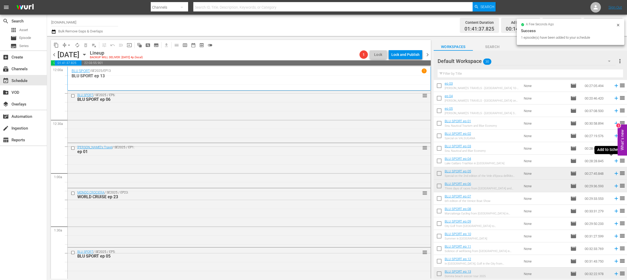
click at [615, 161] on icon at bounding box center [616, 160] width 3 height 3
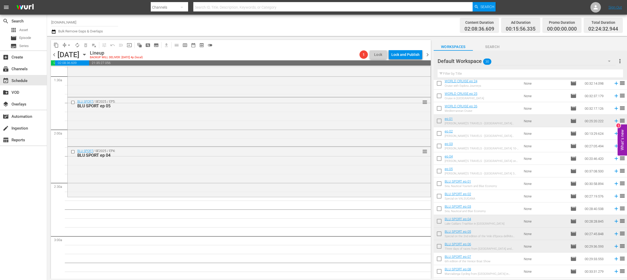
scroll to position [122, 0]
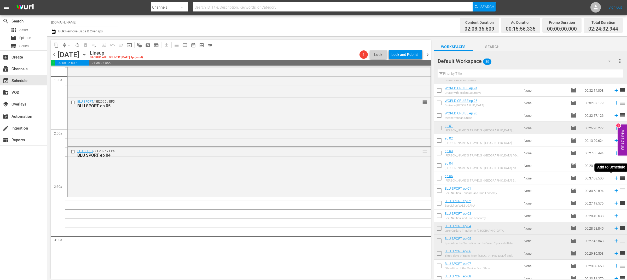
click at [615, 178] on icon at bounding box center [616, 178] width 3 height 3
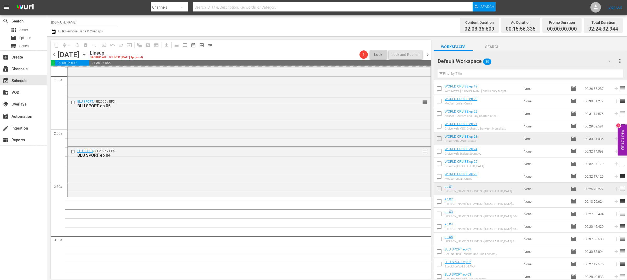
scroll to position [0, 0]
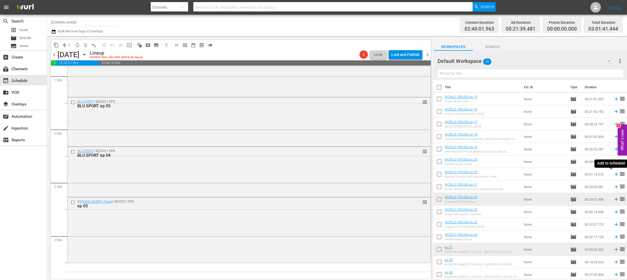
click at [614, 175] on icon at bounding box center [617, 174] width 6 height 6
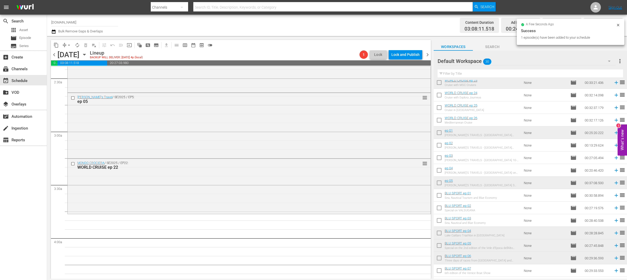
scroll to position [119, 0]
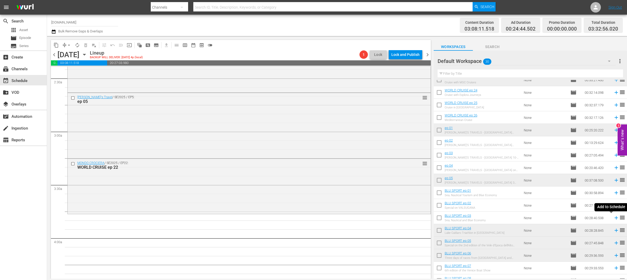
click at [614, 219] on icon at bounding box center [617, 218] width 6 height 6
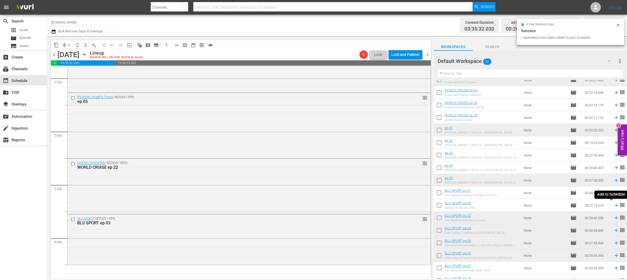
click at [615, 205] on icon at bounding box center [616, 205] width 3 height 3
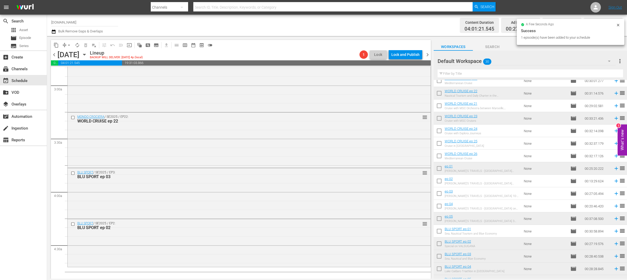
scroll to position [27, 0]
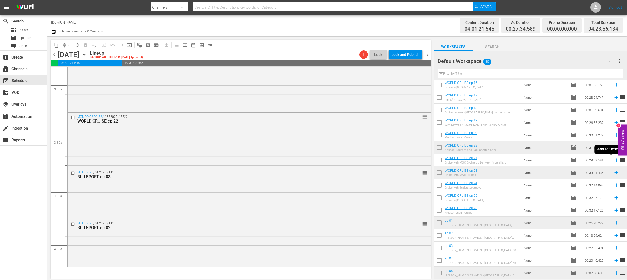
click at [614, 161] on icon at bounding box center [617, 160] width 6 height 6
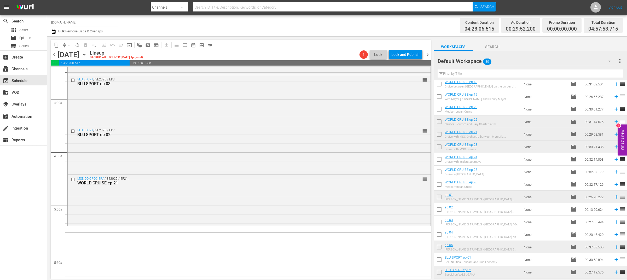
scroll to position [53, 0]
click at [614, 234] on icon at bounding box center [617, 234] width 6 height 6
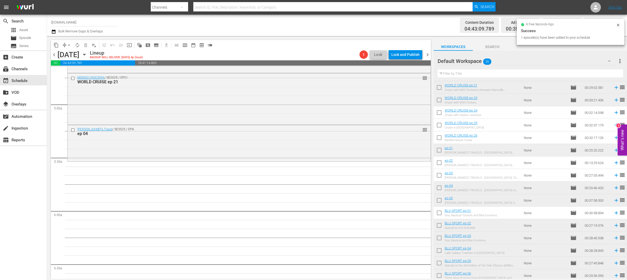
scroll to position [109, 0]
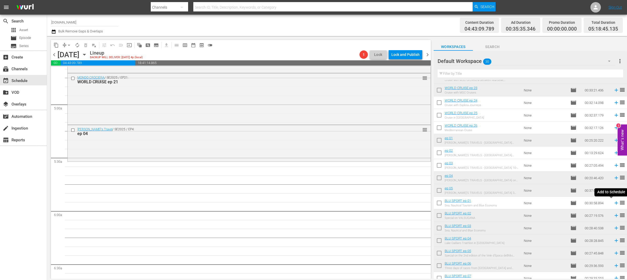
click at [614, 203] on icon at bounding box center [617, 203] width 6 height 6
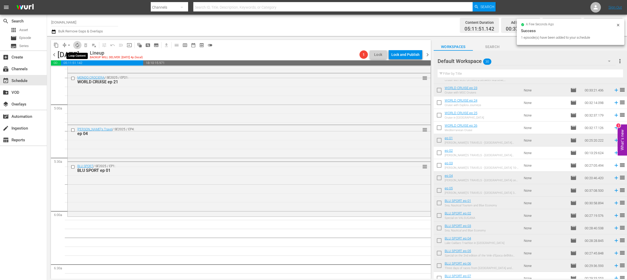
click at [76, 44] on span "autorenew_outlined" at bounding box center [77, 45] width 5 height 5
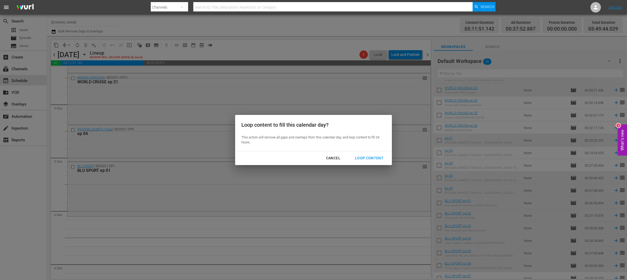
click at [370, 158] on div "Loop Content" at bounding box center [369, 158] width 37 height 7
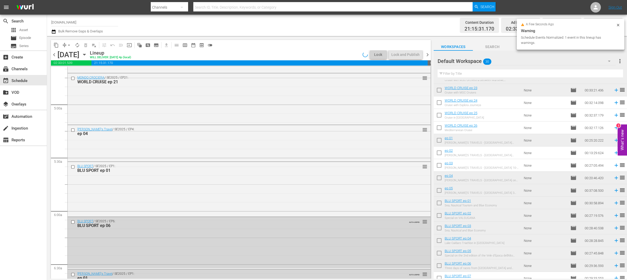
scroll to position [189, 0]
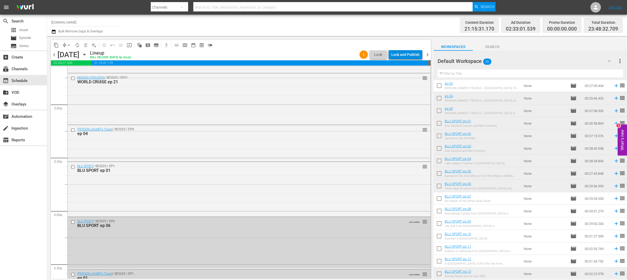
click at [422, 55] on button "Lock and Publish" at bounding box center [405, 54] width 33 height 9
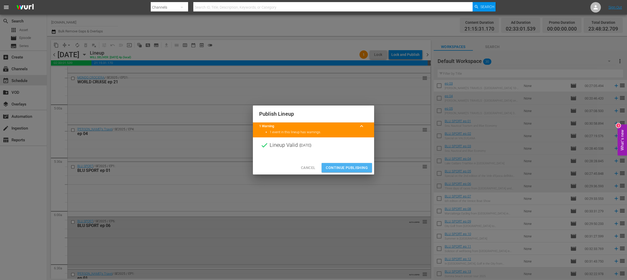
click at [353, 170] on span "Continue Publishing" at bounding box center [347, 168] width 42 height 7
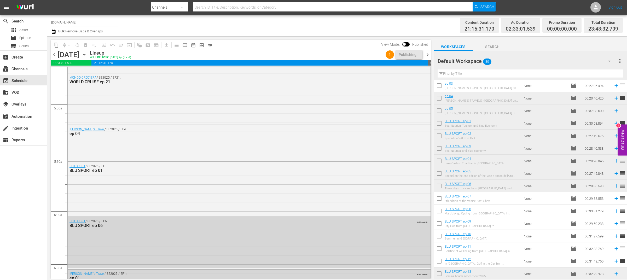
click at [428, 55] on span "chevron_right" at bounding box center [428, 55] width 7 height 7
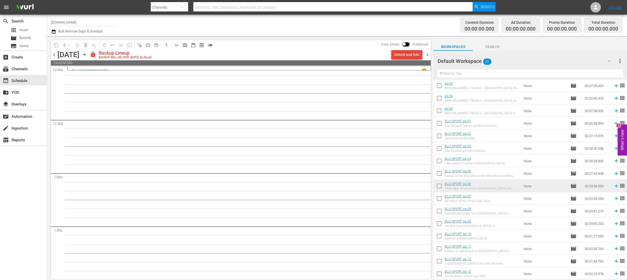
click at [405, 55] on div "Unlock and Edit" at bounding box center [407, 54] width 26 height 9
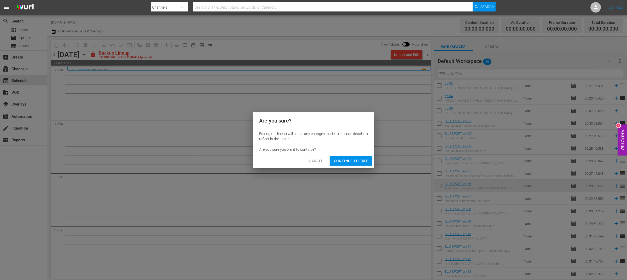
click at [363, 161] on span "Continue to Edit" at bounding box center [351, 161] width 34 height 7
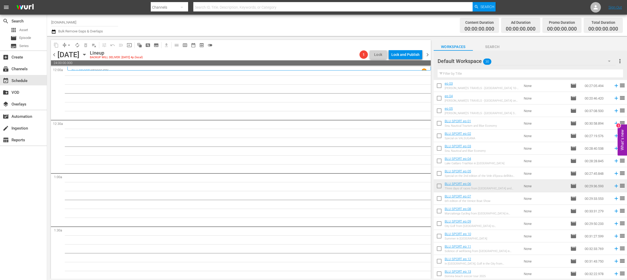
click at [87, 56] on icon "button" at bounding box center [85, 55] width 6 height 6
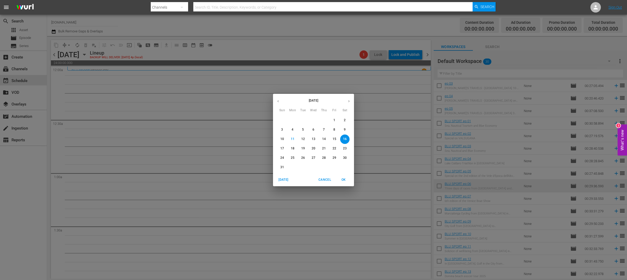
click at [294, 141] on p "11" at bounding box center [293, 139] width 4 height 4
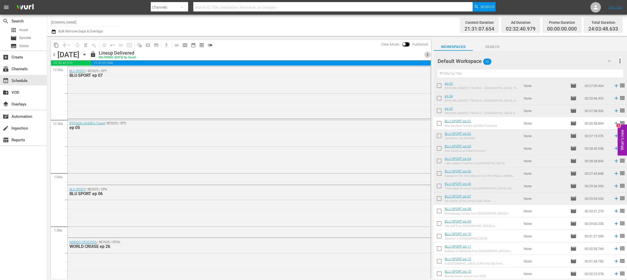
click at [426, 55] on span "chevron_right" at bounding box center [428, 55] width 7 height 7
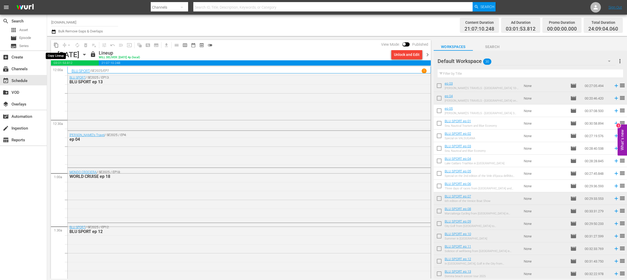
click at [55, 45] on span "content_copy" at bounding box center [56, 45] width 5 height 5
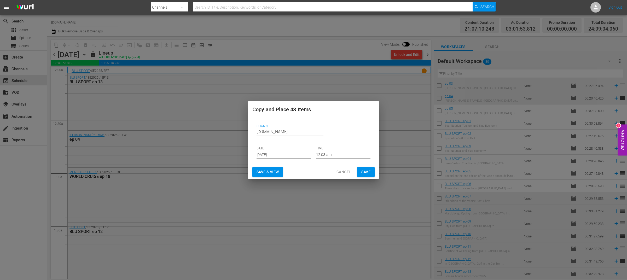
click at [283, 155] on input "[DATE]" at bounding box center [284, 155] width 54 height 8
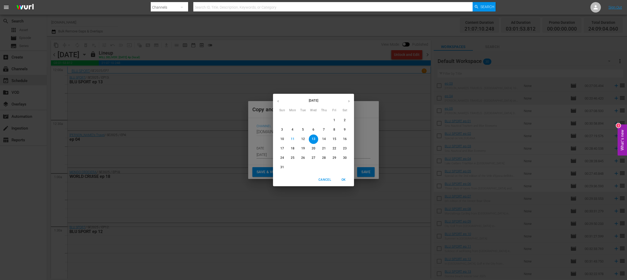
click at [346, 140] on p "16" at bounding box center [345, 139] width 4 height 4
type input "Aug 16th 2025"
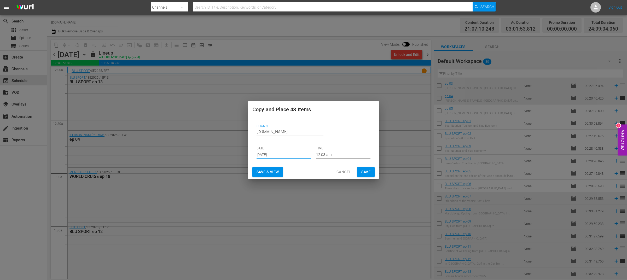
click at [278, 172] on span "Save & View" at bounding box center [268, 172] width 22 height 7
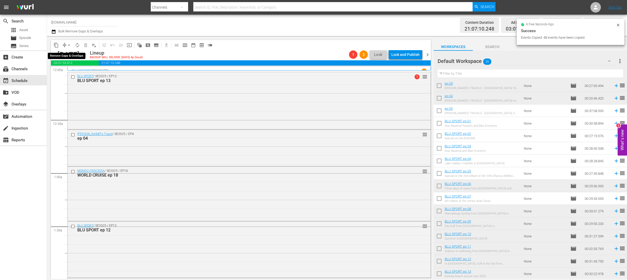
click at [66, 45] on span "arrow_drop_down" at bounding box center [68, 45] width 5 height 5
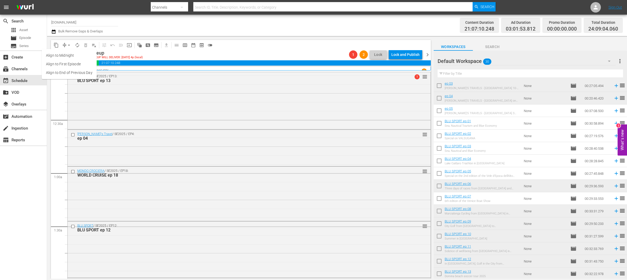
click at [75, 71] on li "Align to End of Previous Day" at bounding box center [69, 72] width 55 height 9
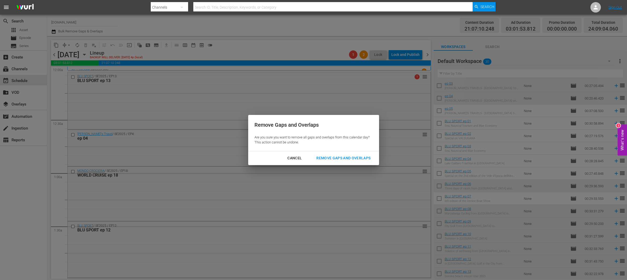
click at [331, 159] on div "Remove Gaps and Overlaps" at bounding box center [343, 158] width 62 height 7
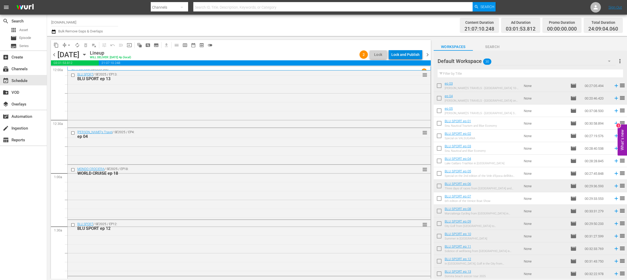
click at [411, 55] on div "Lock and Publish" at bounding box center [406, 54] width 28 height 9
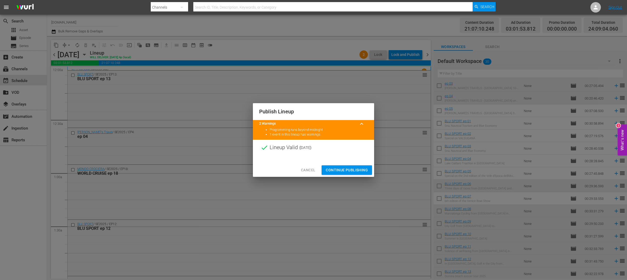
click at [355, 170] on span "Continue Publishing" at bounding box center [347, 170] width 42 height 7
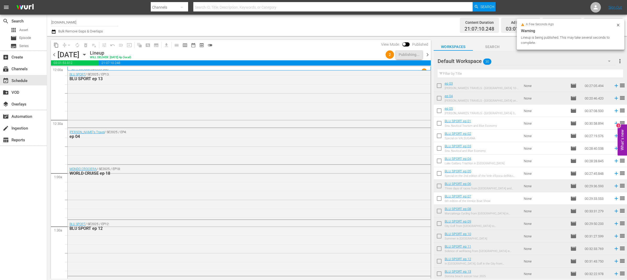
click at [428, 54] on span "chevron_right" at bounding box center [428, 55] width 7 height 7
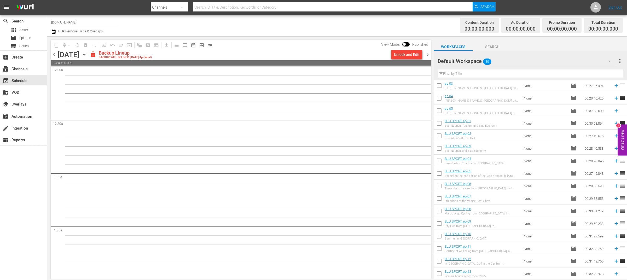
click at [55, 55] on span "chevron_left" at bounding box center [54, 55] width 7 height 7
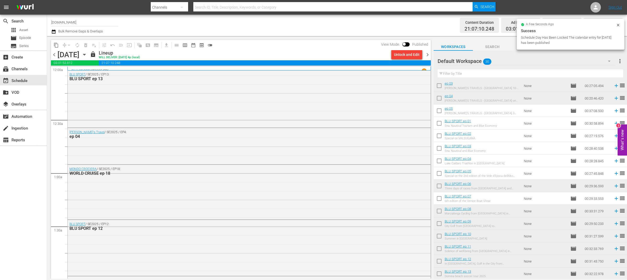
click at [428, 54] on span "chevron_right" at bounding box center [428, 55] width 7 height 7
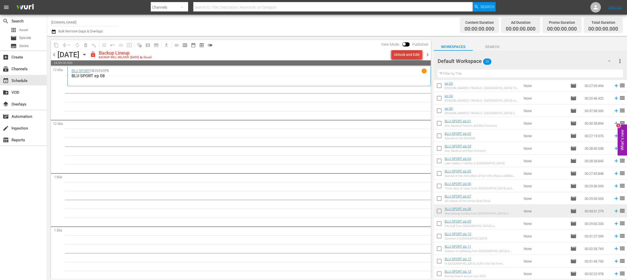
click at [400, 53] on div "Unlock and Edit" at bounding box center [407, 54] width 26 height 9
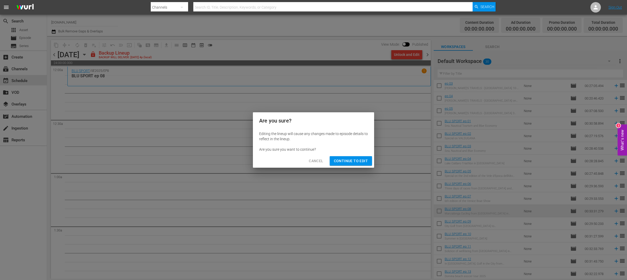
click at [353, 161] on span "Continue to Edit" at bounding box center [351, 161] width 34 height 7
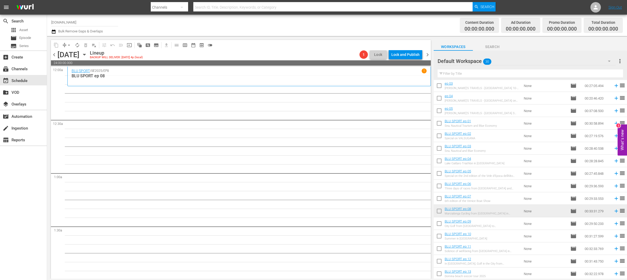
click at [87, 55] on icon "button" at bounding box center [85, 55] width 6 height 6
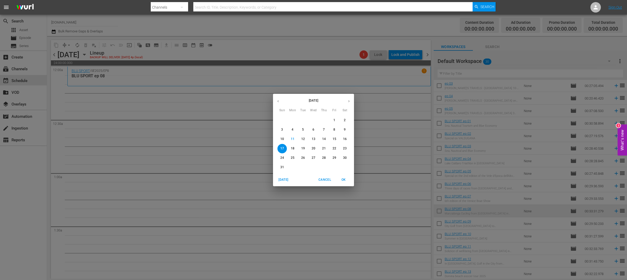
click at [315, 139] on p "13" at bounding box center [314, 139] width 4 height 4
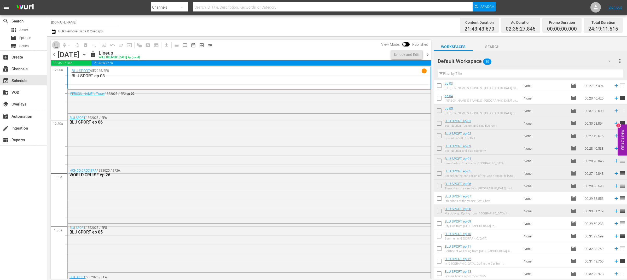
click at [57, 47] on span "content_copy" at bounding box center [56, 45] width 5 height 5
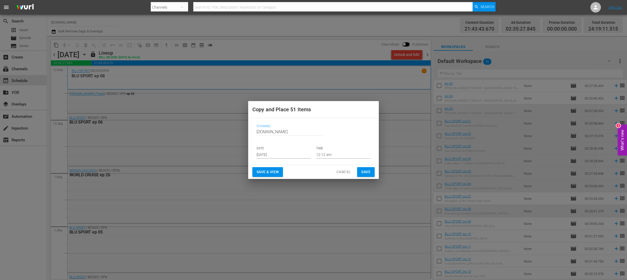
click at [267, 152] on input "[DATE]" at bounding box center [284, 155] width 54 height 8
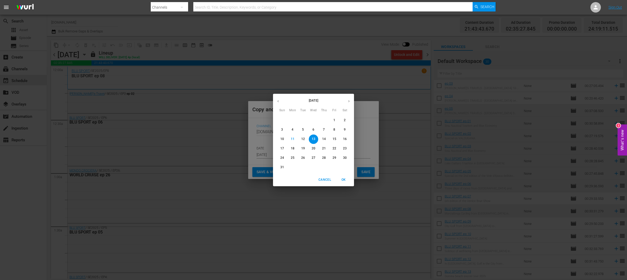
click at [281, 150] on p "17" at bounding box center [283, 148] width 4 height 4
type input "Aug 17th 2025"
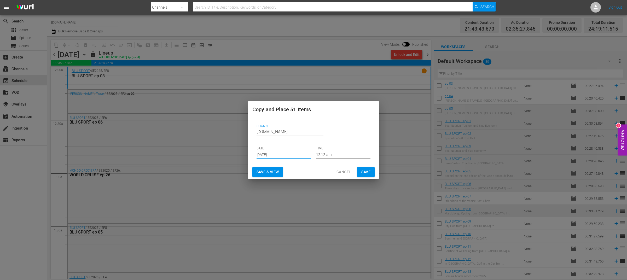
click at [273, 172] on span "Save & View" at bounding box center [268, 172] width 22 height 7
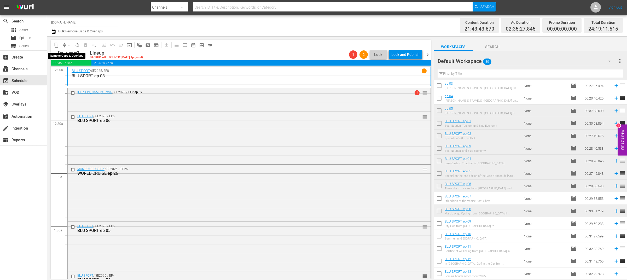
click at [67, 46] on span "arrow_drop_down" at bounding box center [68, 45] width 5 height 5
click at [71, 73] on li "Align to End of Previous Day" at bounding box center [69, 72] width 55 height 9
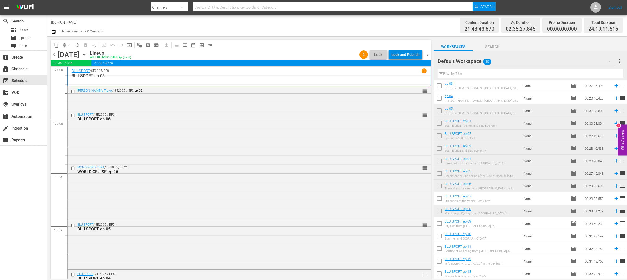
click at [411, 51] on div "Lock and Publish" at bounding box center [406, 54] width 28 height 9
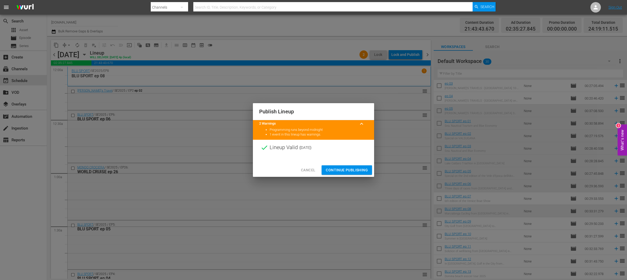
click at [345, 170] on span "Continue Publishing" at bounding box center [347, 170] width 42 height 7
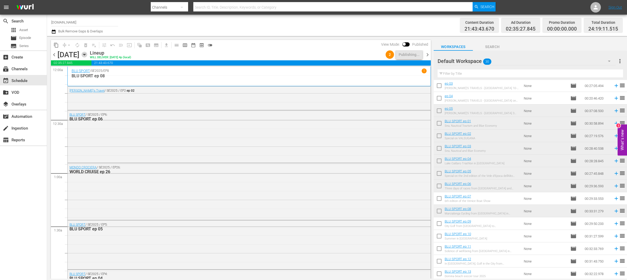
click at [87, 55] on icon "button" at bounding box center [85, 55] width 6 height 6
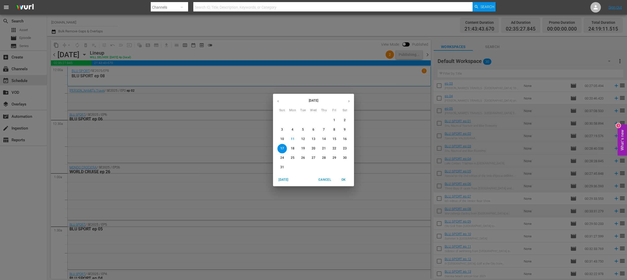
click at [324, 139] on p "14" at bounding box center [324, 139] width 4 height 4
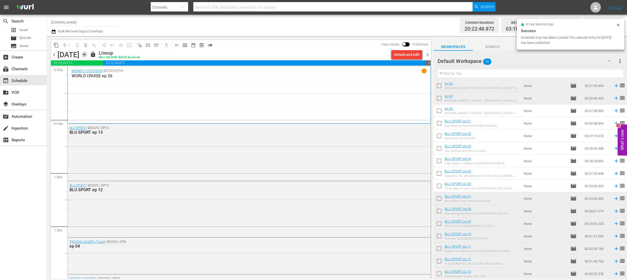
click at [87, 55] on icon "button" at bounding box center [85, 55] width 6 height 6
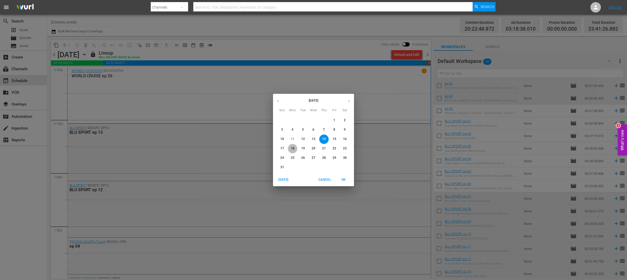
click at [292, 149] on p "18" at bounding box center [293, 148] width 4 height 4
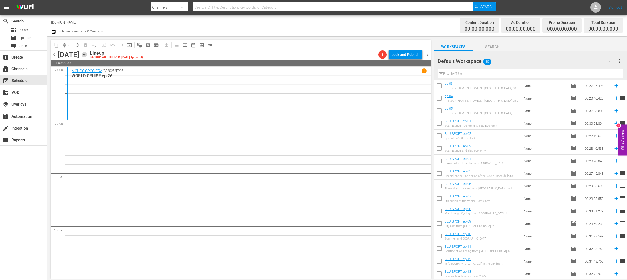
click at [85, 54] on icon "button" at bounding box center [84, 54] width 2 height 1
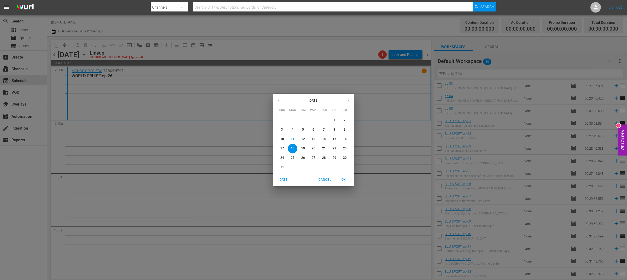
click at [324, 140] on p "14" at bounding box center [324, 139] width 4 height 4
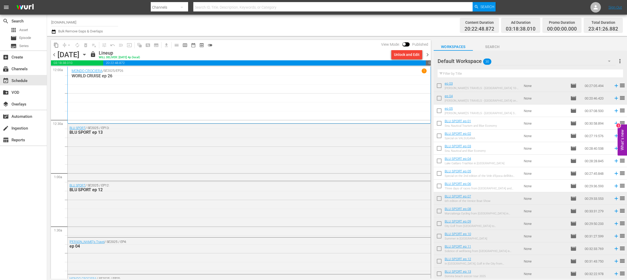
click at [56, 46] on span "content_copy" at bounding box center [56, 45] width 5 height 5
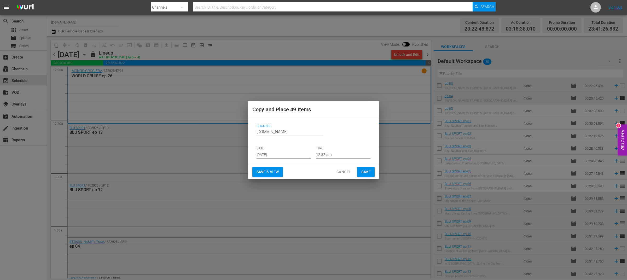
click at [273, 155] on input "[DATE]" at bounding box center [284, 155] width 54 height 8
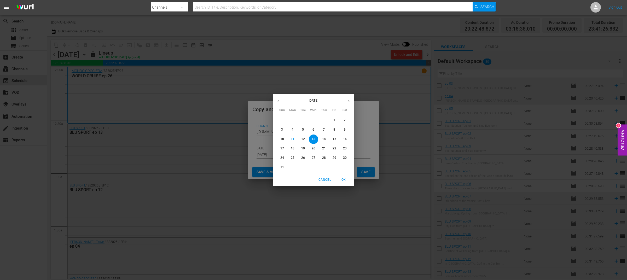
click at [292, 149] on p "18" at bounding box center [293, 148] width 4 height 4
type input "Aug 18th 2025"
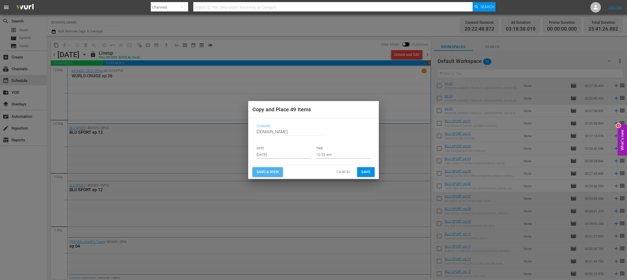
click at [262, 173] on span "Save & View" at bounding box center [268, 172] width 22 height 7
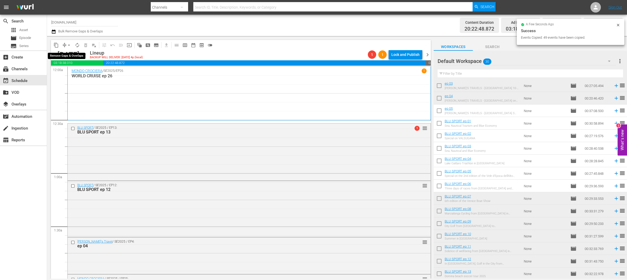
click at [69, 47] on span "arrow_drop_down" at bounding box center [68, 45] width 5 height 5
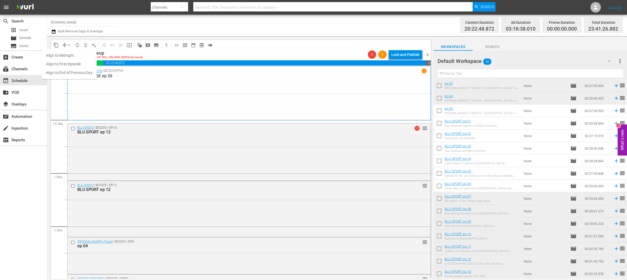
click at [75, 73] on li "Align to End of Previous Day" at bounding box center [69, 72] width 55 height 9
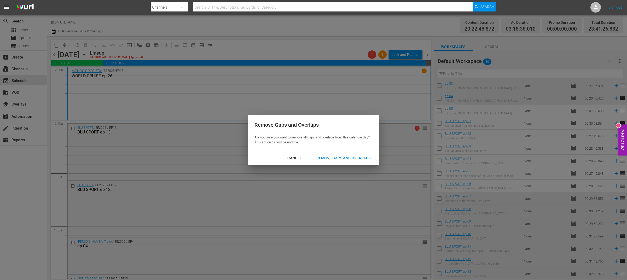
click at [328, 159] on div "Remove Gaps and Overlaps" at bounding box center [343, 158] width 62 height 7
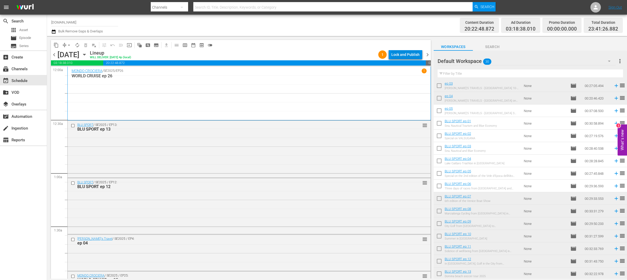
click at [412, 56] on div "Lock and Publish" at bounding box center [406, 54] width 28 height 9
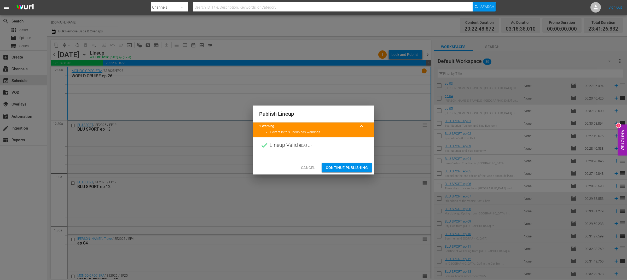
click at [352, 169] on span "Continue Publishing" at bounding box center [347, 168] width 42 height 7
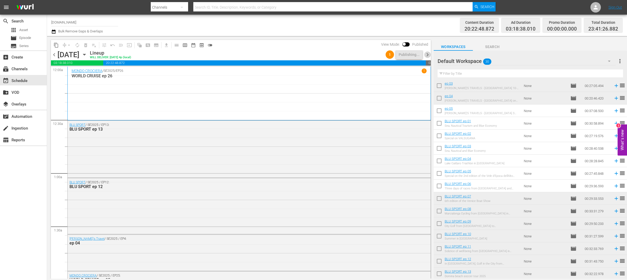
click at [428, 55] on span "chevron_right" at bounding box center [428, 55] width 7 height 7
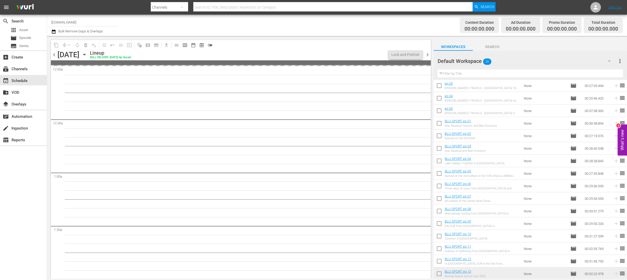
click at [53, 53] on span "chevron_left" at bounding box center [54, 55] width 7 height 7
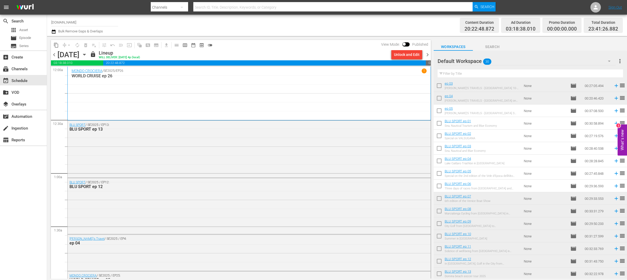
click at [428, 55] on span "chevron_right" at bounding box center [428, 55] width 7 height 7
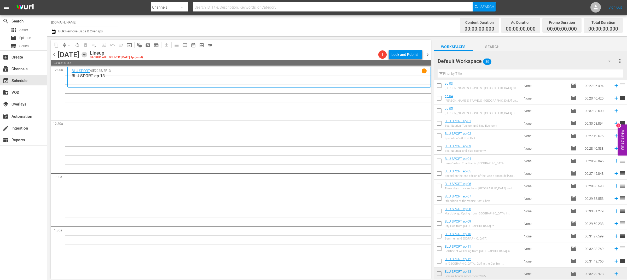
click at [85, 54] on icon "button" at bounding box center [84, 54] width 2 height 1
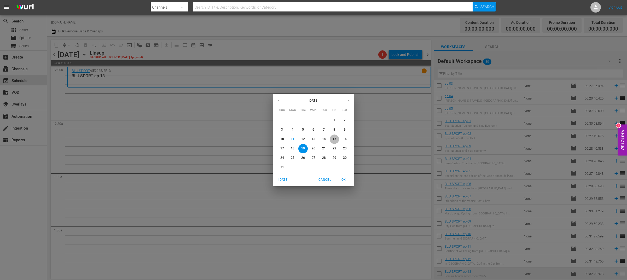
click at [336, 139] on p "15" at bounding box center [335, 139] width 4 height 4
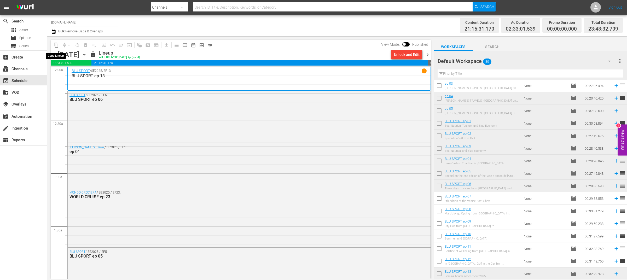
click at [57, 47] on span "content_copy" at bounding box center [56, 45] width 5 height 5
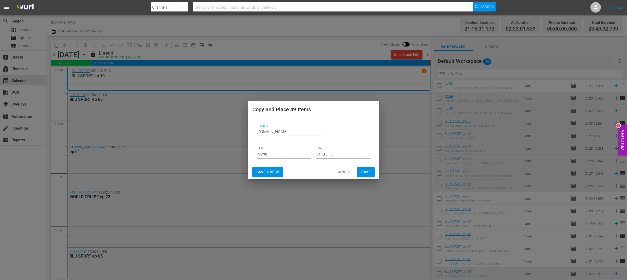
click at [276, 152] on input "[DATE]" at bounding box center [284, 155] width 54 height 8
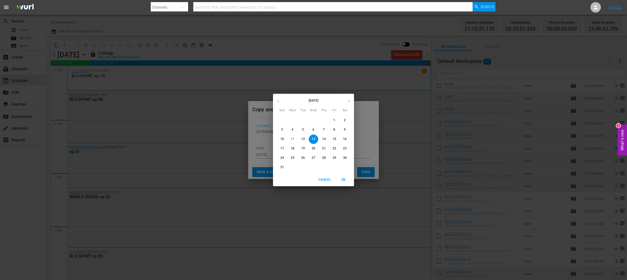
click at [305, 148] on p "19" at bounding box center [303, 148] width 4 height 4
type input "Aug 19th 2025"
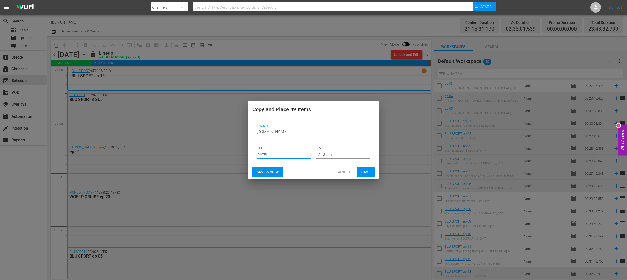
click at [282, 174] on button "Save & View" at bounding box center [268, 172] width 31 height 10
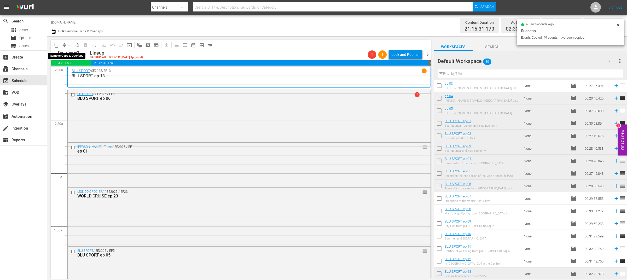
click at [67, 47] on span "arrow_drop_down" at bounding box center [68, 45] width 5 height 5
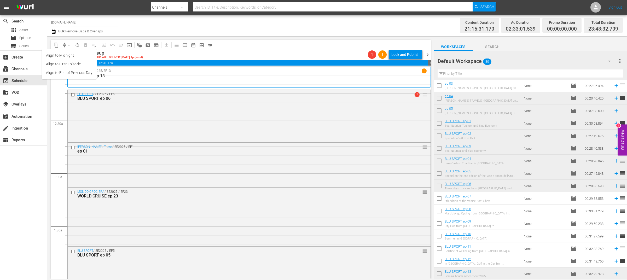
click at [78, 74] on li "Align to End of Previous Day" at bounding box center [69, 72] width 55 height 9
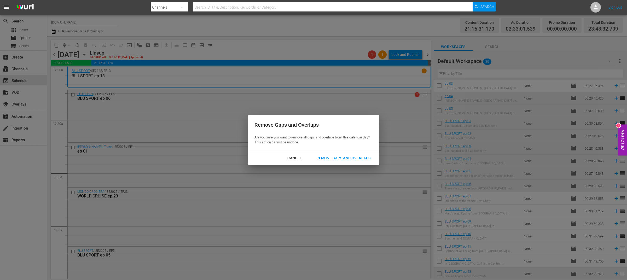
click at [358, 158] on div "Remove Gaps and Overlaps" at bounding box center [343, 158] width 62 height 7
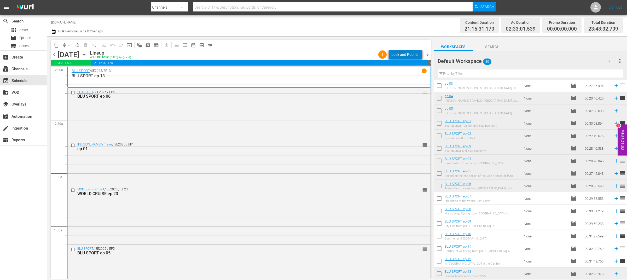
click at [411, 53] on div "Lock and Publish" at bounding box center [406, 54] width 28 height 9
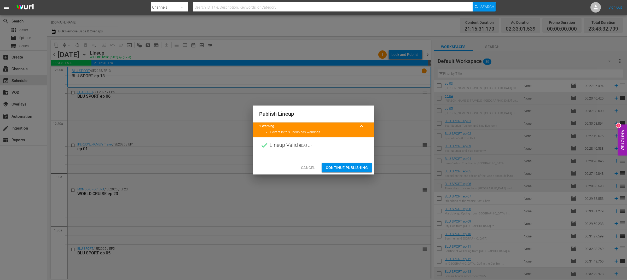
click at [351, 167] on span "Continue Publishing" at bounding box center [347, 168] width 42 height 7
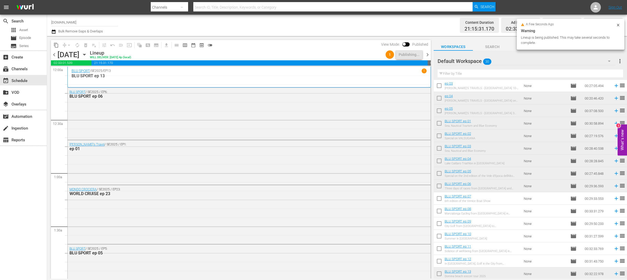
click at [428, 56] on span "chevron_right" at bounding box center [428, 55] width 7 height 7
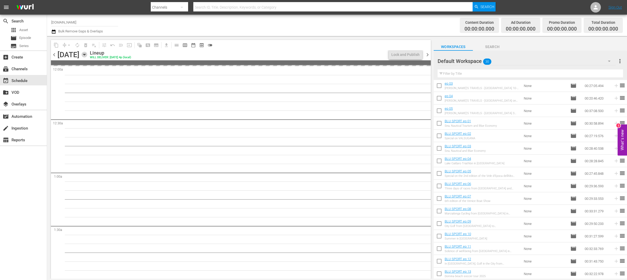
click at [87, 54] on icon "button" at bounding box center [85, 55] width 6 height 6
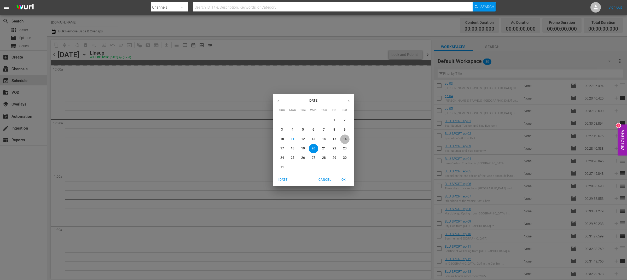
click at [346, 139] on p "16" at bounding box center [345, 139] width 4 height 4
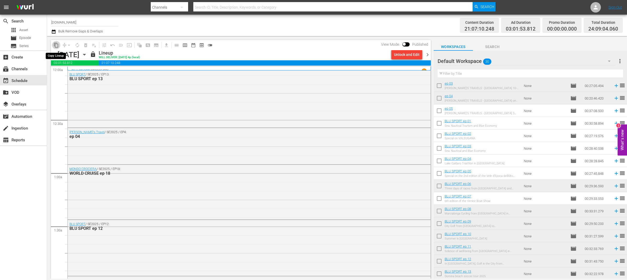
click at [58, 46] on span "content_copy" at bounding box center [56, 45] width 5 height 5
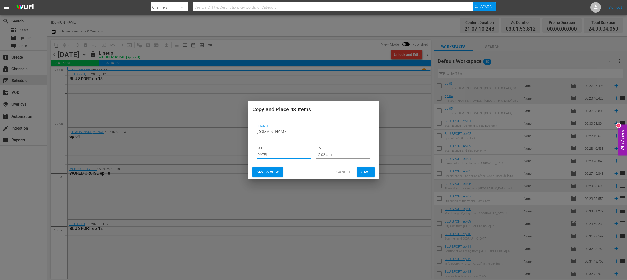
click at [282, 153] on input "[DATE]" at bounding box center [284, 155] width 54 height 8
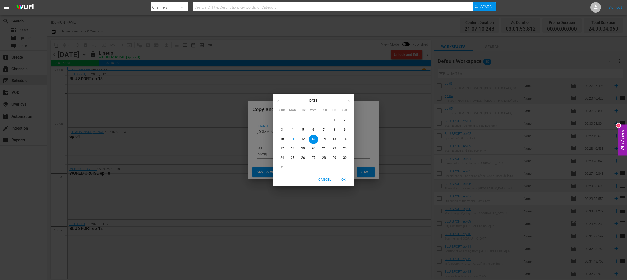
click at [314, 150] on p "20" at bounding box center [314, 148] width 4 height 4
type input "Aug 20th 2025"
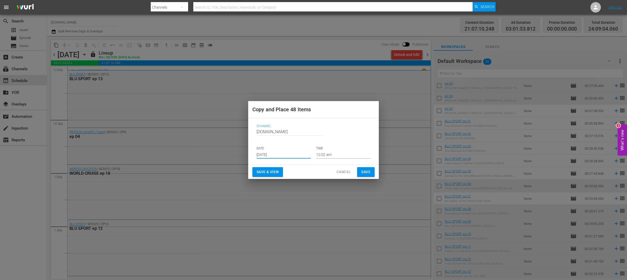
click at [269, 171] on span "Save & View" at bounding box center [268, 172] width 22 height 7
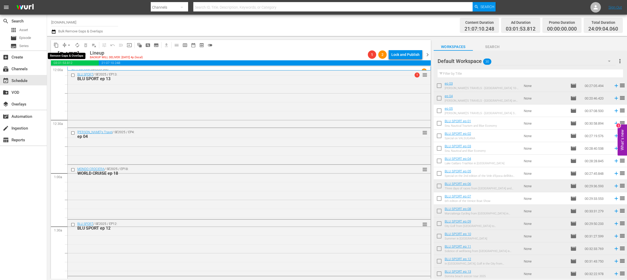
click at [67, 46] on span "arrow_drop_down" at bounding box center [68, 45] width 5 height 5
click at [78, 72] on li "Align to End of Previous Day" at bounding box center [69, 72] width 55 height 9
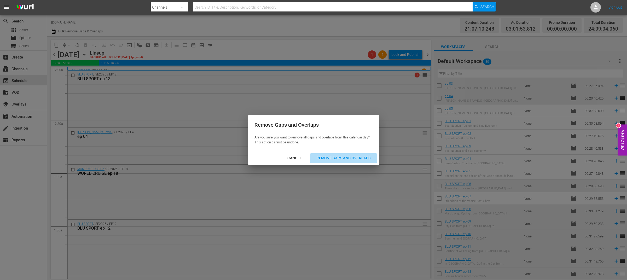
click at [331, 156] on div "Remove Gaps and Overlaps" at bounding box center [343, 158] width 62 height 7
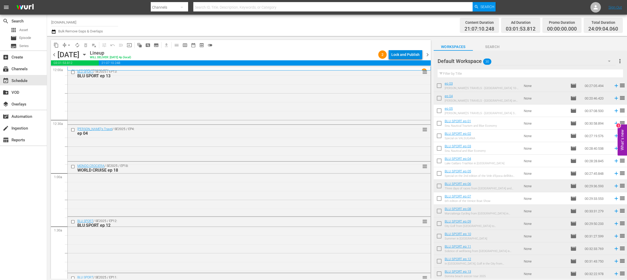
click at [411, 51] on div "Lock and Publish" at bounding box center [406, 54] width 28 height 9
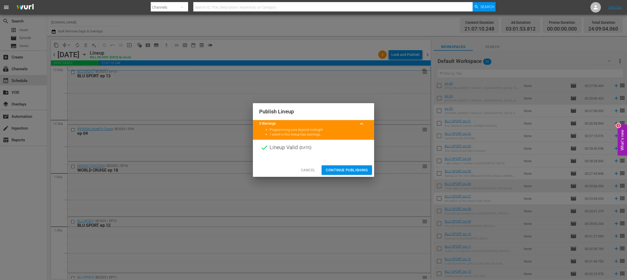
click at [351, 171] on span "Continue Publishing" at bounding box center [347, 170] width 42 height 7
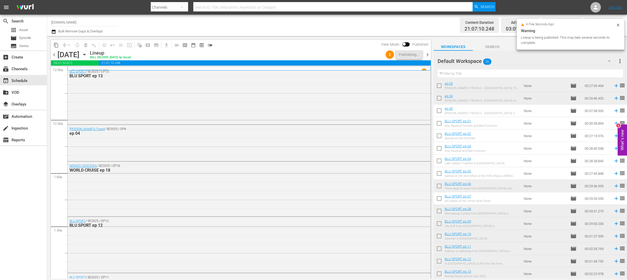
click at [428, 56] on span "chevron_right" at bounding box center [428, 55] width 7 height 7
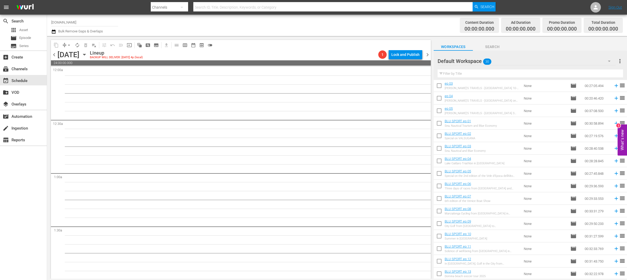
click at [54, 53] on span "chevron_left" at bounding box center [54, 55] width 7 height 7
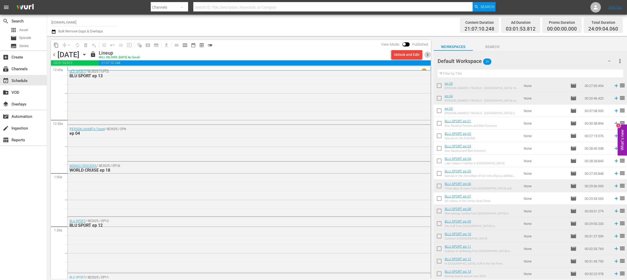
click at [427, 56] on span "chevron_right" at bounding box center [428, 55] width 7 height 7
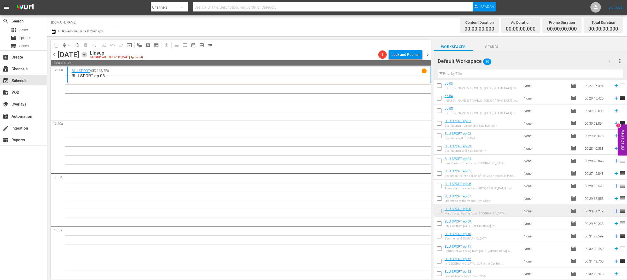
click at [87, 55] on icon "button" at bounding box center [85, 55] width 6 height 6
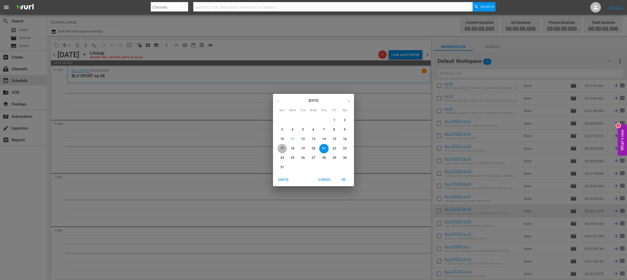
click at [281, 148] on p "17" at bounding box center [283, 148] width 4 height 4
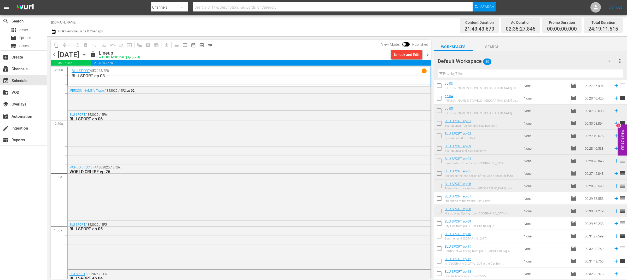
click at [59, 48] on button "content_copy" at bounding box center [56, 45] width 8 height 8
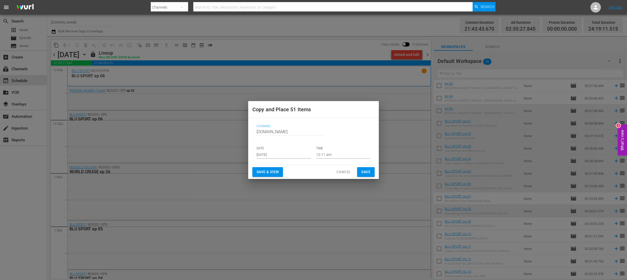
click at [273, 156] on input "[DATE]" at bounding box center [284, 155] width 54 height 8
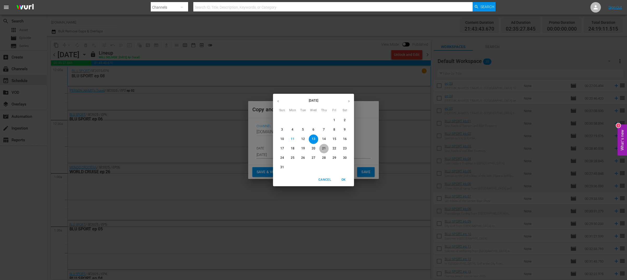
click at [324, 148] on p "21" at bounding box center [324, 148] width 4 height 4
type input "Aug 21st 2025"
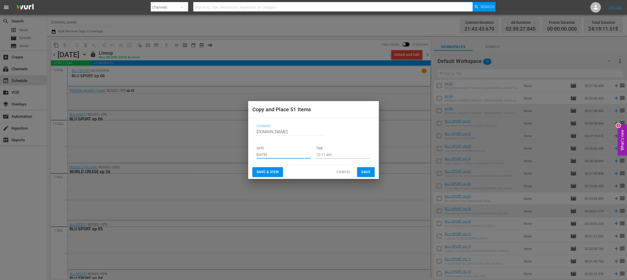
click at [276, 171] on span "Save & View" at bounding box center [268, 172] width 22 height 7
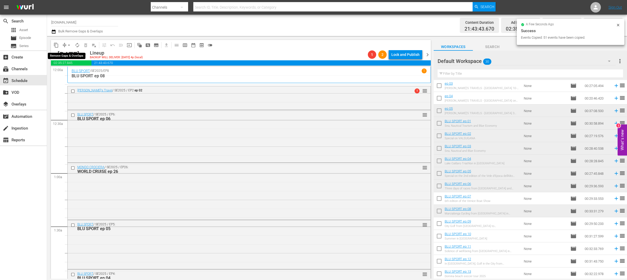
click at [64, 43] on span "compress" at bounding box center [64, 45] width 5 height 5
click at [70, 46] on span "arrow_drop_down" at bounding box center [68, 45] width 5 height 5
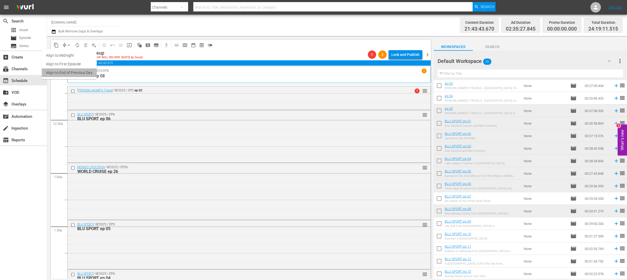
click at [79, 72] on li "Align to End of Previous Day" at bounding box center [69, 72] width 55 height 9
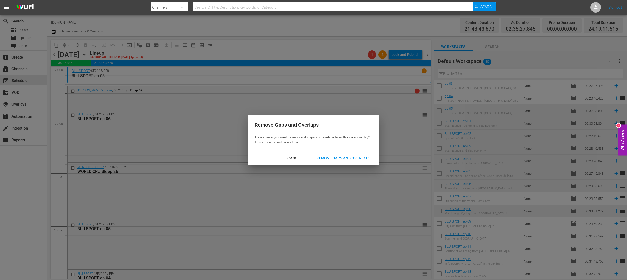
click at [347, 158] on div "Remove Gaps and Overlaps" at bounding box center [343, 158] width 62 height 7
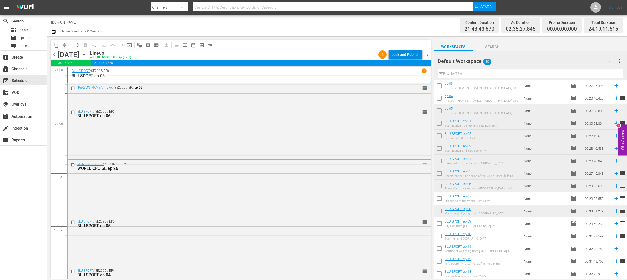
click at [410, 56] on div "Lock and Publish" at bounding box center [406, 54] width 28 height 9
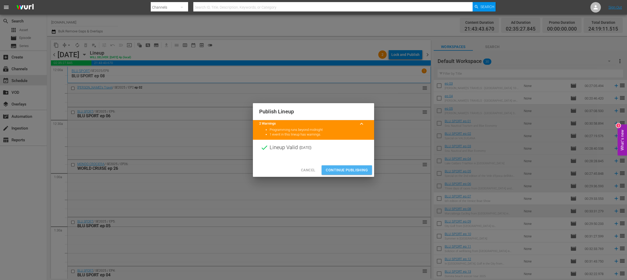
click at [354, 168] on span "Continue Publishing" at bounding box center [347, 170] width 42 height 7
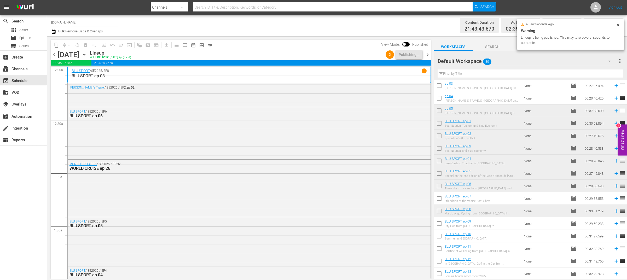
click at [87, 54] on icon "button" at bounding box center [85, 55] width 6 height 6
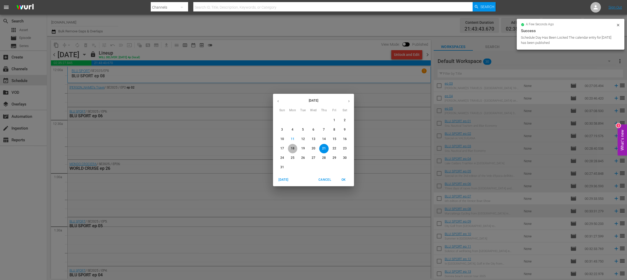
click at [292, 148] on p "18" at bounding box center [293, 148] width 4 height 4
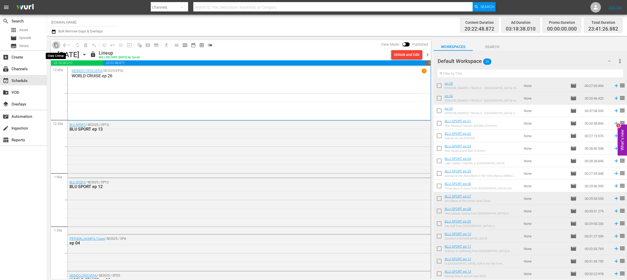
click at [56, 44] on span "content_copy" at bounding box center [56, 45] width 5 height 5
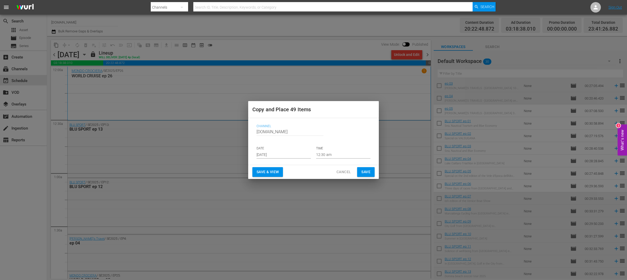
click at [279, 153] on input "[DATE]" at bounding box center [284, 155] width 54 height 8
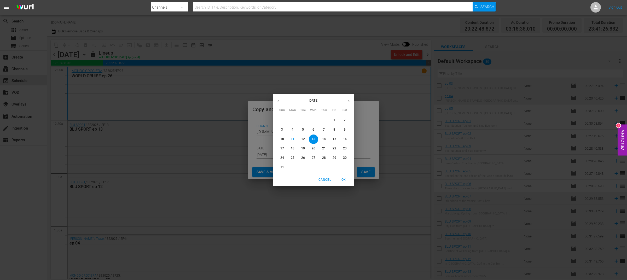
click at [335, 148] on p "22" at bounding box center [335, 148] width 4 height 4
type input "[DATE]"
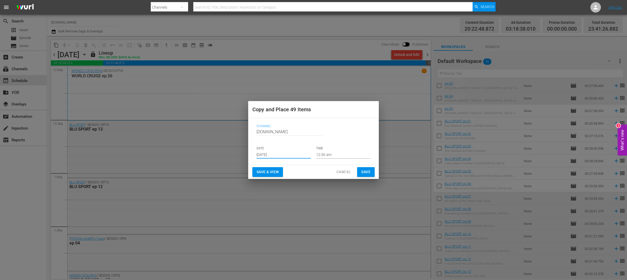
click at [275, 173] on span "Save & View" at bounding box center [268, 172] width 22 height 7
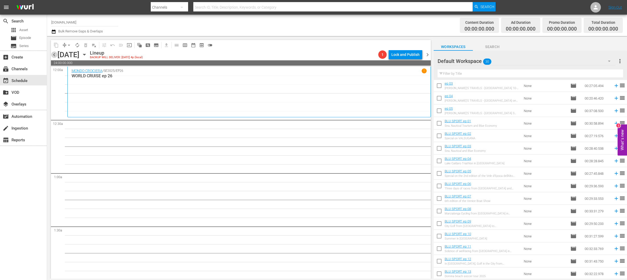
click at [55, 54] on span "chevron_left" at bounding box center [54, 55] width 7 height 7
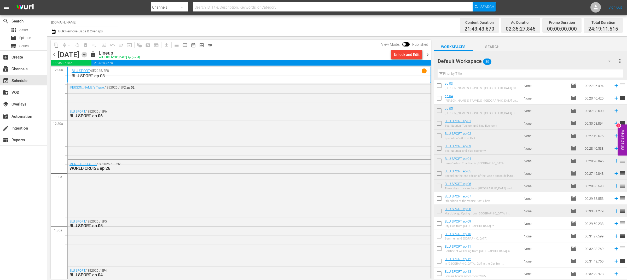
click at [87, 55] on icon "button" at bounding box center [85, 55] width 6 height 6
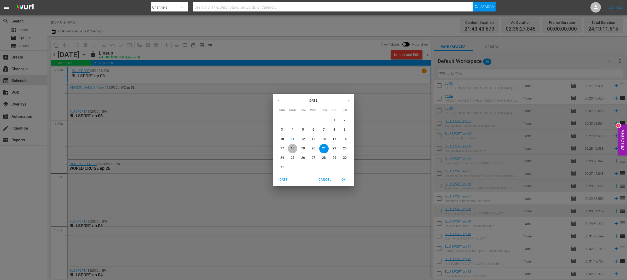
click at [294, 149] on p "18" at bounding box center [293, 148] width 4 height 4
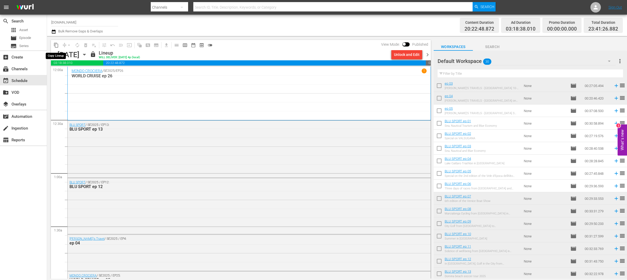
click at [55, 44] on span "content_copy" at bounding box center [56, 45] width 5 height 5
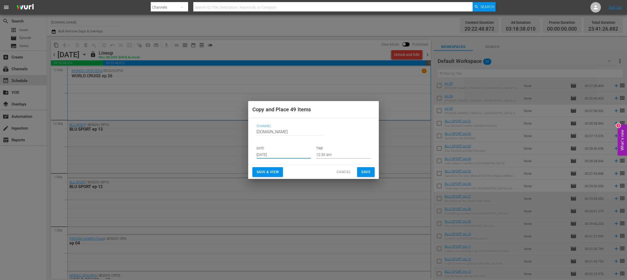
click at [281, 155] on input "[DATE]" at bounding box center [284, 155] width 54 height 8
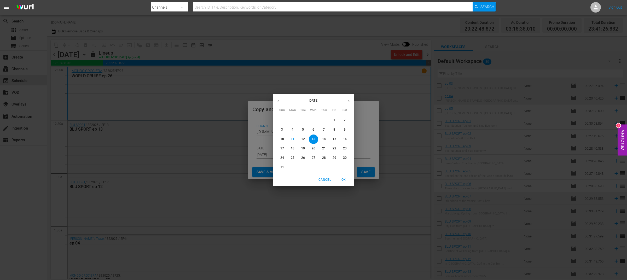
click at [336, 148] on p "22" at bounding box center [335, 148] width 4 height 4
type input "[DATE]"
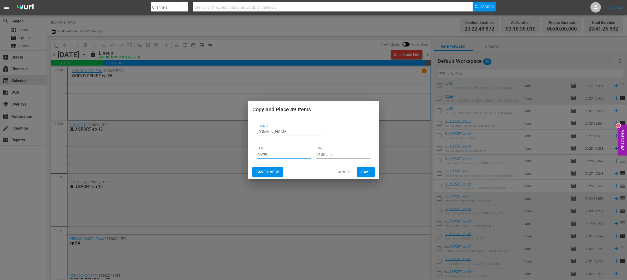
click at [275, 173] on span "Save & View" at bounding box center [268, 172] width 22 height 7
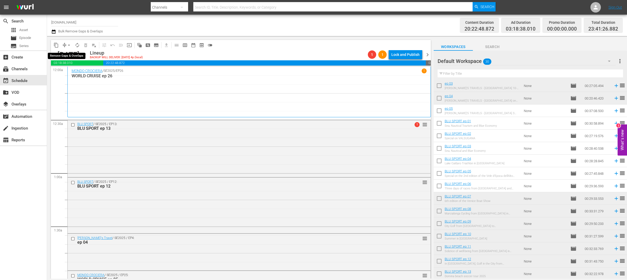
click at [67, 45] on span "arrow_drop_down" at bounding box center [68, 45] width 5 height 5
click at [82, 72] on li "Align to End of Previous Day" at bounding box center [69, 72] width 55 height 9
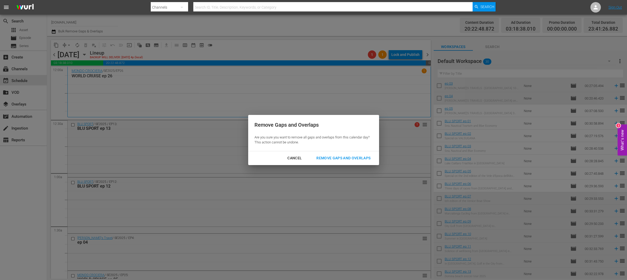
click at [351, 157] on div "Remove Gaps and Overlaps" at bounding box center [343, 158] width 62 height 7
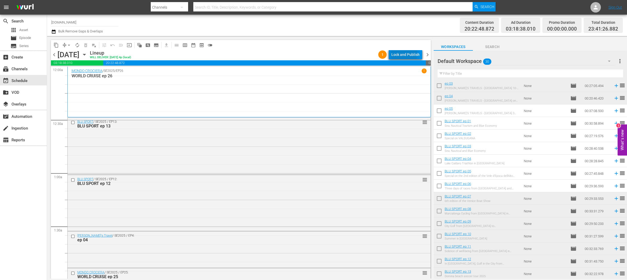
click at [403, 54] on div "Lock and Publish" at bounding box center [406, 54] width 28 height 9
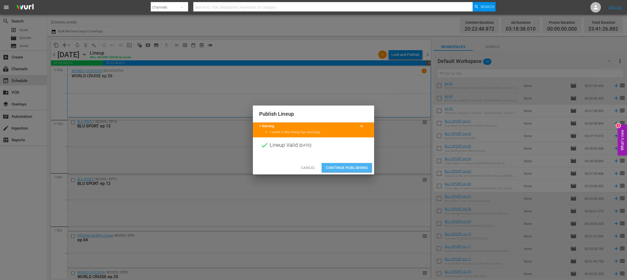
click at [343, 169] on span "Continue Publishing" at bounding box center [347, 168] width 42 height 7
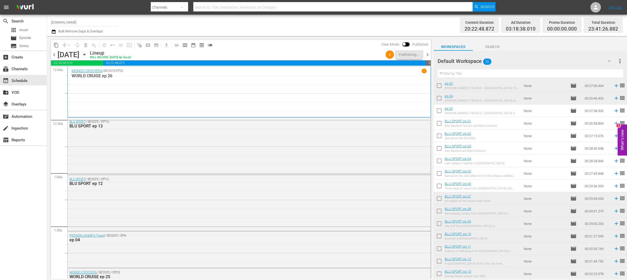
click at [428, 55] on span "chevron_right" at bounding box center [428, 55] width 7 height 7
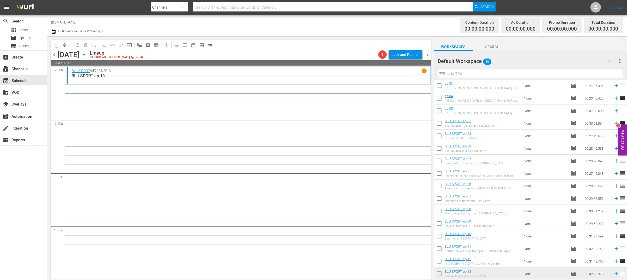
click at [87, 54] on icon "button" at bounding box center [85, 55] width 6 height 6
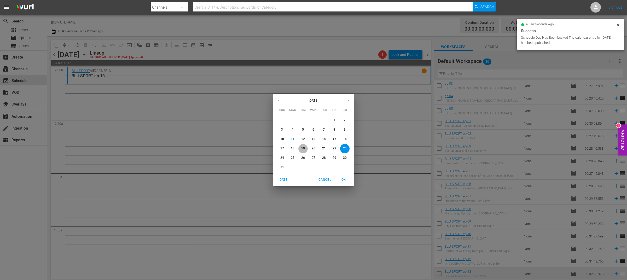
click at [304, 148] on p "19" at bounding box center [303, 148] width 4 height 4
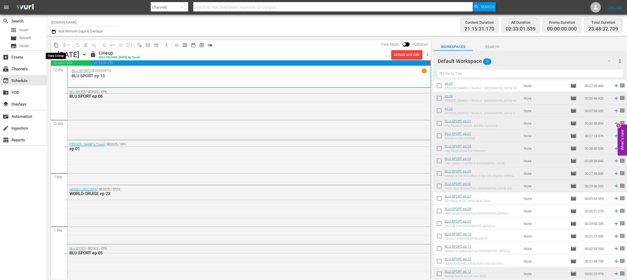
click at [58, 45] on span "content_copy" at bounding box center [56, 45] width 5 height 5
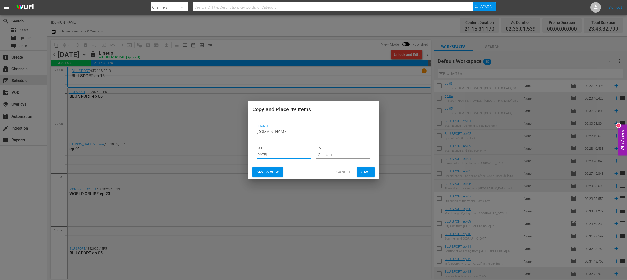
click at [275, 155] on input "[DATE]" at bounding box center [284, 155] width 54 height 8
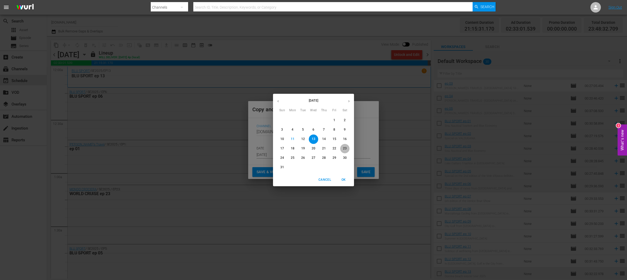
click at [345, 148] on p "23" at bounding box center [345, 148] width 4 height 4
type input "[DATE]"
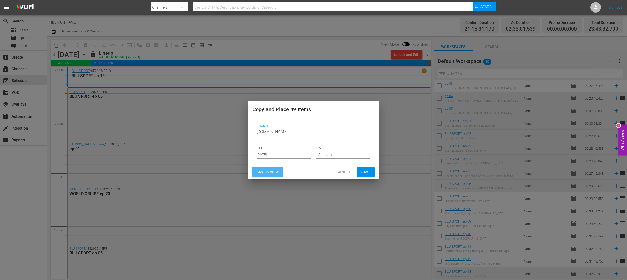
click at [269, 171] on span "Save & View" at bounding box center [268, 172] width 22 height 7
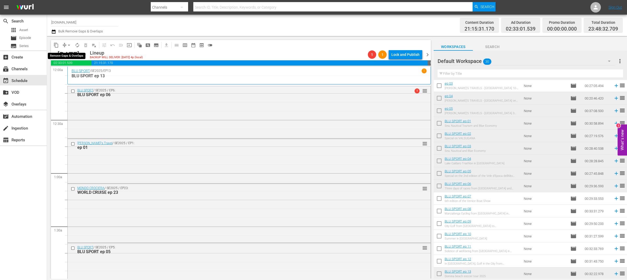
click at [70, 43] on span "arrow_drop_down" at bounding box center [68, 45] width 5 height 5
click at [79, 72] on li "Align to End of Previous Day" at bounding box center [69, 72] width 55 height 9
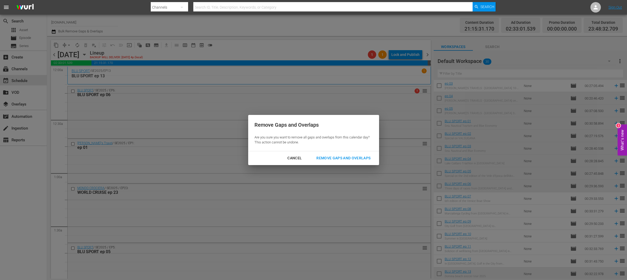
click at [356, 160] on div "Remove Gaps and Overlaps" at bounding box center [343, 158] width 62 height 7
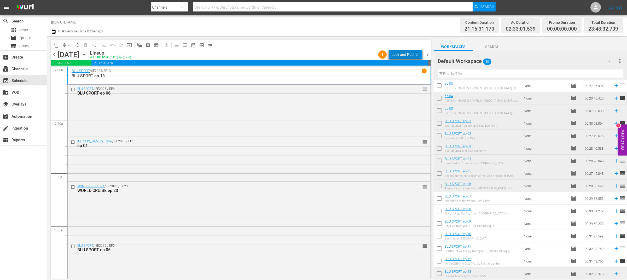
click at [407, 54] on div "Lock and Publish" at bounding box center [406, 54] width 28 height 9
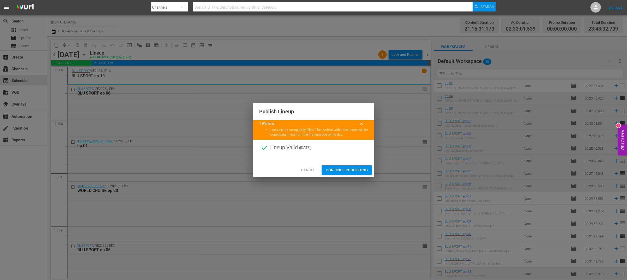
click at [352, 169] on span "Continue Publishing" at bounding box center [347, 170] width 42 height 7
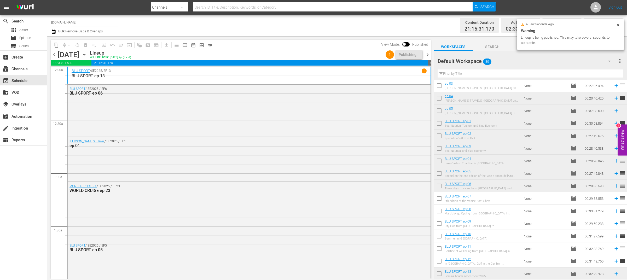
click at [85, 55] on icon "button" at bounding box center [84, 54] width 2 height 1
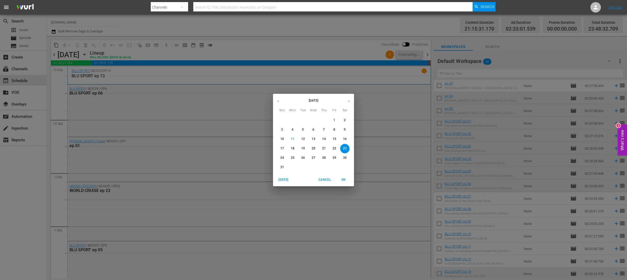
click at [314, 149] on p "20" at bounding box center [314, 148] width 4 height 4
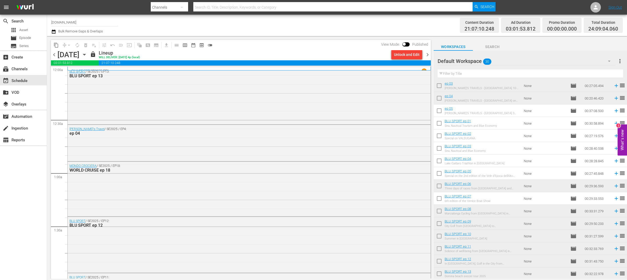
click at [56, 46] on span "content_copy" at bounding box center [56, 45] width 5 height 5
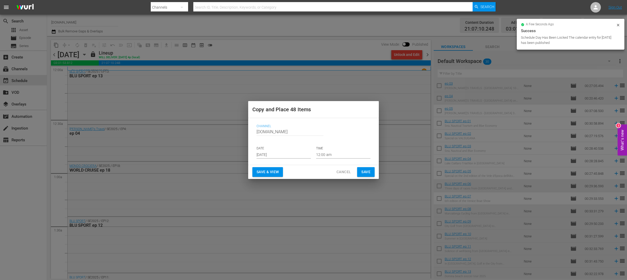
click at [282, 154] on input "[DATE]" at bounding box center [284, 155] width 54 height 8
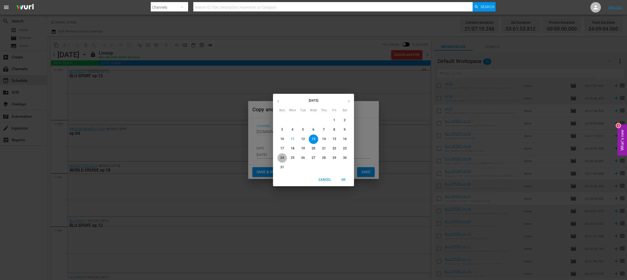
click at [282, 158] on p "24" at bounding box center [283, 158] width 4 height 4
type input "Aug 24th 2025"
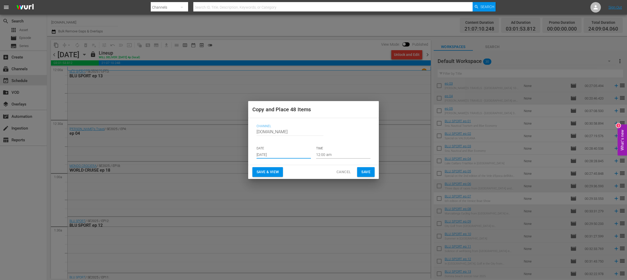
click at [277, 172] on span "Save & View" at bounding box center [268, 172] width 22 height 7
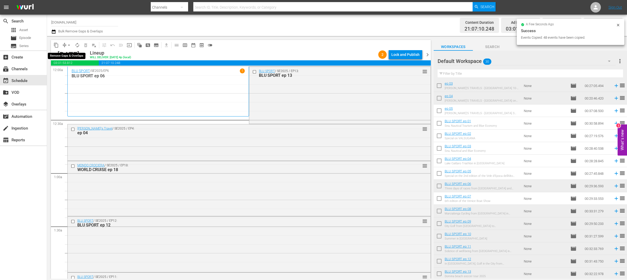
click at [69, 45] on span "arrow_drop_down" at bounding box center [68, 45] width 5 height 5
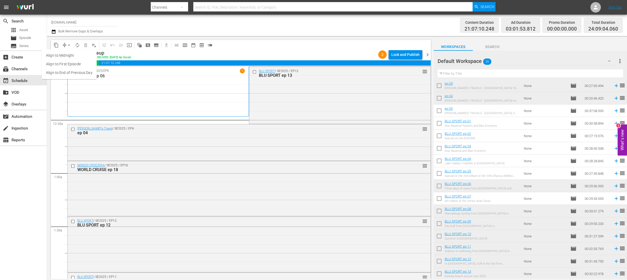
click at [80, 72] on li "Align to End of Previous Day" at bounding box center [69, 72] width 55 height 9
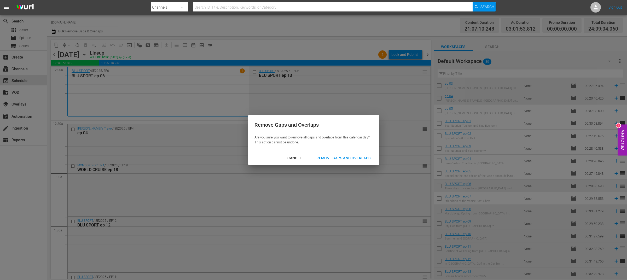
click at [341, 160] on div "Remove Gaps and Overlaps" at bounding box center [343, 158] width 62 height 7
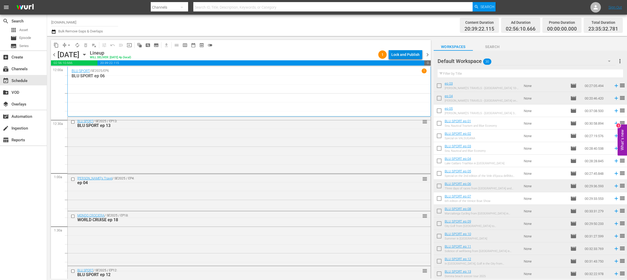
click at [411, 55] on div "Lock and Publish" at bounding box center [406, 54] width 28 height 9
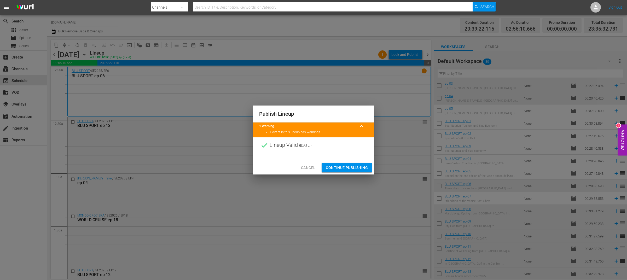
click at [345, 166] on span "Continue Publishing" at bounding box center [347, 168] width 42 height 7
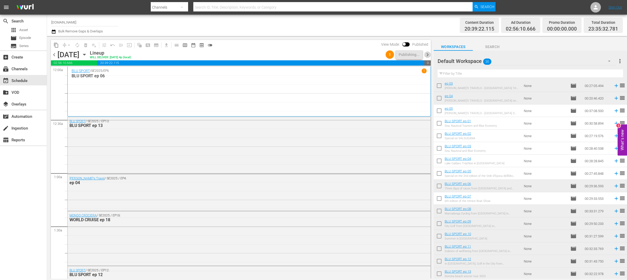
click at [428, 55] on span "chevron_right" at bounding box center [428, 55] width 7 height 7
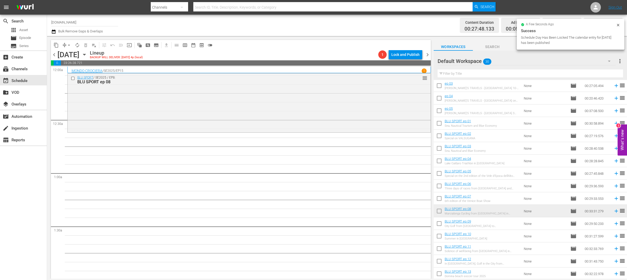
click at [87, 53] on icon "button" at bounding box center [85, 55] width 6 height 6
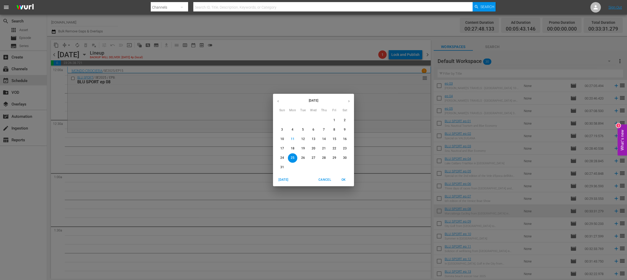
click at [325, 149] on p "21" at bounding box center [324, 148] width 4 height 4
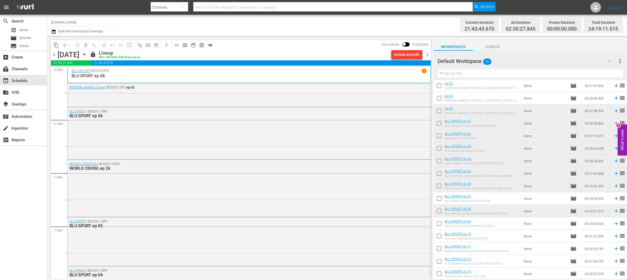
click at [54, 44] on span "content_copy" at bounding box center [56, 45] width 5 height 5
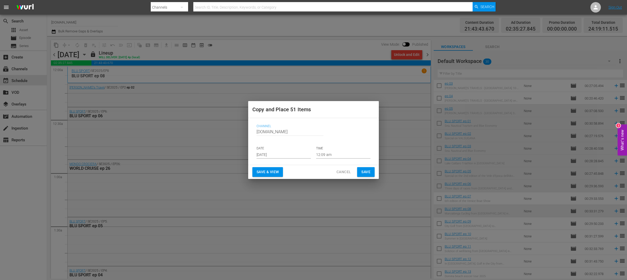
click at [291, 156] on input "[DATE]" at bounding box center [284, 155] width 54 height 8
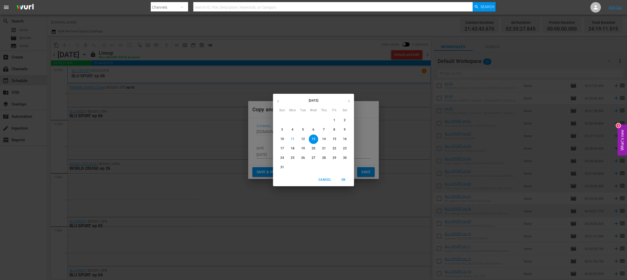
click at [293, 158] on p "25" at bounding box center [293, 158] width 4 height 4
type input "Aug 25th 2025"
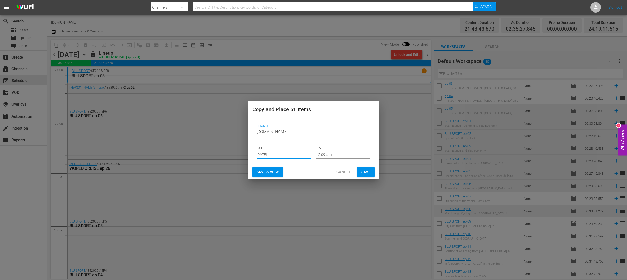
click at [273, 174] on span "Save & View" at bounding box center [268, 172] width 22 height 7
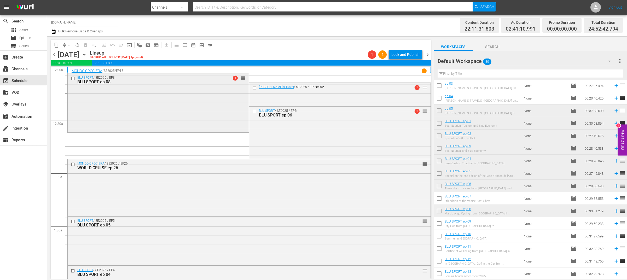
click at [72, 79] on input "checkbox" at bounding box center [73, 78] width 5 height 4
click at [87, 45] on span "delete_forever_outlined" at bounding box center [85, 45] width 5 height 5
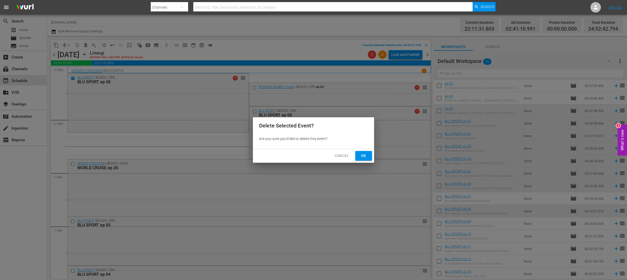
click at [367, 155] on span "Ok" at bounding box center [364, 156] width 8 height 7
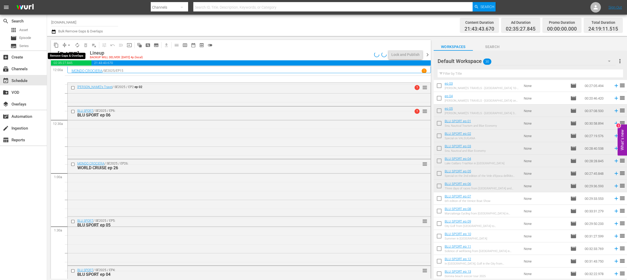
click at [67, 44] on span "arrow_drop_down" at bounding box center [68, 45] width 5 height 5
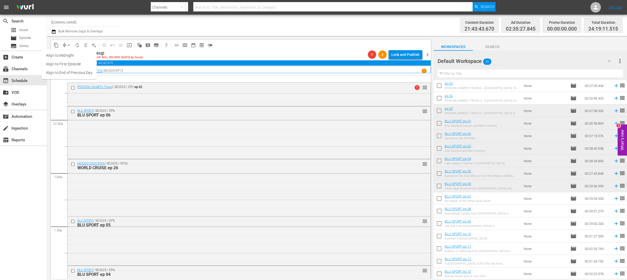
click at [79, 73] on li "Align to End of Previous Day" at bounding box center [69, 72] width 55 height 9
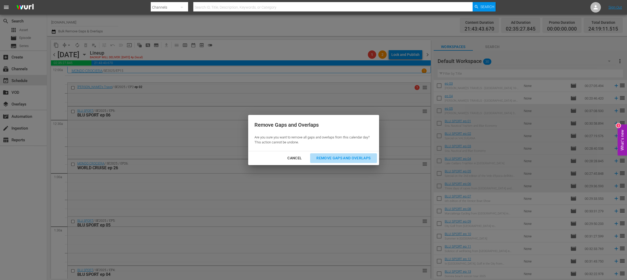
click at [331, 157] on div "Remove Gaps and Overlaps" at bounding box center [343, 158] width 62 height 7
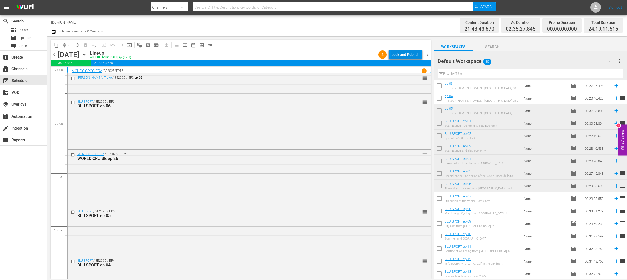
click at [419, 53] on div "Lock and Publish" at bounding box center [406, 54] width 28 height 9
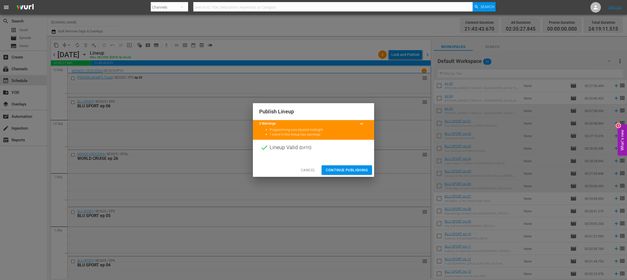
click at [352, 170] on span "Continue Publishing" at bounding box center [347, 170] width 42 height 7
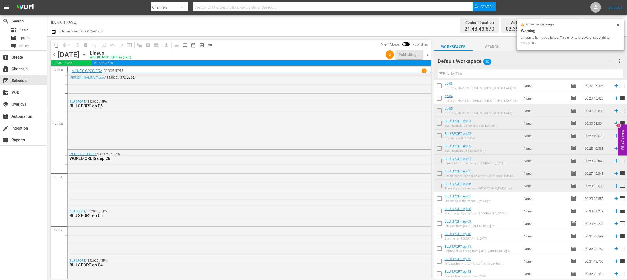
click at [428, 54] on span "chevron_right" at bounding box center [428, 55] width 7 height 7
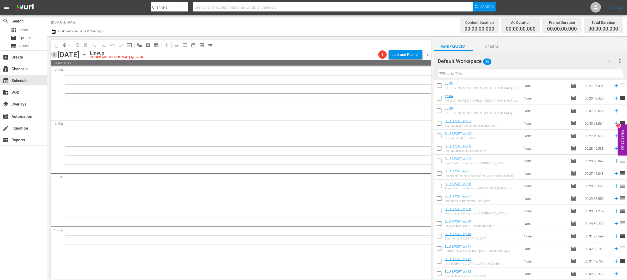
click at [55, 55] on span "chevron_left" at bounding box center [54, 55] width 7 height 7
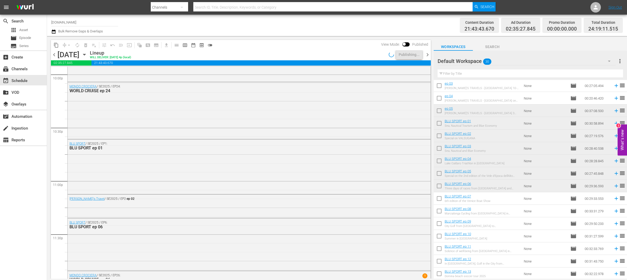
scroll to position [2388, 0]
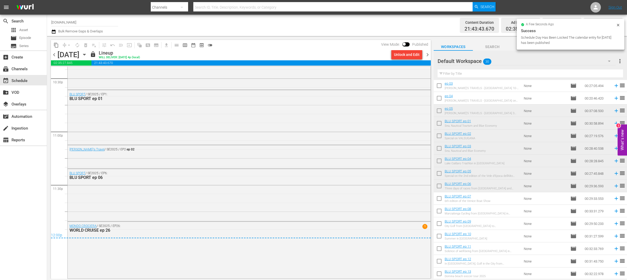
click at [428, 55] on span "chevron_right" at bounding box center [428, 55] width 7 height 7
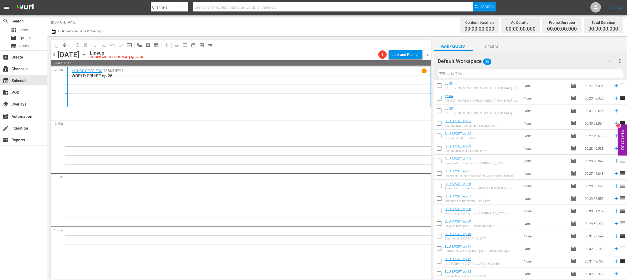
click at [85, 54] on icon "button" at bounding box center [84, 54] width 2 height 1
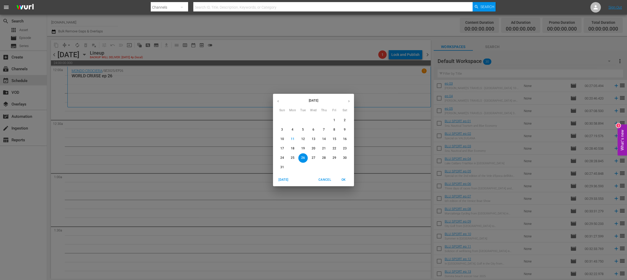
click at [334, 149] on p "22" at bounding box center [335, 148] width 4 height 4
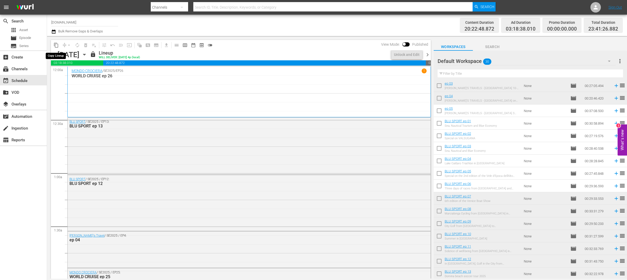
click at [57, 45] on span "content_copy" at bounding box center [56, 45] width 5 height 5
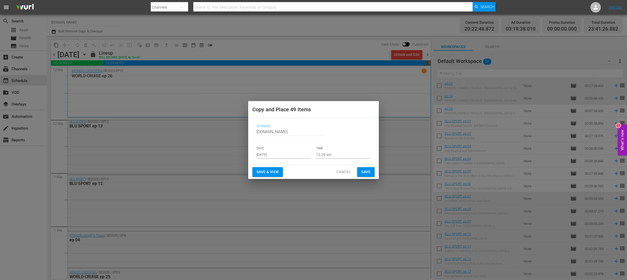
click at [281, 156] on input "[DATE]" at bounding box center [284, 155] width 54 height 8
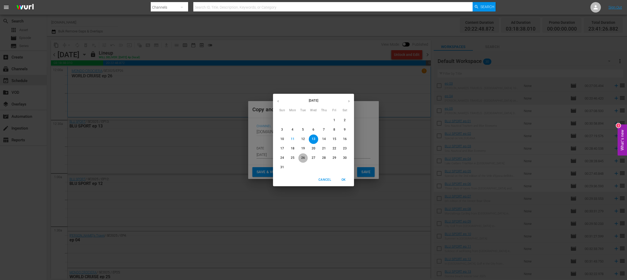
click at [302, 158] on p "26" at bounding box center [303, 158] width 4 height 4
type input "Aug 26th 2025"
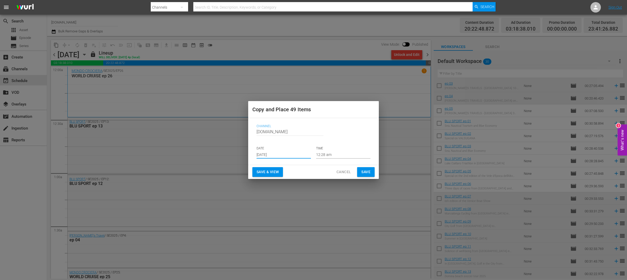
click at [275, 171] on span "Save & View" at bounding box center [268, 172] width 22 height 7
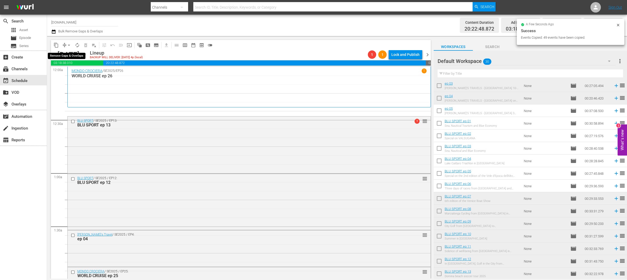
click at [69, 45] on span "arrow_drop_down" at bounding box center [68, 45] width 5 height 5
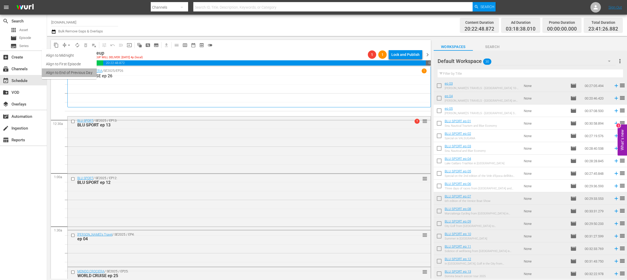
click at [79, 72] on li "Align to End of Previous Day" at bounding box center [69, 72] width 55 height 9
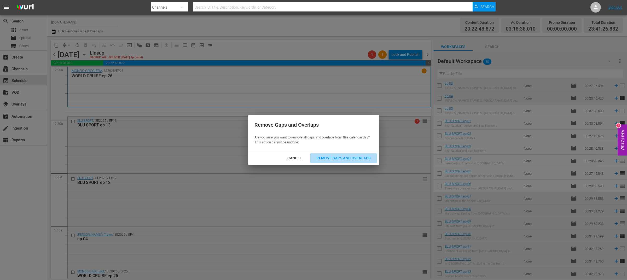
click at [323, 158] on div "Remove Gaps and Overlaps" at bounding box center [343, 158] width 62 height 7
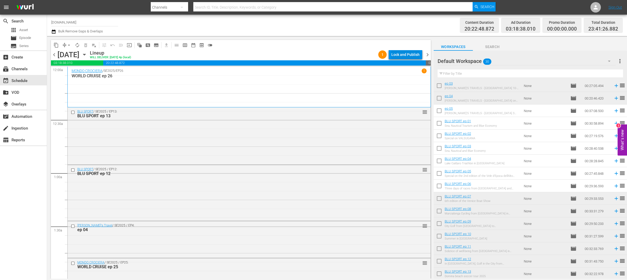
click at [411, 55] on div "Lock and Publish" at bounding box center [406, 54] width 28 height 9
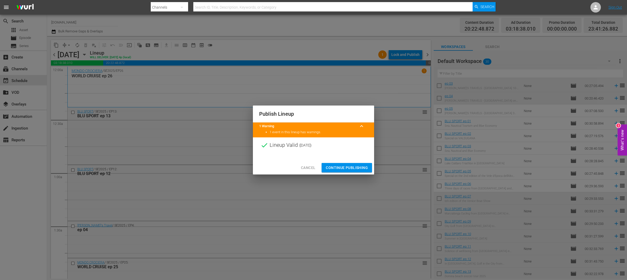
click at [358, 168] on span "Continue Publishing" at bounding box center [347, 168] width 42 height 7
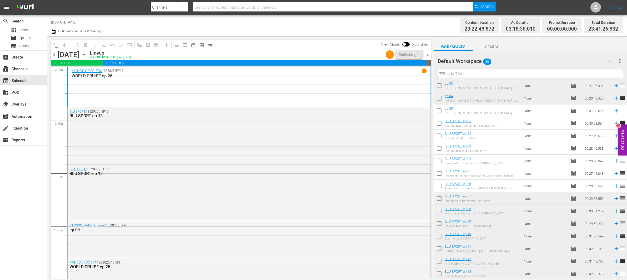
click at [428, 55] on span "chevron_right" at bounding box center [428, 55] width 7 height 7
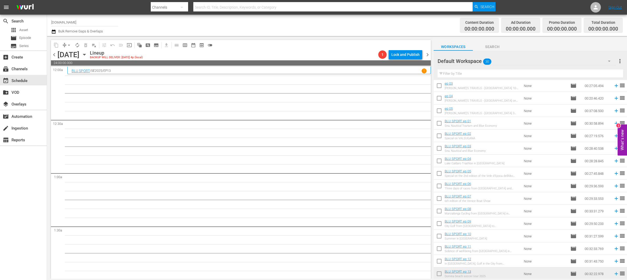
click at [87, 56] on icon "button" at bounding box center [85, 55] width 6 height 6
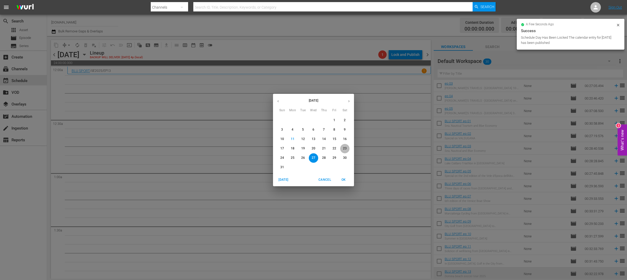
click at [345, 148] on p "23" at bounding box center [345, 148] width 4 height 4
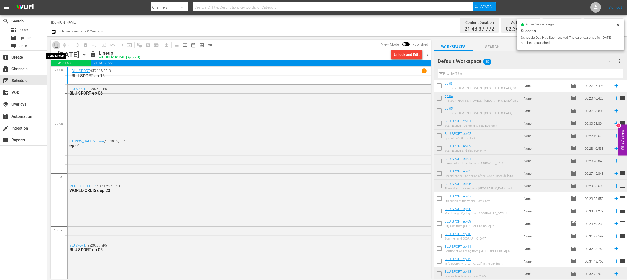
click at [57, 46] on span "content_copy" at bounding box center [56, 45] width 5 height 5
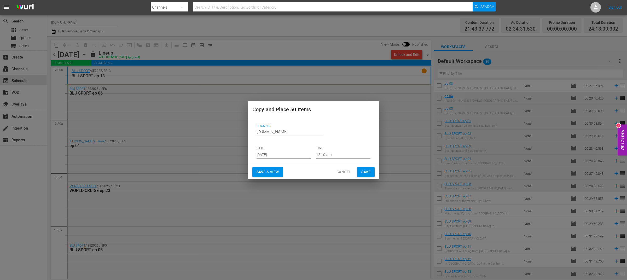
click at [291, 155] on input "[DATE]" at bounding box center [284, 155] width 54 height 8
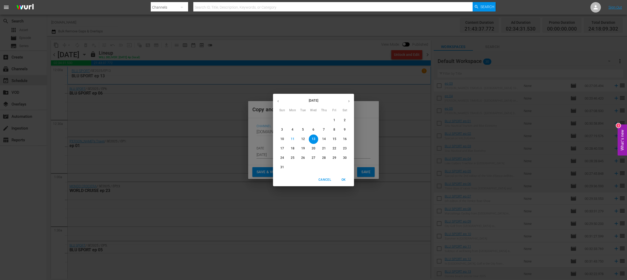
click at [312, 158] on p "27" at bounding box center [314, 158] width 4 height 4
type input "Aug 27th 2025"
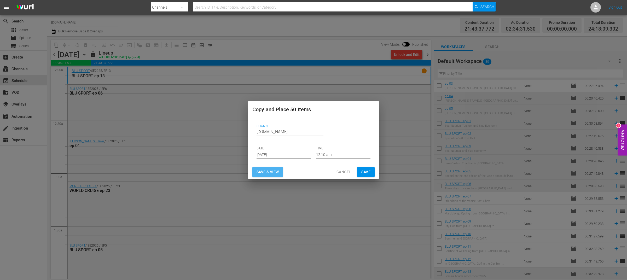
click at [273, 175] on span "Save & View" at bounding box center [268, 172] width 22 height 7
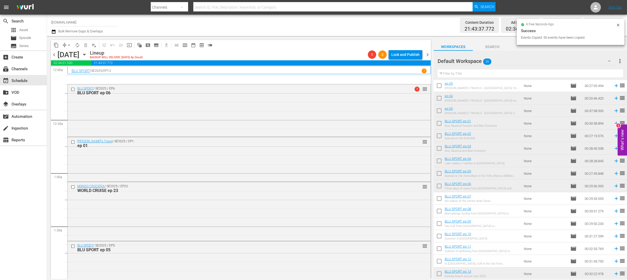
click at [66, 45] on span "arrow_drop_down" at bounding box center [68, 45] width 5 height 5
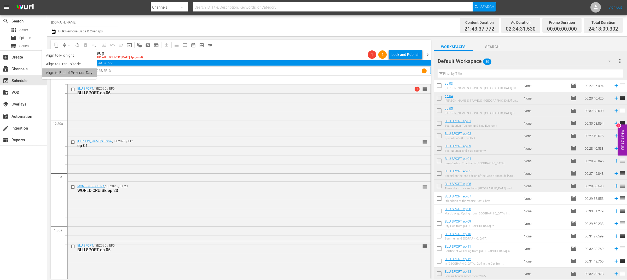
click at [79, 72] on li "Align to End of Previous Day" at bounding box center [69, 72] width 55 height 9
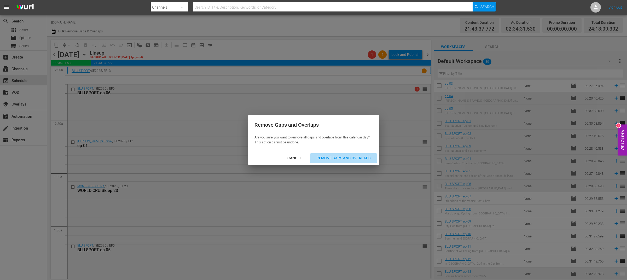
click at [335, 156] on div "Remove Gaps and Overlaps" at bounding box center [343, 158] width 62 height 7
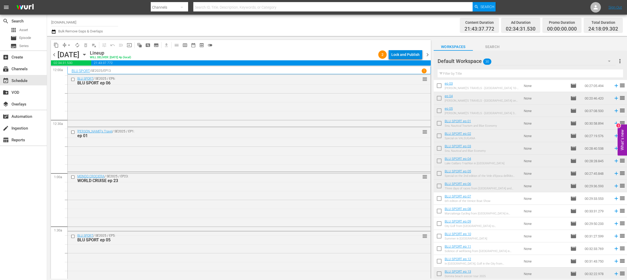
click at [419, 53] on div "Lock and Publish" at bounding box center [406, 54] width 28 height 9
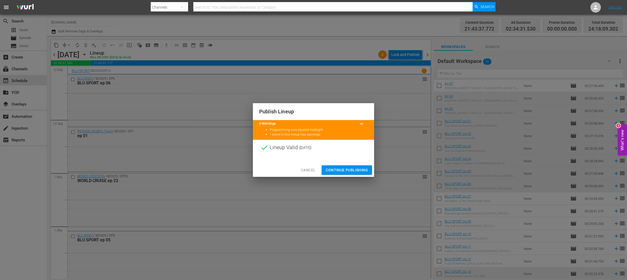
click at [351, 169] on span "Continue Publishing" at bounding box center [347, 170] width 42 height 7
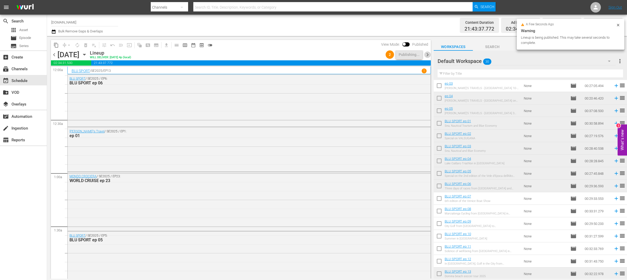
click at [428, 55] on span "chevron_right" at bounding box center [428, 55] width 7 height 7
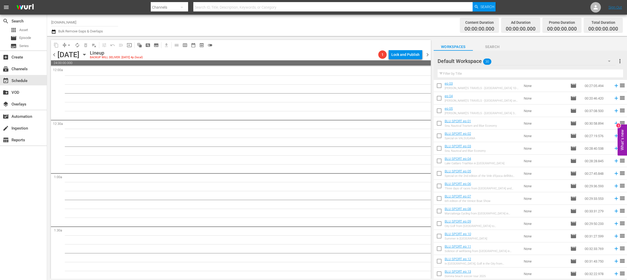
click at [54, 57] on span "chevron_left" at bounding box center [54, 55] width 7 height 7
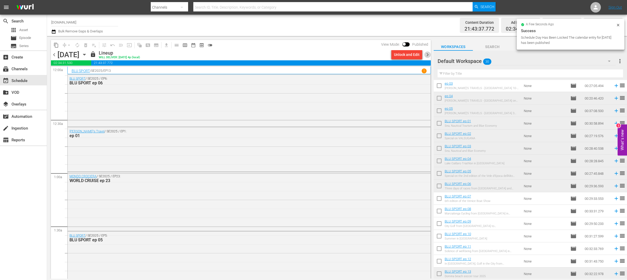
click at [426, 55] on span "chevron_right" at bounding box center [428, 55] width 7 height 7
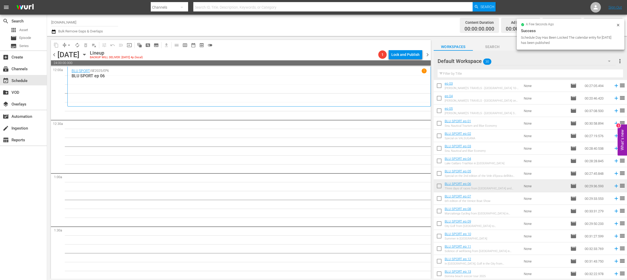
click at [85, 54] on icon "button" at bounding box center [84, 54] width 2 height 1
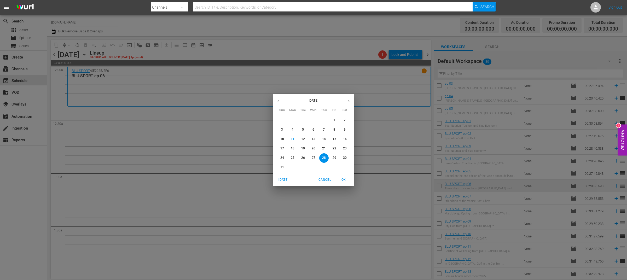
click at [283, 158] on p "24" at bounding box center [283, 158] width 4 height 4
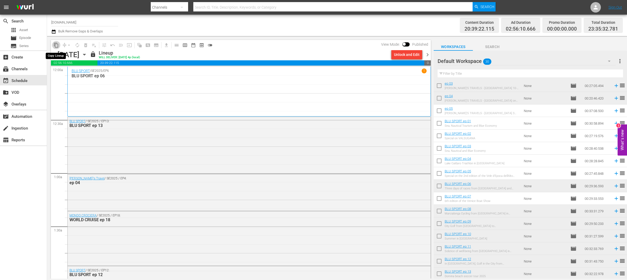
click at [56, 46] on span "content_copy" at bounding box center [56, 45] width 5 height 5
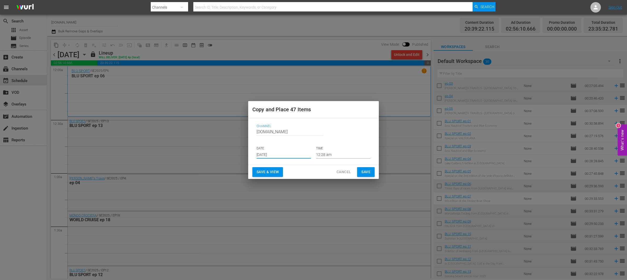
click at [286, 153] on input "[DATE]" at bounding box center [284, 155] width 54 height 8
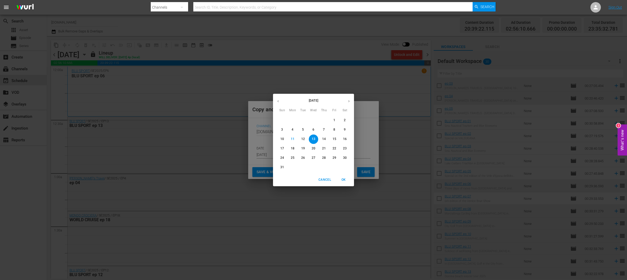
click at [325, 158] on p "28" at bounding box center [324, 158] width 4 height 4
type input "Aug 28th 2025"
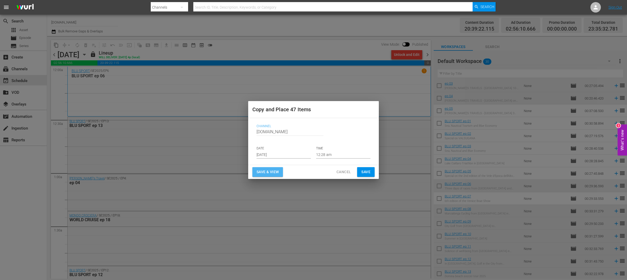
click at [278, 173] on span "Save & View" at bounding box center [268, 172] width 22 height 7
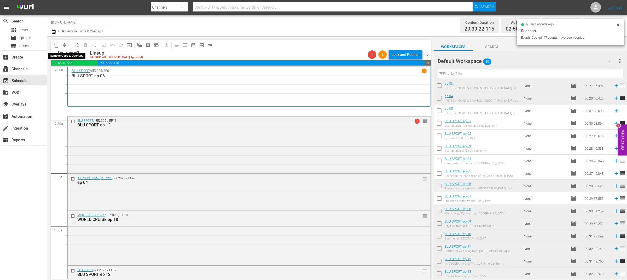
click at [68, 46] on span "arrow_drop_down" at bounding box center [68, 45] width 5 height 5
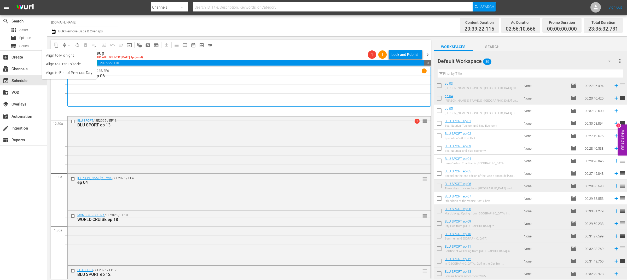
click at [82, 71] on li "Align to End of Previous Day" at bounding box center [69, 72] width 55 height 9
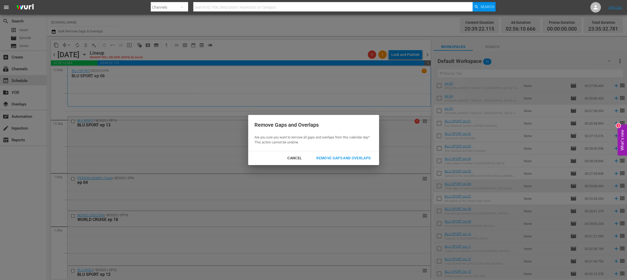
click at [336, 156] on div "Remove Gaps and Overlaps" at bounding box center [343, 158] width 62 height 7
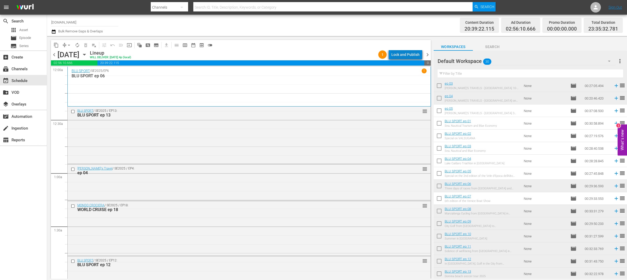
click at [409, 55] on div "Lock and Publish" at bounding box center [406, 54] width 28 height 9
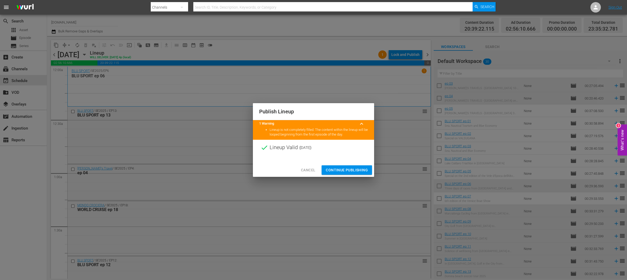
click at [348, 171] on span "Continue Publishing" at bounding box center [347, 170] width 42 height 7
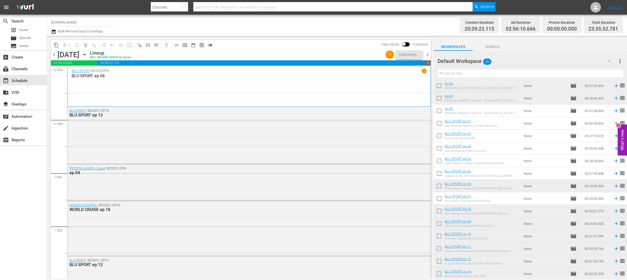
click at [428, 56] on span "chevron_right" at bounding box center [428, 55] width 7 height 7
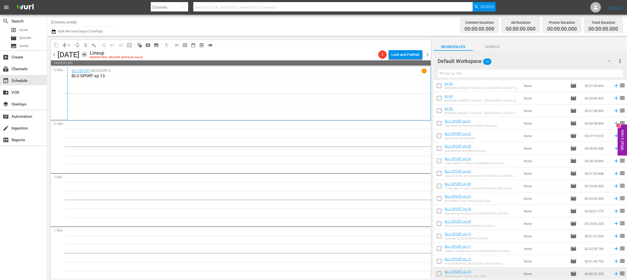
click at [87, 54] on icon "button" at bounding box center [85, 55] width 6 height 6
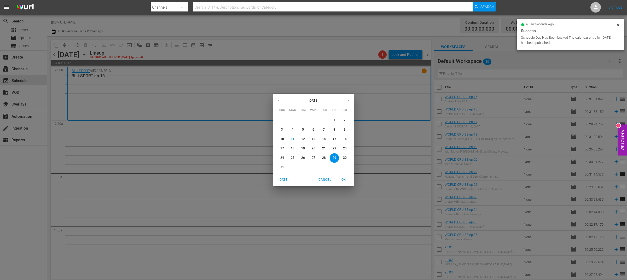
scroll to position [189, 0]
click at [293, 158] on p "25" at bounding box center [293, 158] width 4 height 4
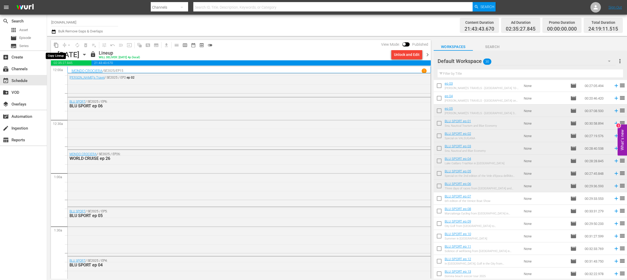
click at [56, 45] on span "content_copy" at bounding box center [56, 45] width 5 height 5
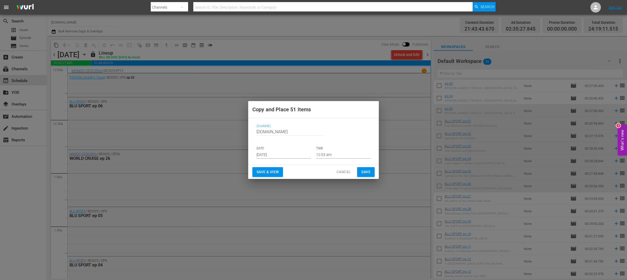
click at [286, 151] on input "[DATE]" at bounding box center [284, 155] width 54 height 8
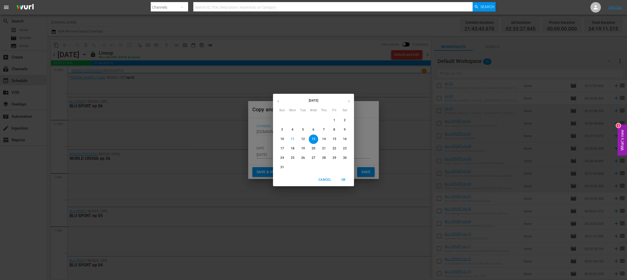
click at [335, 157] on p "29" at bounding box center [335, 158] width 4 height 4
type input "Aug 29th 2025"
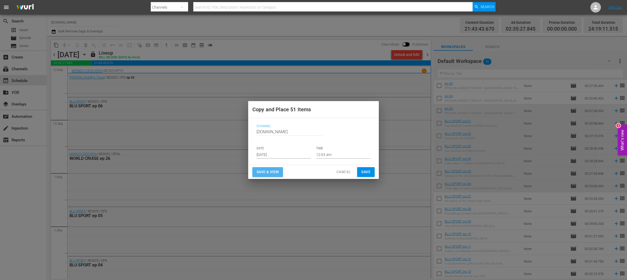
click at [271, 171] on span "Save & View" at bounding box center [268, 172] width 22 height 7
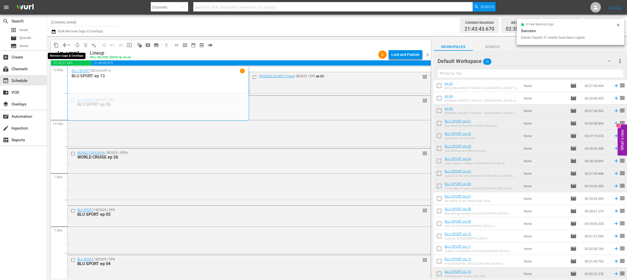
click at [68, 46] on span "arrow_drop_down" at bounding box center [68, 45] width 5 height 5
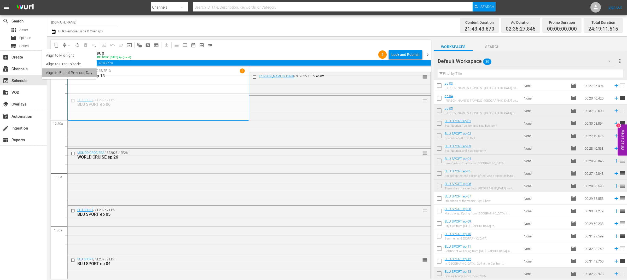
click at [78, 74] on li "Align to End of Previous Day" at bounding box center [69, 72] width 55 height 9
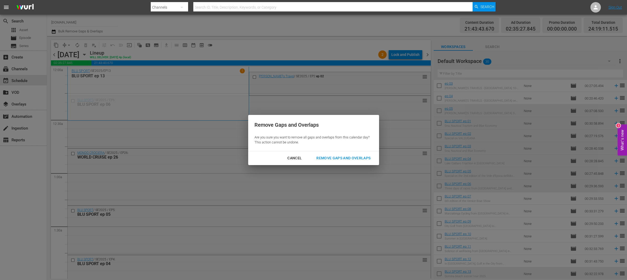
click at [331, 159] on div "Remove Gaps and Overlaps" at bounding box center [343, 158] width 62 height 7
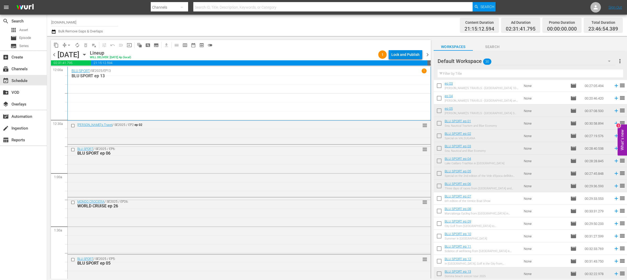
click at [398, 56] on div "Lock and Publish" at bounding box center [406, 54] width 28 height 9
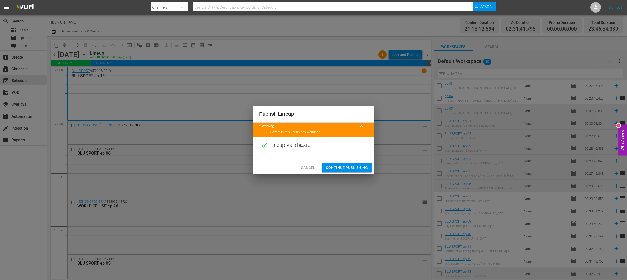
click at [340, 166] on span "Continue Publishing" at bounding box center [347, 168] width 42 height 7
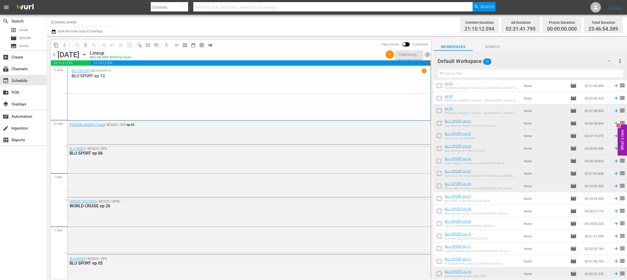
click at [429, 56] on span "chevron_right" at bounding box center [428, 55] width 7 height 7
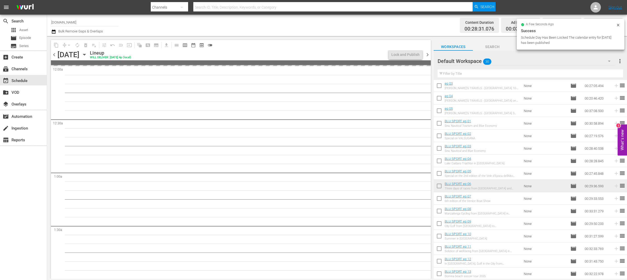
click at [55, 55] on span "chevron_left" at bounding box center [54, 55] width 7 height 7
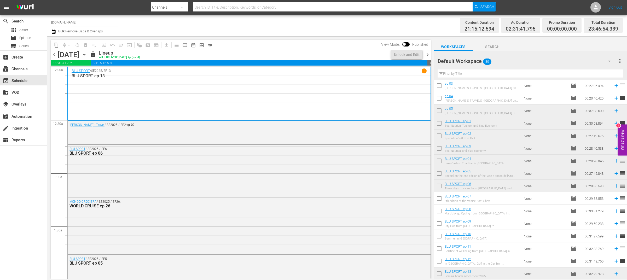
click at [428, 54] on span "chevron_right" at bounding box center [428, 55] width 7 height 7
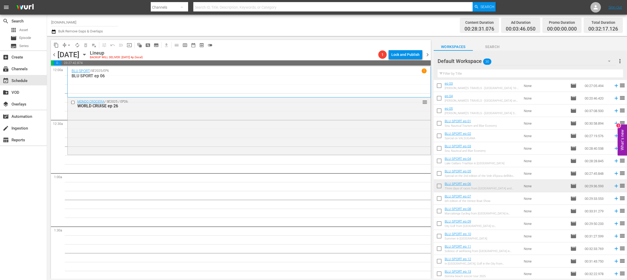
click at [87, 55] on icon "button" at bounding box center [85, 55] width 6 height 6
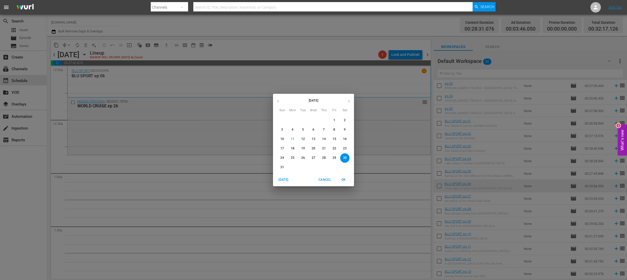
click at [302, 158] on p "26" at bounding box center [303, 158] width 4 height 4
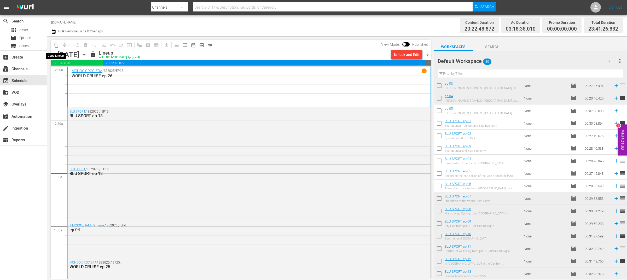
click at [55, 45] on span "content_copy" at bounding box center [56, 45] width 5 height 5
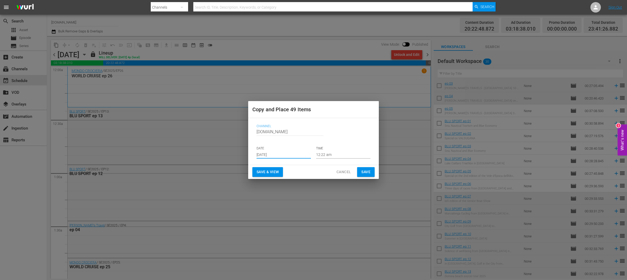
click at [284, 156] on input "[DATE]" at bounding box center [284, 155] width 54 height 8
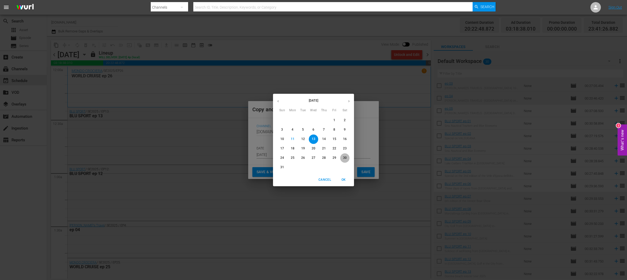
click at [346, 158] on p "30" at bounding box center [345, 158] width 4 height 4
type input "Aug 30th 2025"
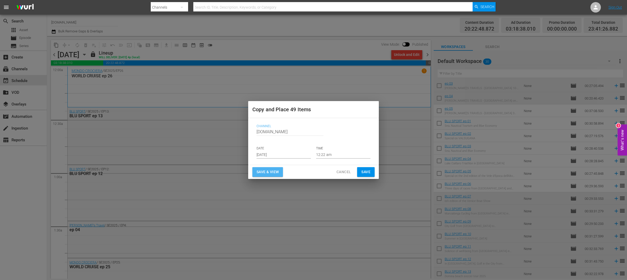
click at [280, 172] on button "Save & View" at bounding box center [268, 172] width 31 height 10
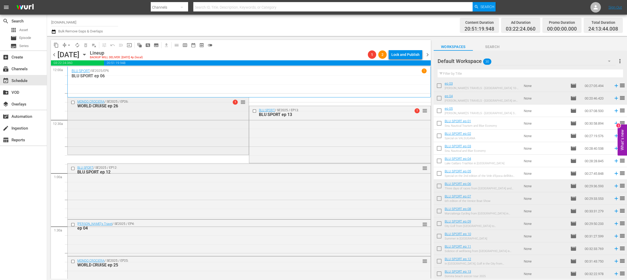
click at [73, 103] on input "checkbox" at bounding box center [73, 102] width 5 height 4
click at [86, 45] on span "delete_forever_outlined" at bounding box center [85, 45] width 5 height 5
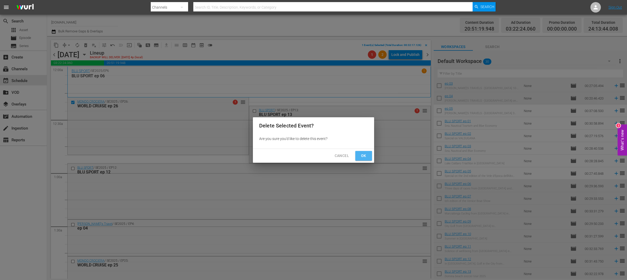
click at [361, 156] on span "Ok" at bounding box center [364, 156] width 8 height 7
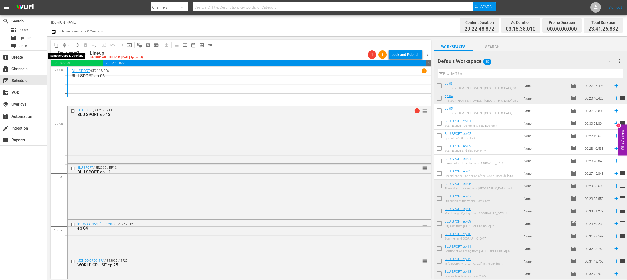
click at [64, 44] on span "compress" at bounding box center [64, 45] width 5 height 5
click at [69, 45] on span "arrow_drop_down" at bounding box center [68, 45] width 5 height 5
click at [85, 71] on li "Align to End of Previous Day" at bounding box center [69, 72] width 55 height 9
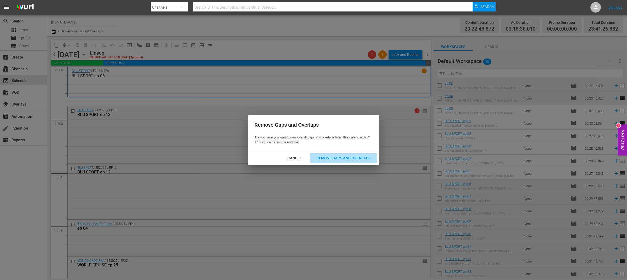
click at [352, 158] on div "Remove Gaps and Overlaps" at bounding box center [343, 158] width 62 height 7
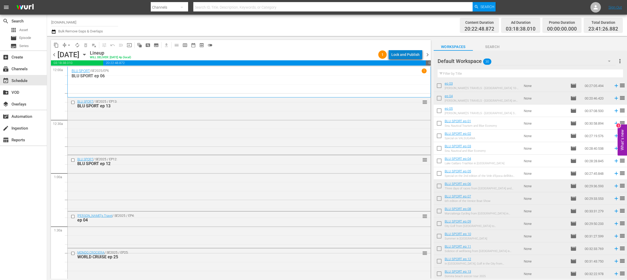
click at [416, 53] on div "Lock and Publish" at bounding box center [406, 54] width 28 height 9
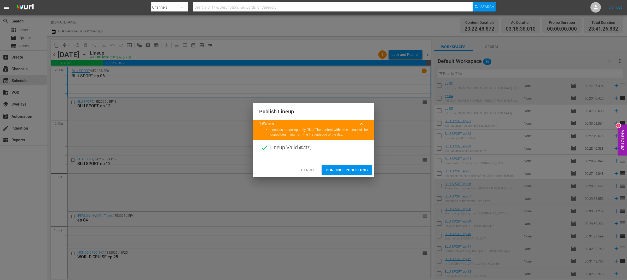
click at [349, 170] on span "Continue Publishing" at bounding box center [347, 170] width 42 height 7
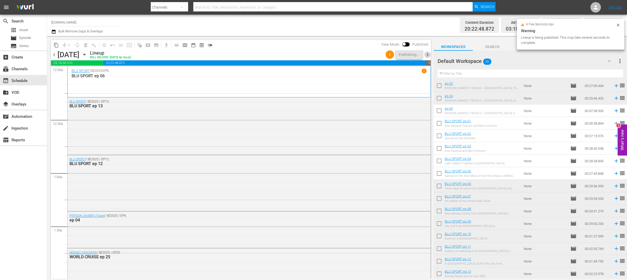
click at [428, 55] on span "chevron_right" at bounding box center [428, 55] width 7 height 7
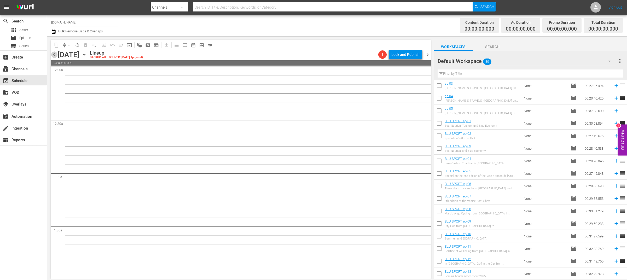
click at [55, 53] on span "chevron_left" at bounding box center [54, 55] width 7 height 7
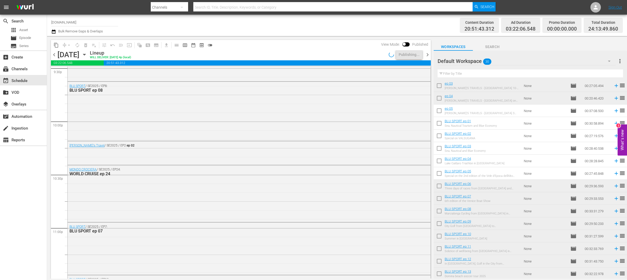
scroll to position [2403, 0]
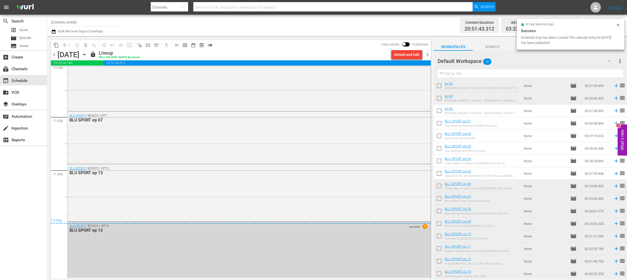
click at [428, 55] on span "chevron_right" at bounding box center [428, 55] width 7 height 7
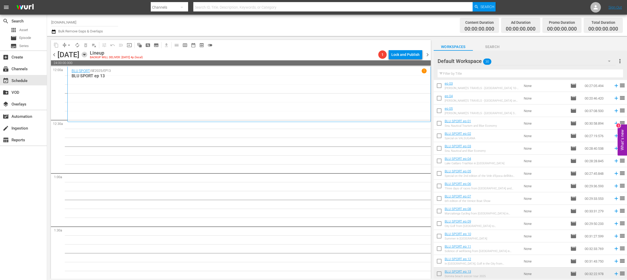
click at [87, 55] on icon "button" at bounding box center [85, 55] width 6 height 6
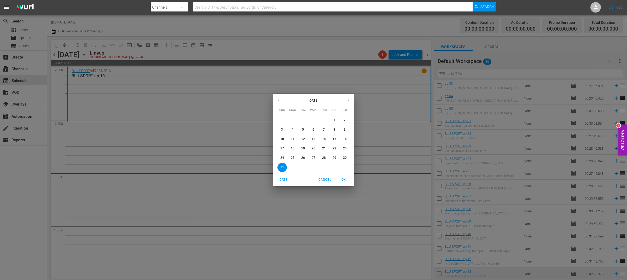
click at [316, 158] on span "27" at bounding box center [313, 158] width 9 height 4
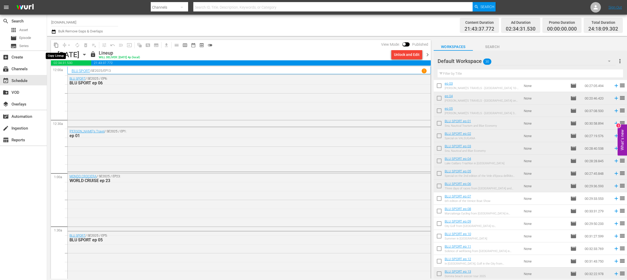
click at [52, 47] on button "content_copy" at bounding box center [56, 45] width 8 height 8
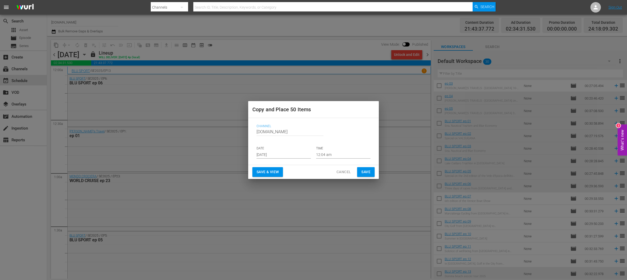
click at [273, 156] on input "[DATE]" at bounding box center [284, 155] width 54 height 8
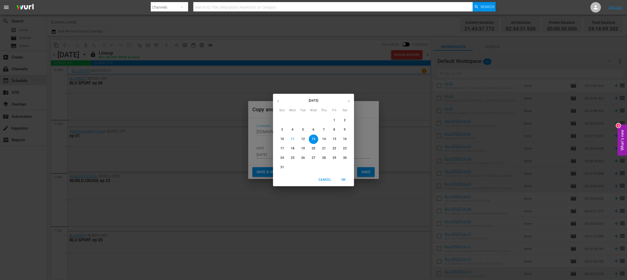
click at [282, 168] on p "31" at bounding box center [283, 167] width 4 height 4
type input "Aug 31st 2025"
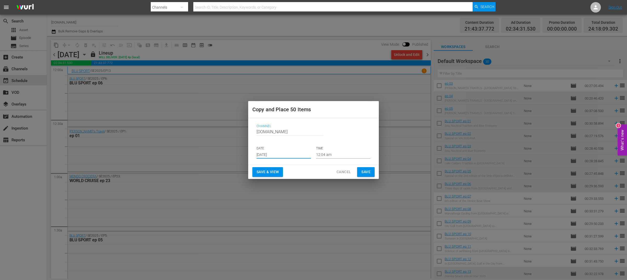
click at [277, 172] on span "Save & View" at bounding box center [268, 172] width 22 height 7
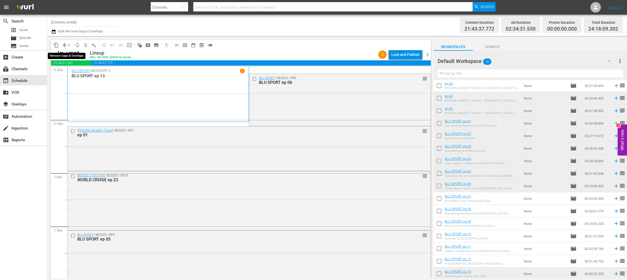
click at [70, 44] on span "arrow_drop_down" at bounding box center [68, 45] width 5 height 5
click at [80, 69] on li "Align to End of Previous Day" at bounding box center [69, 72] width 55 height 9
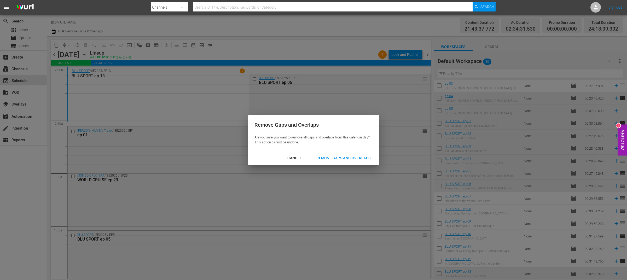
click at [344, 157] on div "Remove Gaps and Overlaps" at bounding box center [343, 158] width 62 height 7
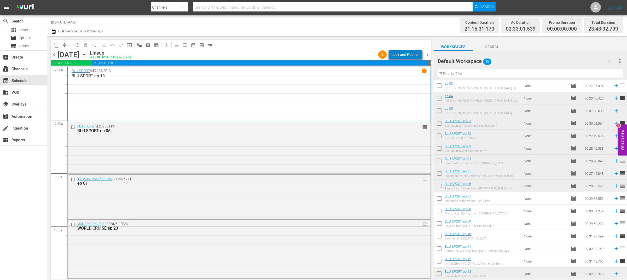
click at [414, 56] on div "Lock and Publish" at bounding box center [406, 54] width 28 height 9
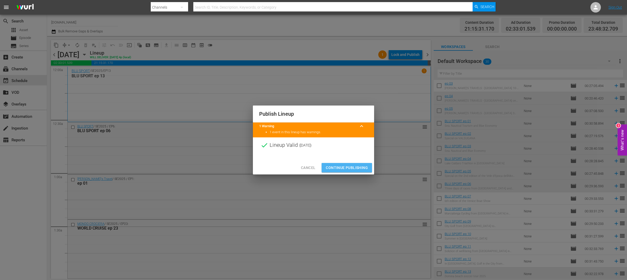
click at [348, 167] on span "Continue Publishing" at bounding box center [347, 168] width 42 height 7
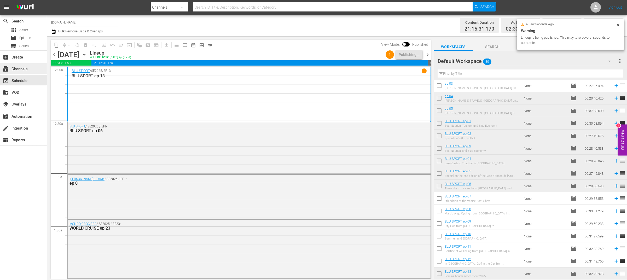
click at [27, 70] on div "subscriptions Channels" at bounding box center [14, 68] width 29 height 5
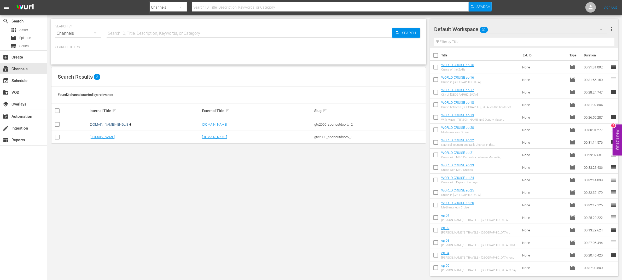
click at [117, 124] on link "[DOMAIN_NAME] - ENGLISH" at bounding box center [110, 125] width 41 height 4
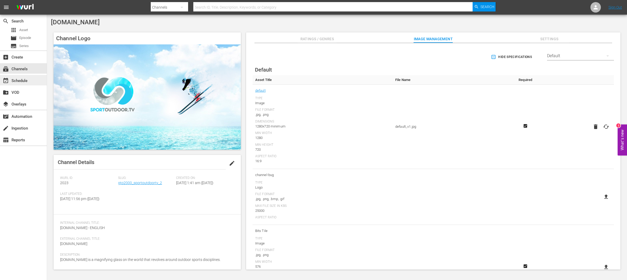
click at [19, 81] on div "event_available Schedule" at bounding box center [14, 80] width 29 height 5
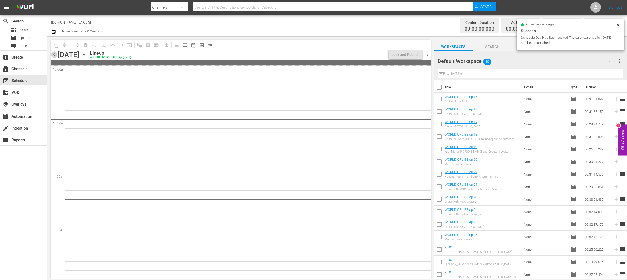
click at [54, 54] on span "chevron_left" at bounding box center [54, 55] width 7 height 7
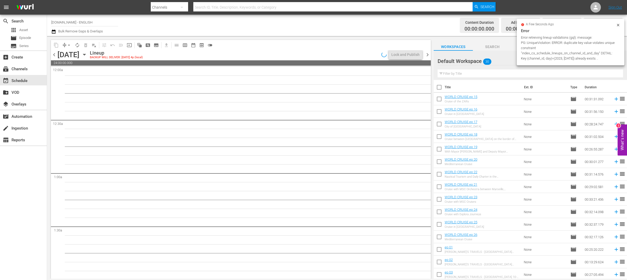
click at [54, 54] on span "chevron_left" at bounding box center [54, 55] width 7 height 7
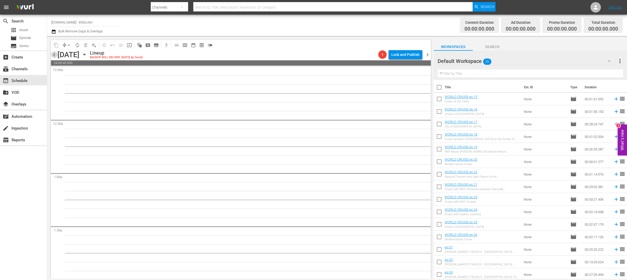
click at [54, 54] on span "chevron_left" at bounding box center [54, 55] width 7 height 7
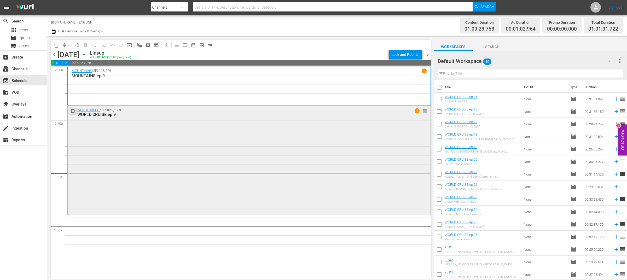
click at [73, 111] on input "checkbox" at bounding box center [73, 111] width 5 height 4
click at [87, 44] on span "delete_forever_outlined" at bounding box center [85, 45] width 5 height 5
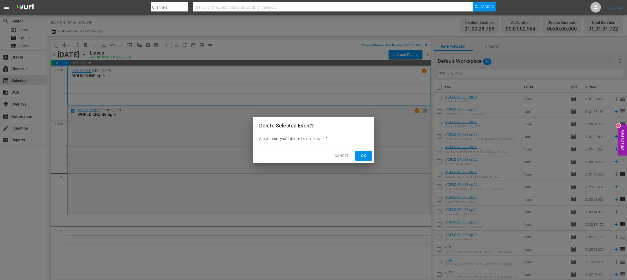
click at [363, 156] on span "Ok" at bounding box center [364, 156] width 8 height 7
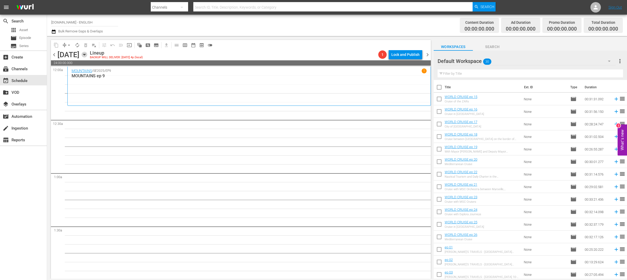
click at [87, 56] on icon "button" at bounding box center [85, 55] width 6 height 6
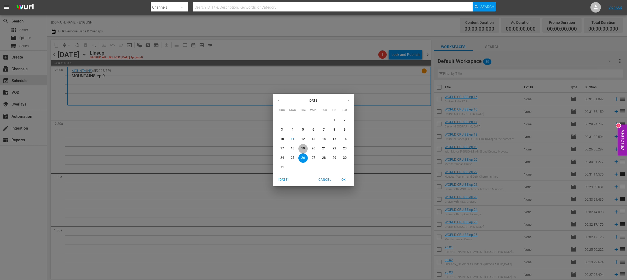
click at [302, 148] on p "19" at bounding box center [303, 148] width 4 height 4
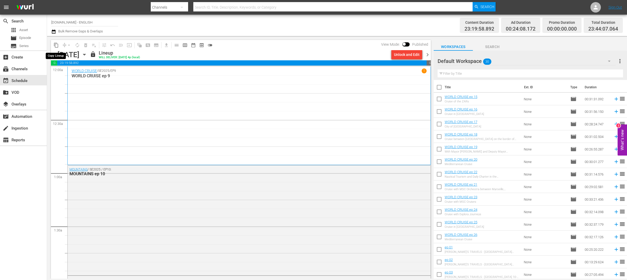
click at [58, 46] on span "content_copy" at bounding box center [56, 45] width 5 height 5
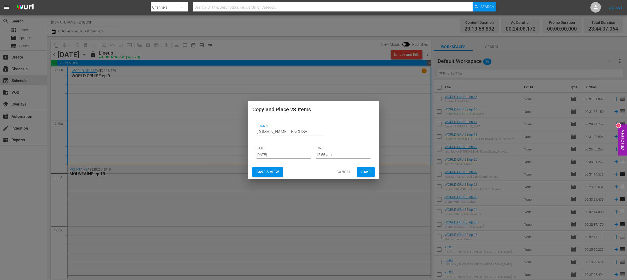
click at [286, 156] on input "[DATE]" at bounding box center [284, 155] width 54 height 8
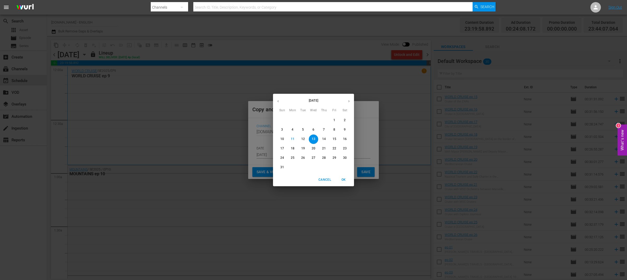
click at [305, 158] on span "26" at bounding box center [303, 158] width 9 height 4
type input "Aug 26th 2025"
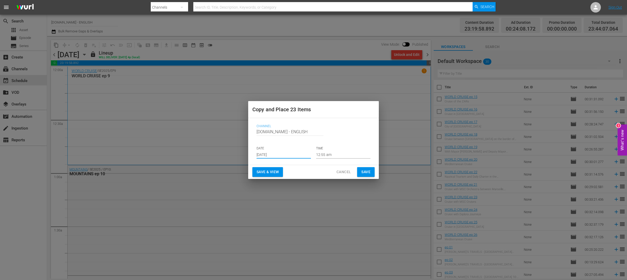
click at [278, 171] on span "Save & View" at bounding box center [268, 172] width 22 height 7
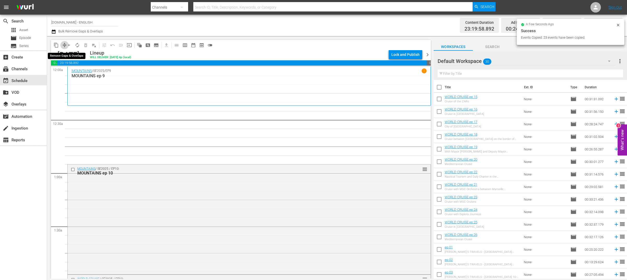
click at [64, 45] on span "compress" at bounding box center [64, 45] width 5 height 5
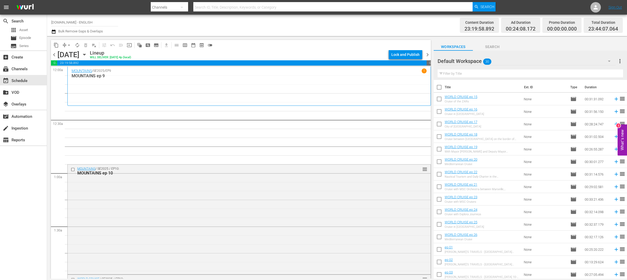
click at [68, 44] on span "arrow_drop_down" at bounding box center [68, 45] width 5 height 5
click at [80, 71] on li "Align to End of Previous Day" at bounding box center [69, 72] width 55 height 9
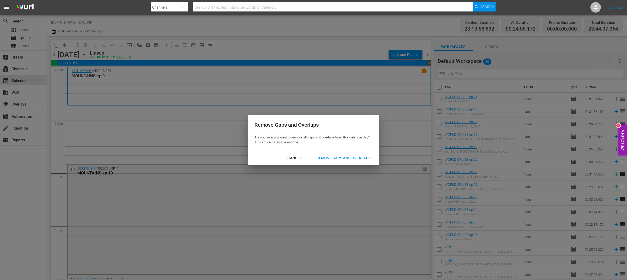
click at [327, 160] on div "Remove Gaps and Overlaps" at bounding box center [343, 158] width 62 height 7
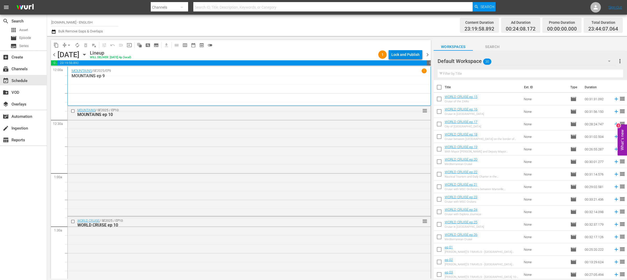
click at [415, 55] on div "Lock and Publish" at bounding box center [406, 54] width 28 height 9
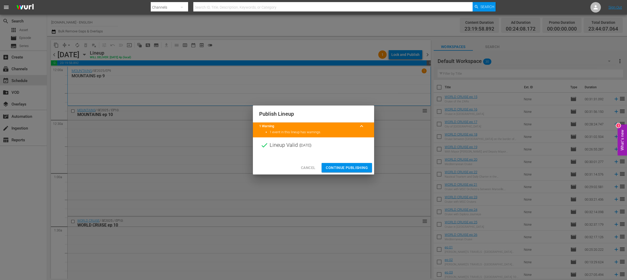
click at [357, 165] on span "Continue Publishing" at bounding box center [347, 168] width 42 height 7
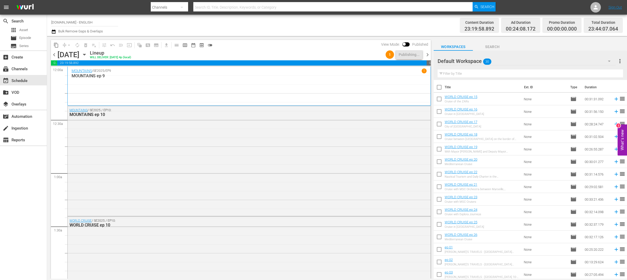
click at [428, 56] on span "chevron_right" at bounding box center [428, 55] width 7 height 7
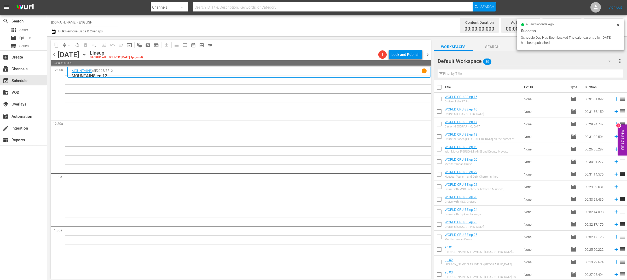
click at [87, 55] on icon "button" at bounding box center [85, 55] width 6 height 6
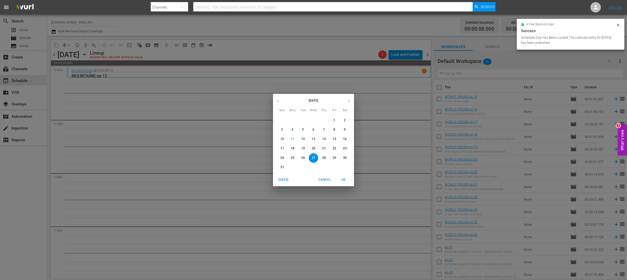
click at [314, 149] on p "20" at bounding box center [314, 148] width 4 height 4
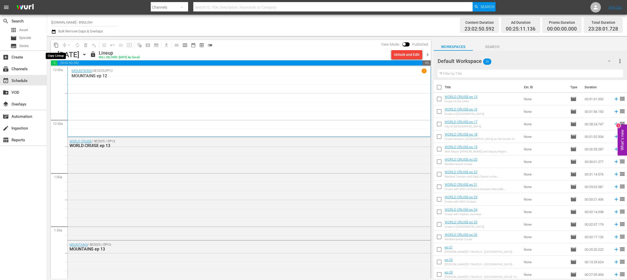
click at [56, 46] on span "content_copy" at bounding box center [56, 45] width 5 height 5
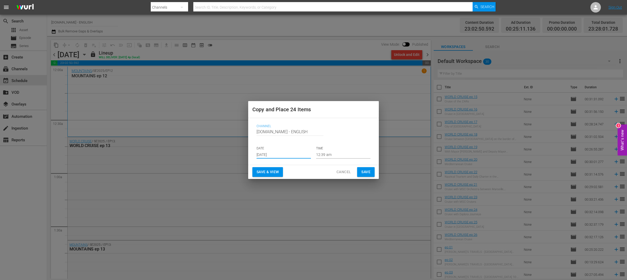
click at [279, 154] on input "[DATE]" at bounding box center [284, 155] width 54 height 8
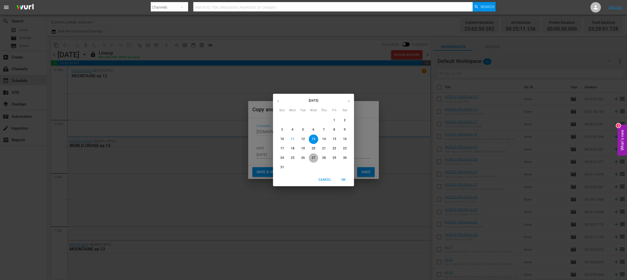
click at [315, 158] on p "27" at bounding box center [314, 158] width 4 height 4
type input "Aug 27th 2025"
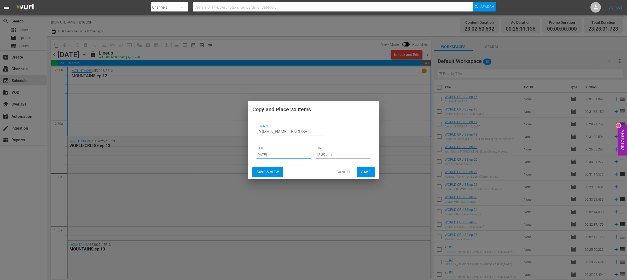
click at [276, 173] on span "Save & View" at bounding box center [268, 172] width 22 height 7
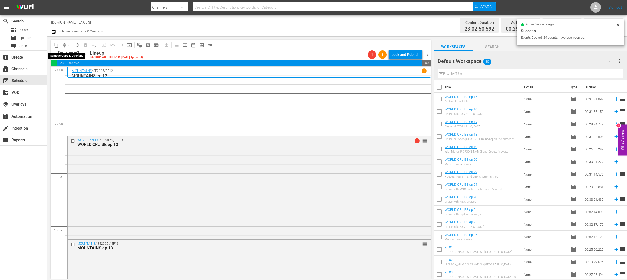
click at [69, 43] on span "arrow_drop_down" at bounding box center [68, 45] width 5 height 5
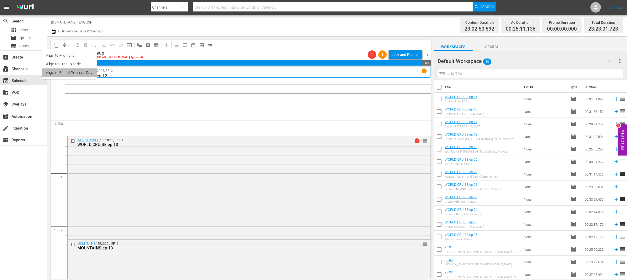
click at [83, 68] on li "Align to End of Previous Day" at bounding box center [69, 72] width 55 height 9
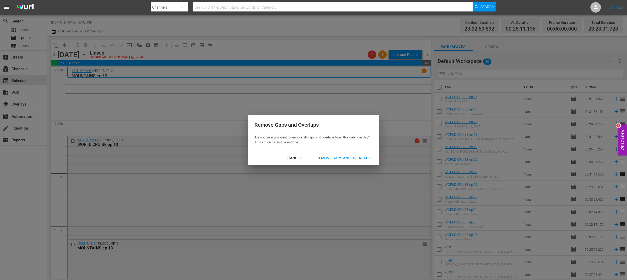
click at [342, 159] on div "Remove Gaps and Overlaps" at bounding box center [343, 158] width 62 height 7
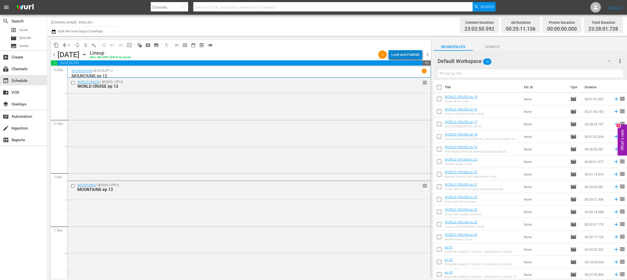
click at [410, 56] on div "Lock and Publish" at bounding box center [406, 54] width 28 height 9
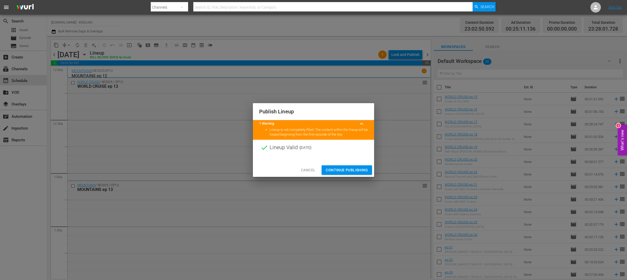
click at [347, 169] on span "Continue Publishing" at bounding box center [347, 170] width 42 height 7
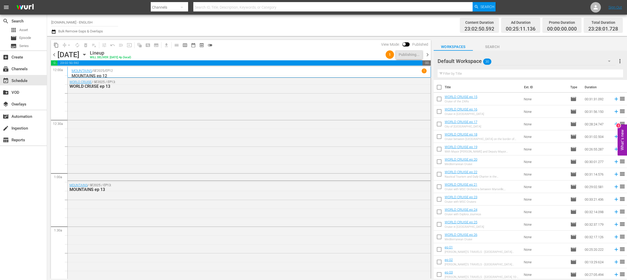
click at [431, 37] on div "content_copy compress arrow_drop_down autorenew_outlined delete_forever_outline…" at bounding box center [239, 157] width 385 height 243
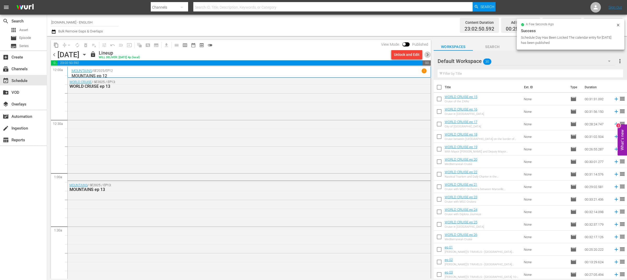
click at [428, 54] on span "chevron_right" at bounding box center [428, 55] width 7 height 7
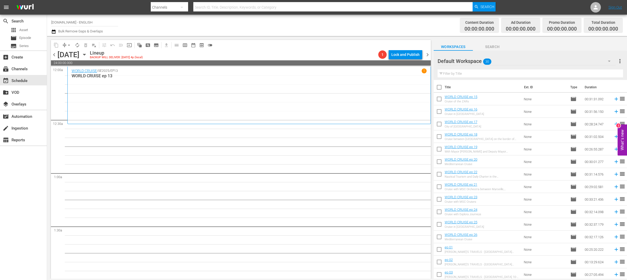
click at [85, 54] on icon "button" at bounding box center [84, 54] width 2 height 1
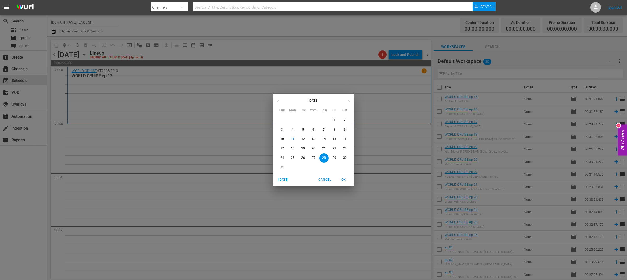
click at [327, 149] on span "21" at bounding box center [323, 148] width 9 height 4
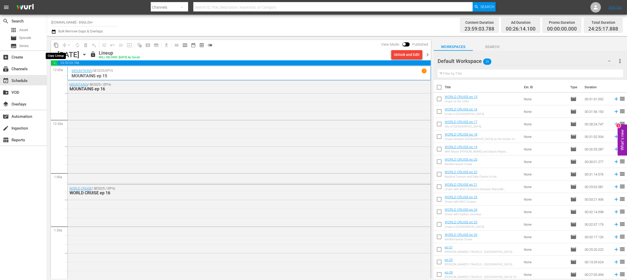
click at [56, 41] on button "content_copy" at bounding box center [56, 45] width 8 height 8
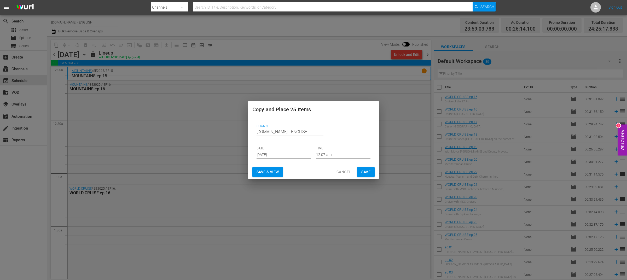
click at [298, 155] on input "[DATE]" at bounding box center [284, 155] width 54 height 8
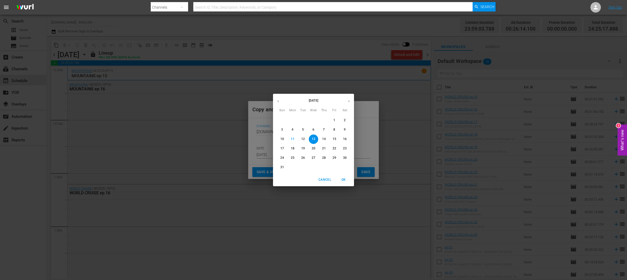
click at [325, 157] on p "28" at bounding box center [324, 158] width 4 height 4
type input "Aug 28th 2025"
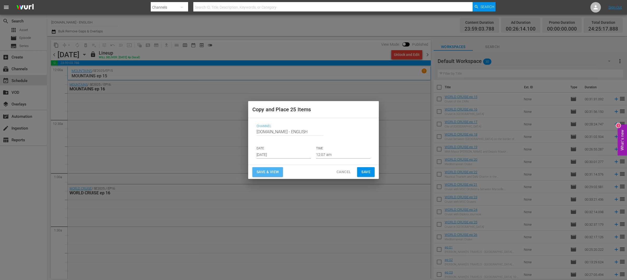
click at [270, 173] on span "Save & View" at bounding box center [268, 172] width 22 height 7
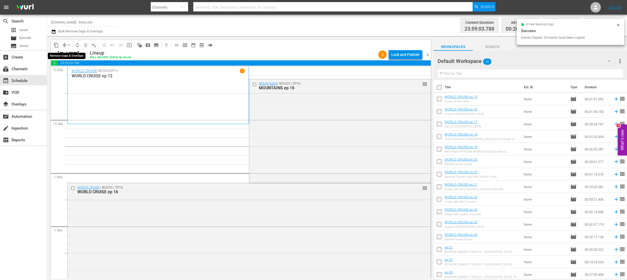
click at [67, 45] on span "arrow_drop_down" at bounding box center [68, 45] width 5 height 5
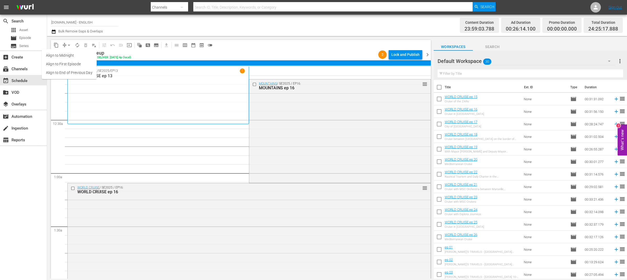
click at [86, 72] on li "Align to End of Previous Day" at bounding box center [69, 72] width 55 height 9
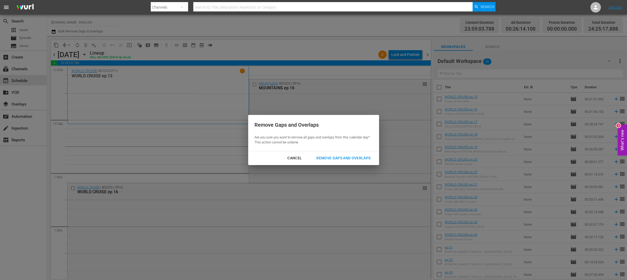
click at [345, 157] on div "Remove Gaps and Overlaps" at bounding box center [343, 158] width 62 height 7
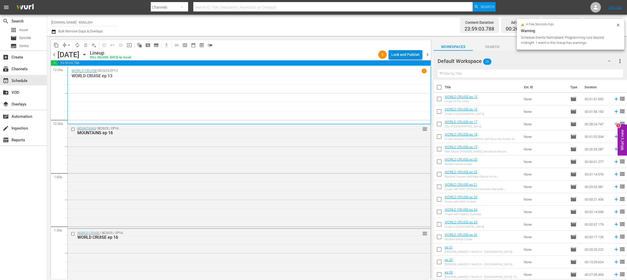
click at [408, 55] on div "Lock and Publish" at bounding box center [406, 54] width 28 height 9
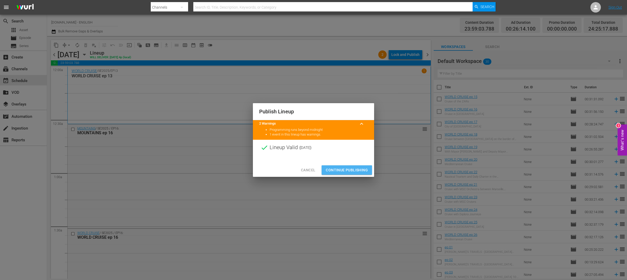
click at [344, 169] on span "Continue Publishing" at bounding box center [347, 170] width 42 height 7
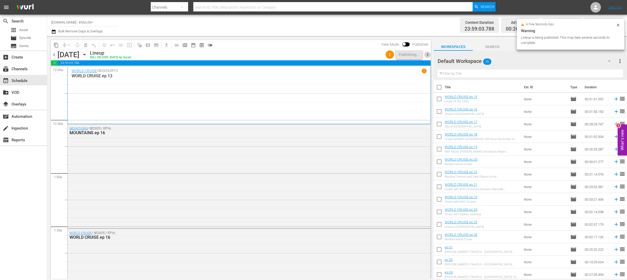
click at [428, 55] on span "chevron_right" at bounding box center [428, 55] width 7 height 7
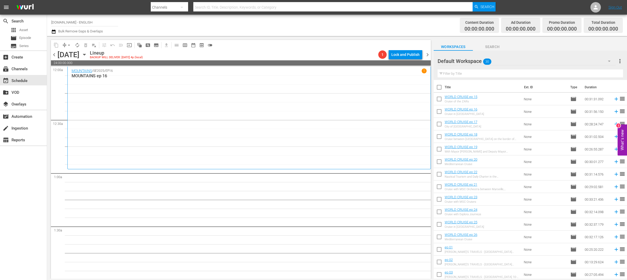
click at [87, 55] on icon "button" at bounding box center [85, 55] width 6 height 6
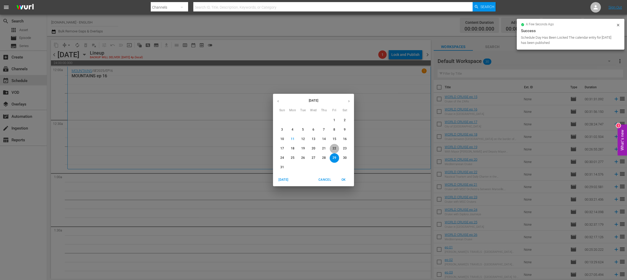
click at [335, 150] on p "22" at bounding box center [335, 148] width 4 height 4
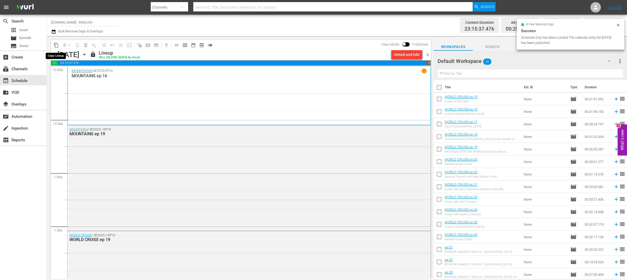
click at [55, 43] on span "content_copy" at bounding box center [56, 45] width 5 height 5
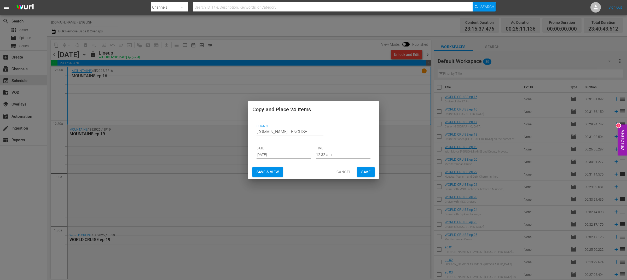
click at [293, 156] on input "[DATE]" at bounding box center [284, 155] width 54 height 8
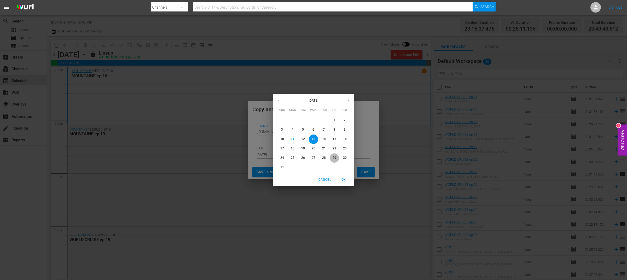
click at [336, 159] on p "29" at bounding box center [335, 158] width 4 height 4
type input "Aug 29th 2025"
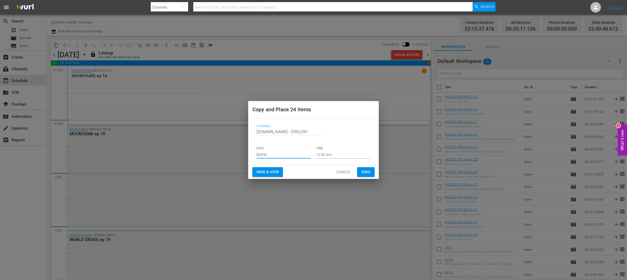
click at [270, 170] on span "Save & View" at bounding box center [268, 172] width 22 height 7
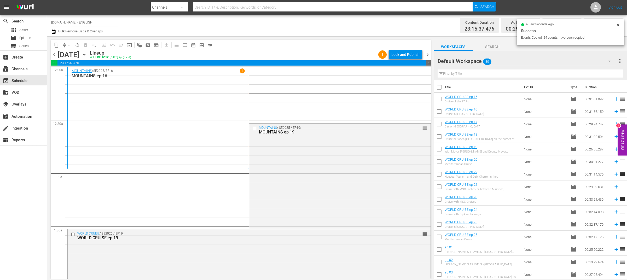
click at [67, 45] on span "arrow_drop_down" at bounding box center [68, 45] width 5 height 5
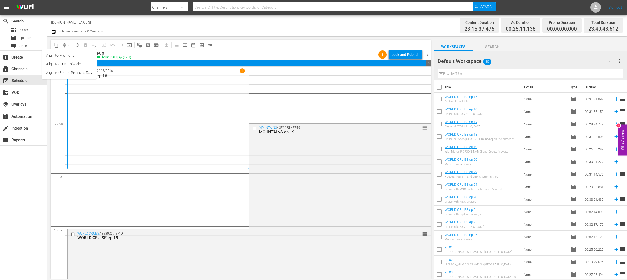
click at [77, 70] on li "Align to End of Previous Day" at bounding box center [69, 72] width 55 height 9
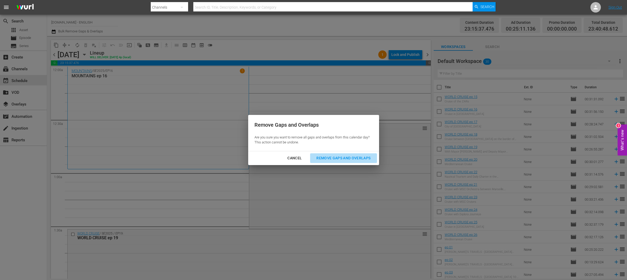
click at [340, 161] on div "Remove Gaps and Overlaps" at bounding box center [343, 158] width 62 height 7
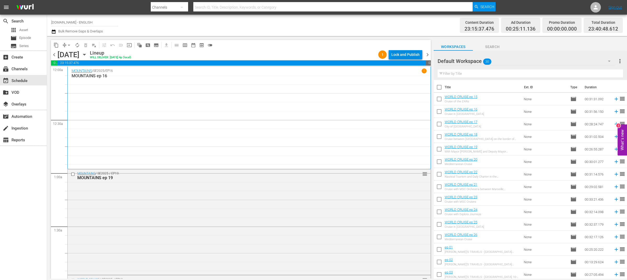
click at [404, 50] on div "Lock and Publish" at bounding box center [406, 54] width 28 height 9
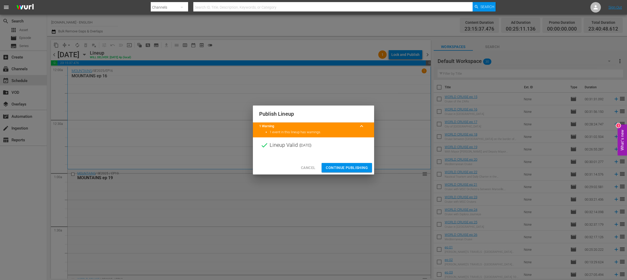
click at [346, 166] on span "Continue Publishing" at bounding box center [347, 168] width 42 height 7
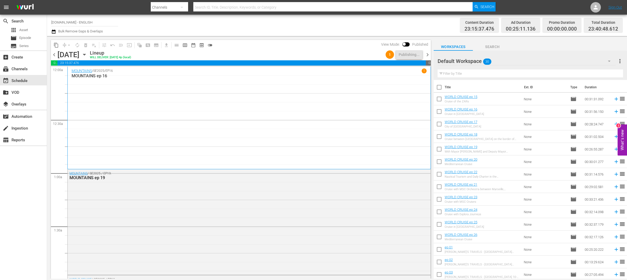
click at [429, 55] on span "chevron_right" at bounding box center [428, 55] width 7 height 7
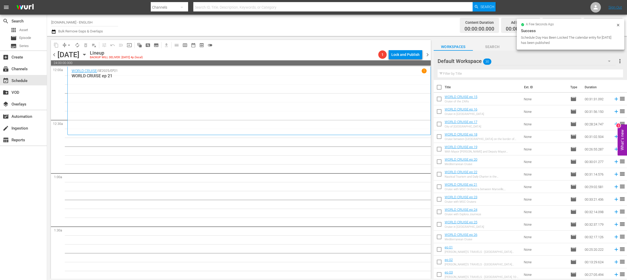
click at [87, 55] on icon "button" at bounding box center [85, 55] width 6 height 6
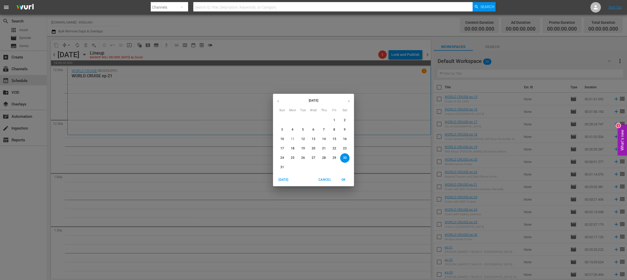
click at [345, 149] on p "23" at bounding box center [345, 148] width 4 height 4
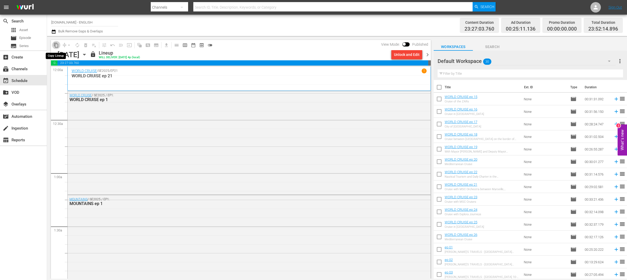
click at [55, 47] on span "content_copy" at bounding box center [56, 45] width 5 height 5
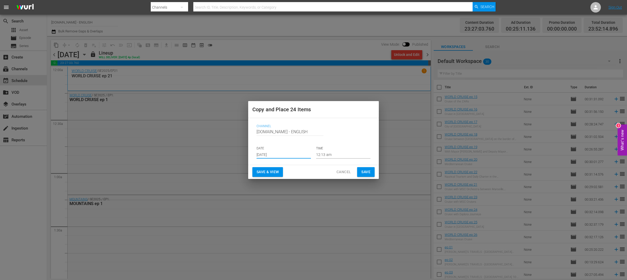
click at [268, 155] on input "[DATE]" at bounding box center [284, 155] width 54 height 8
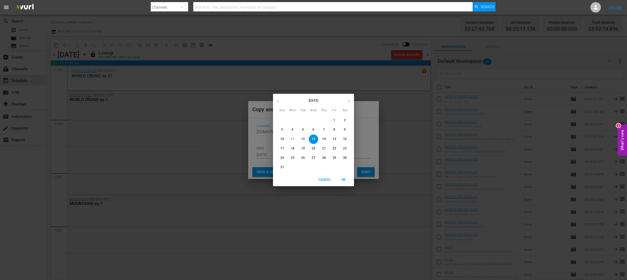
click at [347, 157] on span "30" at bounding box center [344, 158] width 9 height 4
type input "[DATE]"
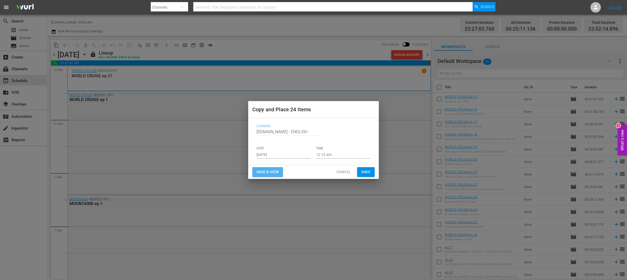
click at [268, 173] on span "Save & View" at bounding box center [268, 172] width 22 height 7
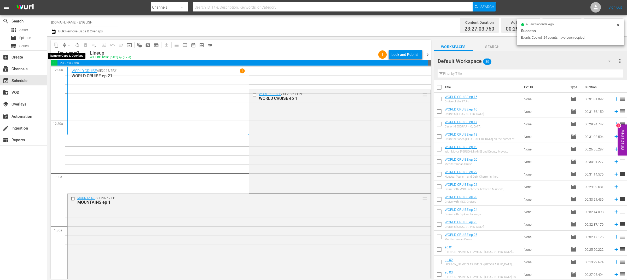
click at [68, 44] on span "arrow_drop_down" at bounding box center [68, 45] width 5 height 5
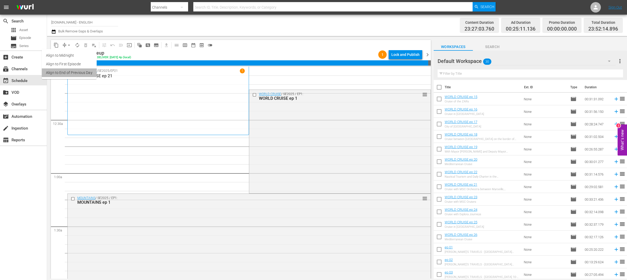
click at [79, 73] on li "Align to End of Previous Day" at bounding box center [69, 72] width 55 height 9
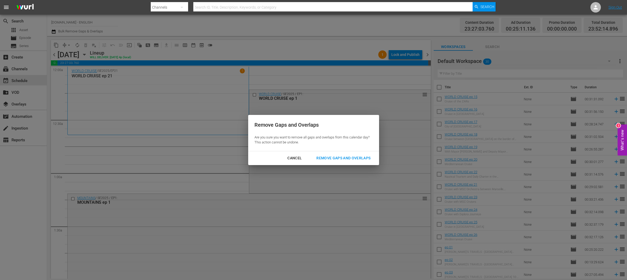
click at [339, 157] on div "Remove Gaps and Overlaps" at bounding box center [343, 158] width 62 height 7
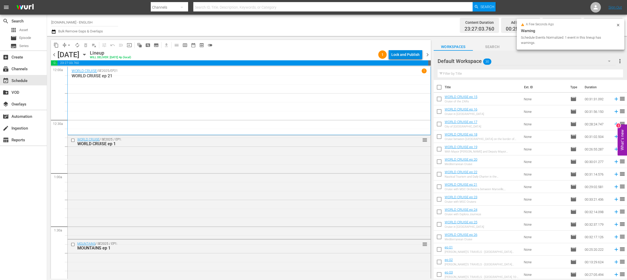
click at [410, 54] on div "Lock and Publish" at bounding box center [406, 54] width 28 height 9
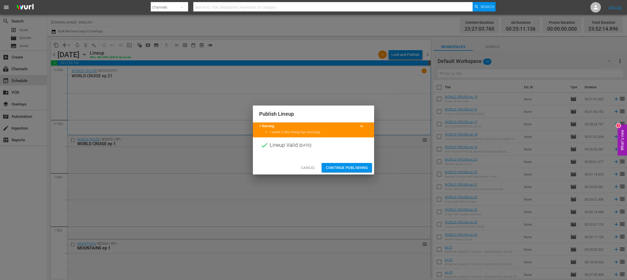
click at [341, 166] on span "Continue Publishing" at bounding box center [347, 168] width 42 height 7
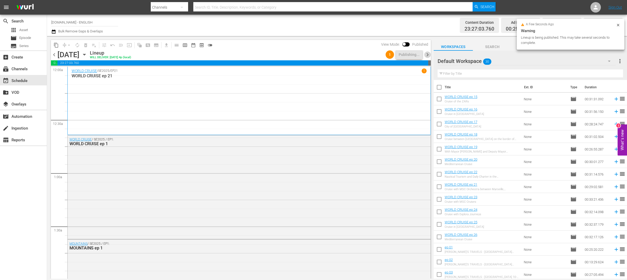
click at [429, 55] on span "chevron_right" at bounding box center [428, 55] width 7 height 7
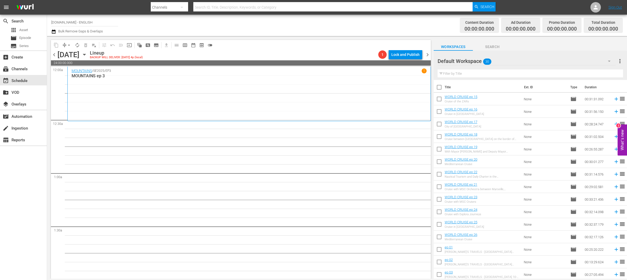
click at [85, 55] on icon "button" at bounding box center [84, 54] width 2 height 1
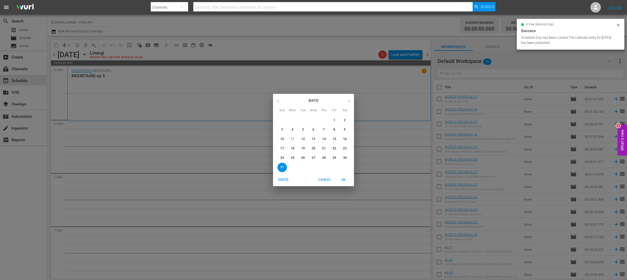
click at [283, 158] on p "24" at bounding box center [283, 158] width 4 height 4
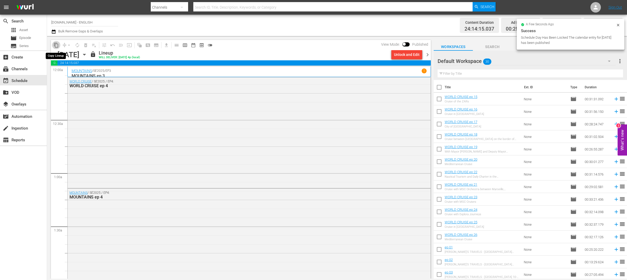
click at [57, 46] on span "content_copy" at bounding box center [56, 45] width 5 height 5
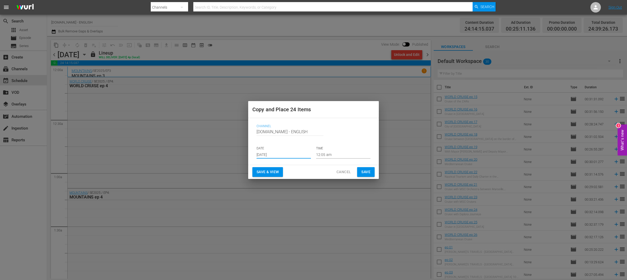
click at [290, 156] on input "[DATE]" at bounding box center [284, 155] width 54 height 8
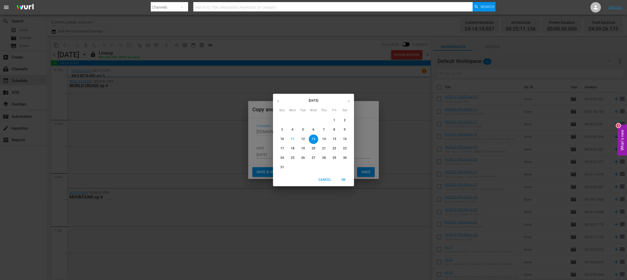
click at [284, 166] on p "31" at bounding box center [283, 167] width 4 height 4
type input "[DATE]"
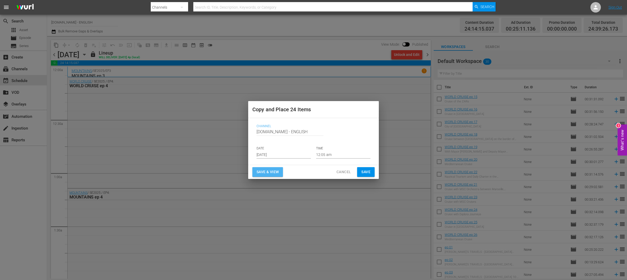
click at [275, 172] on span "Save & View" at bounding box center [268, 172] width 22 height 7
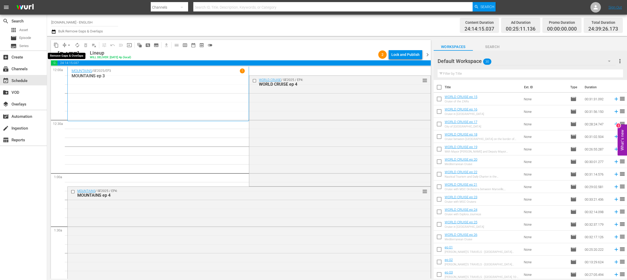
click at [66, 44] on span "arrow_drop_down" at bounding box center [68, 45] width 5 height 5
click at [81, 71] on li "Align to End of Previous Day" at bounding box center [69, 72] width 55 height 9
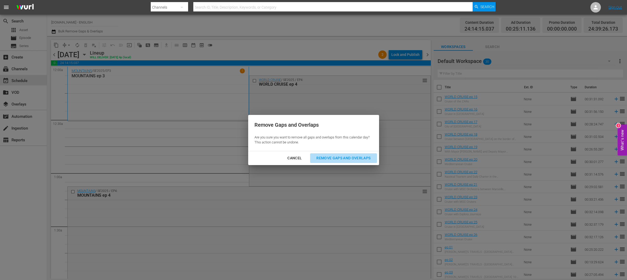
click at [326, 160] on div "Remove Gaps and Overlaps" at bounding box center [343, 158] width 62 height 7
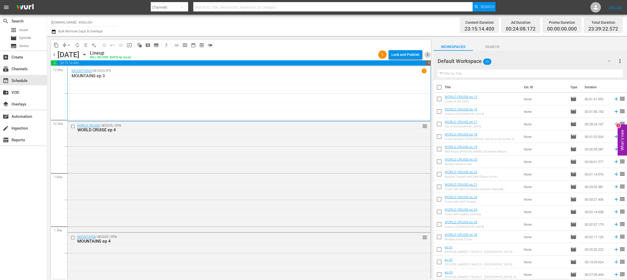
click at [427, 55] on span "chevron_right" at bounding box center [428, 55] width 7 height 7
